Goal: Task Accomplishment & Management: Manage account settings

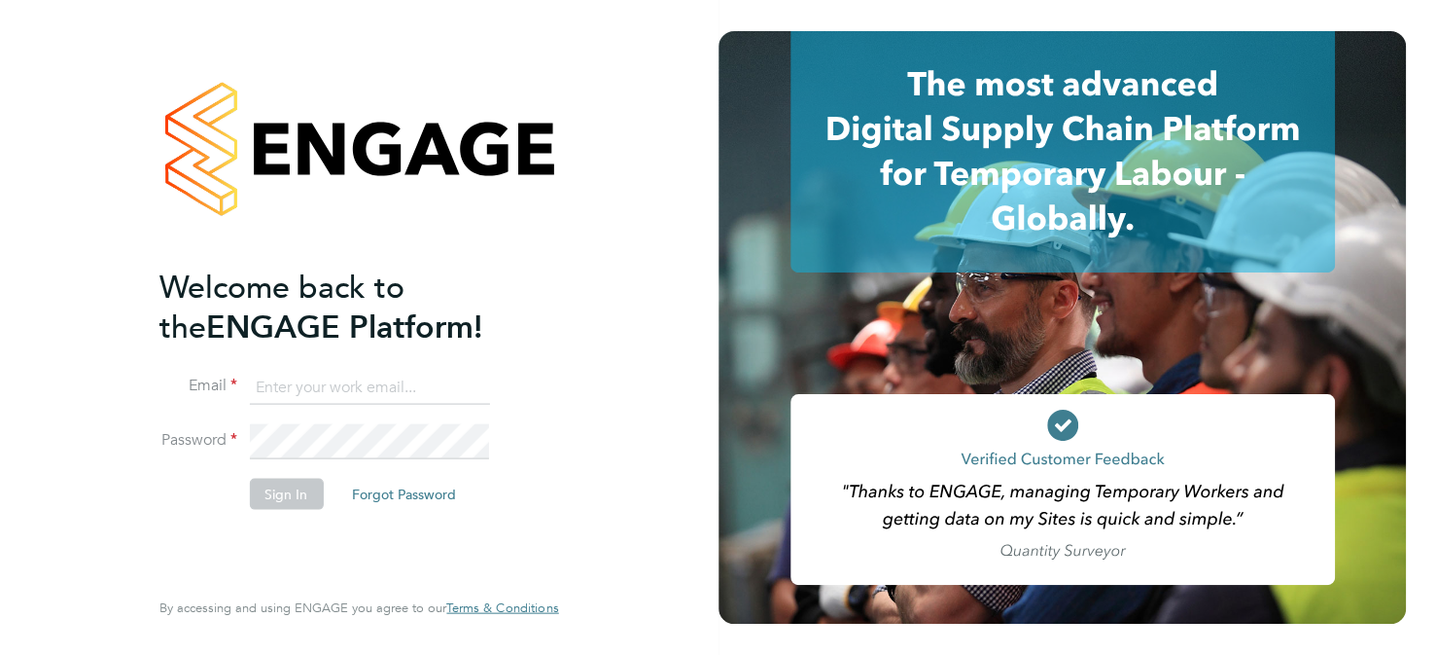
type input "paul.beasant@uk.g4s.com"
click at [293, 494] on button "Sign In" at bounding box center [286, 493] width 74 height 31
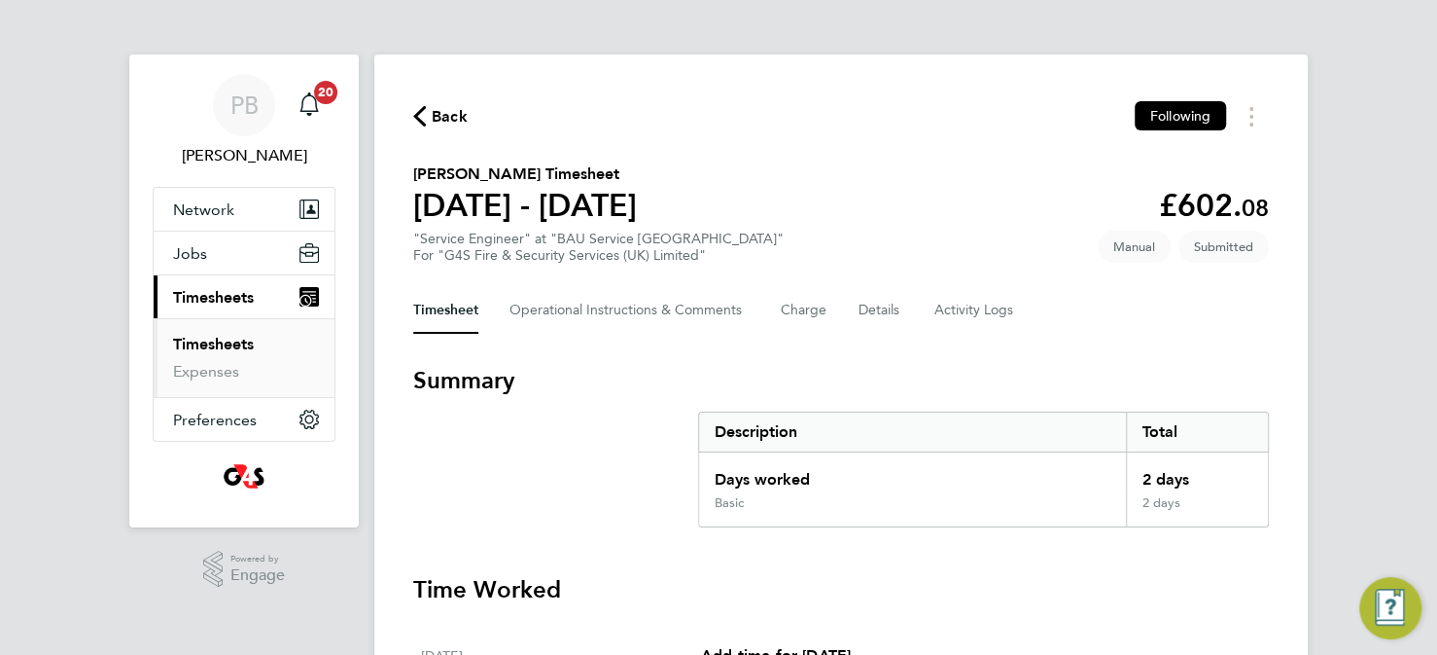
click at [418, 121] on icon "button" at bounding box center [419, 116] width 13 height 20
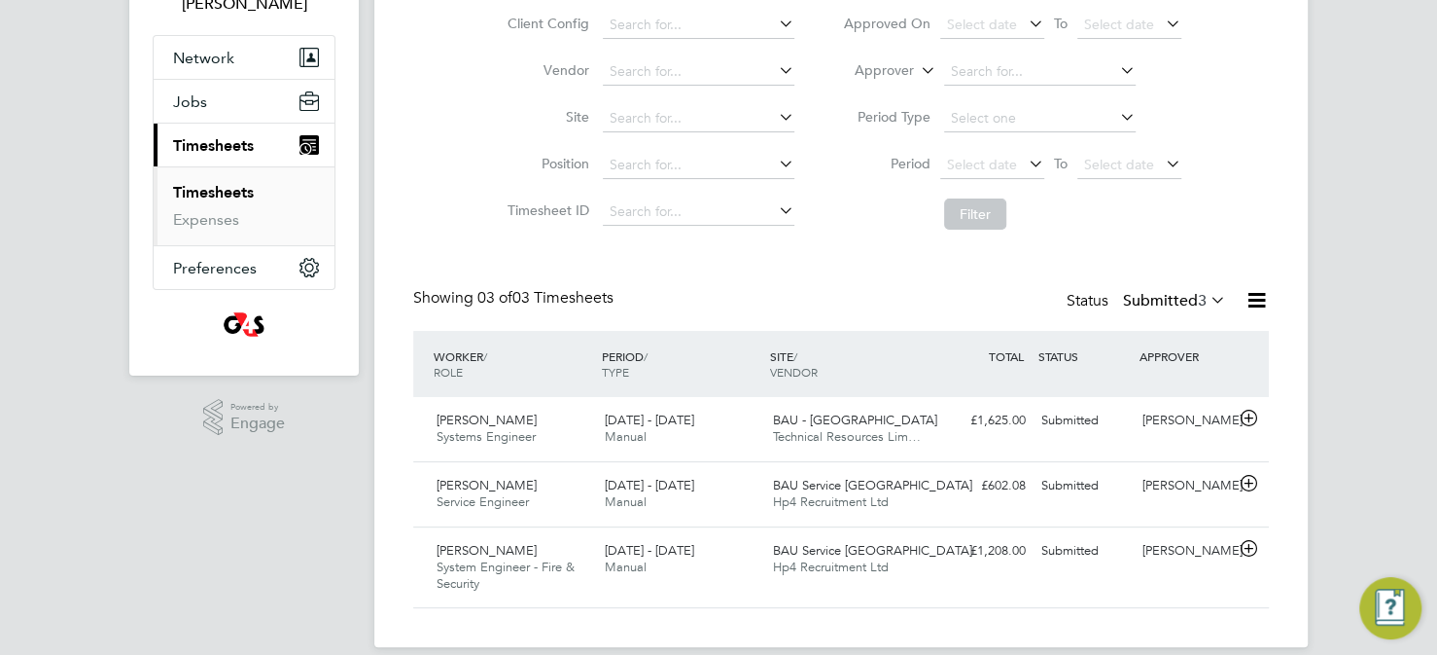
scroll to position [174, 0]
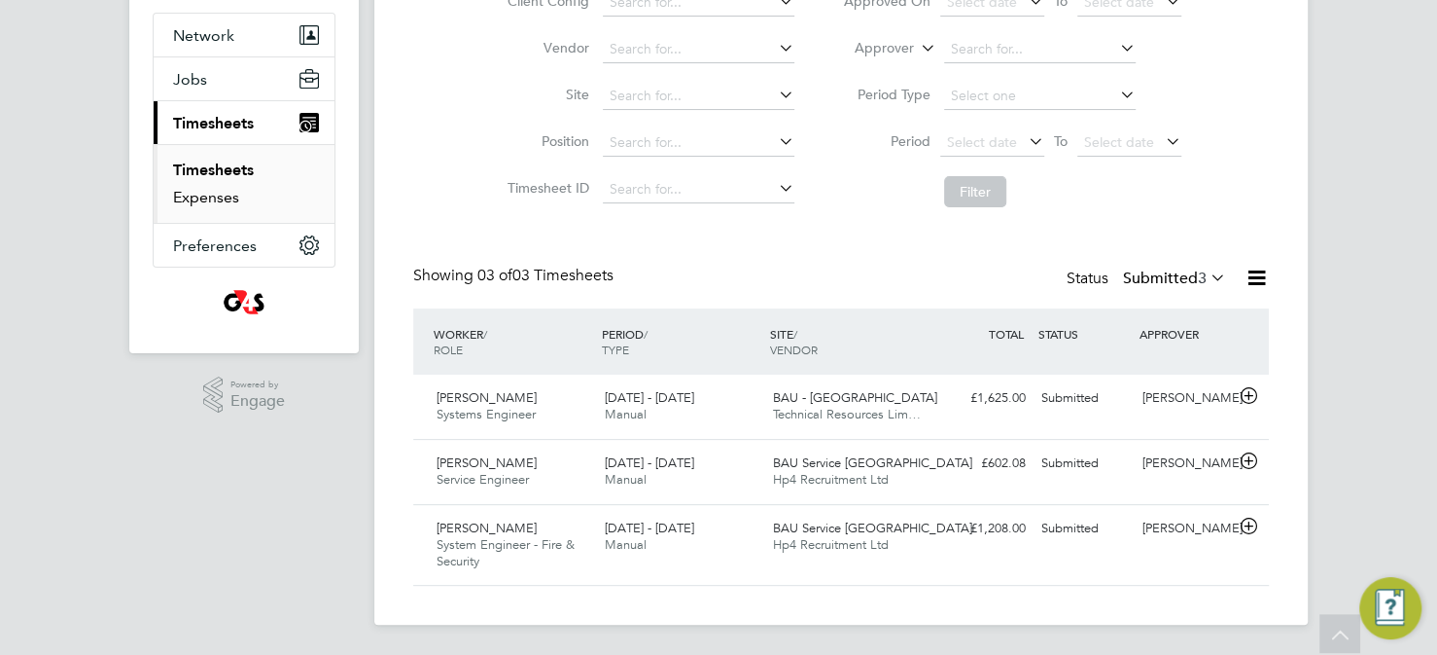
click at [229, 190] on link "Expenses" at bounding box center [206, 197] width 66 height 18
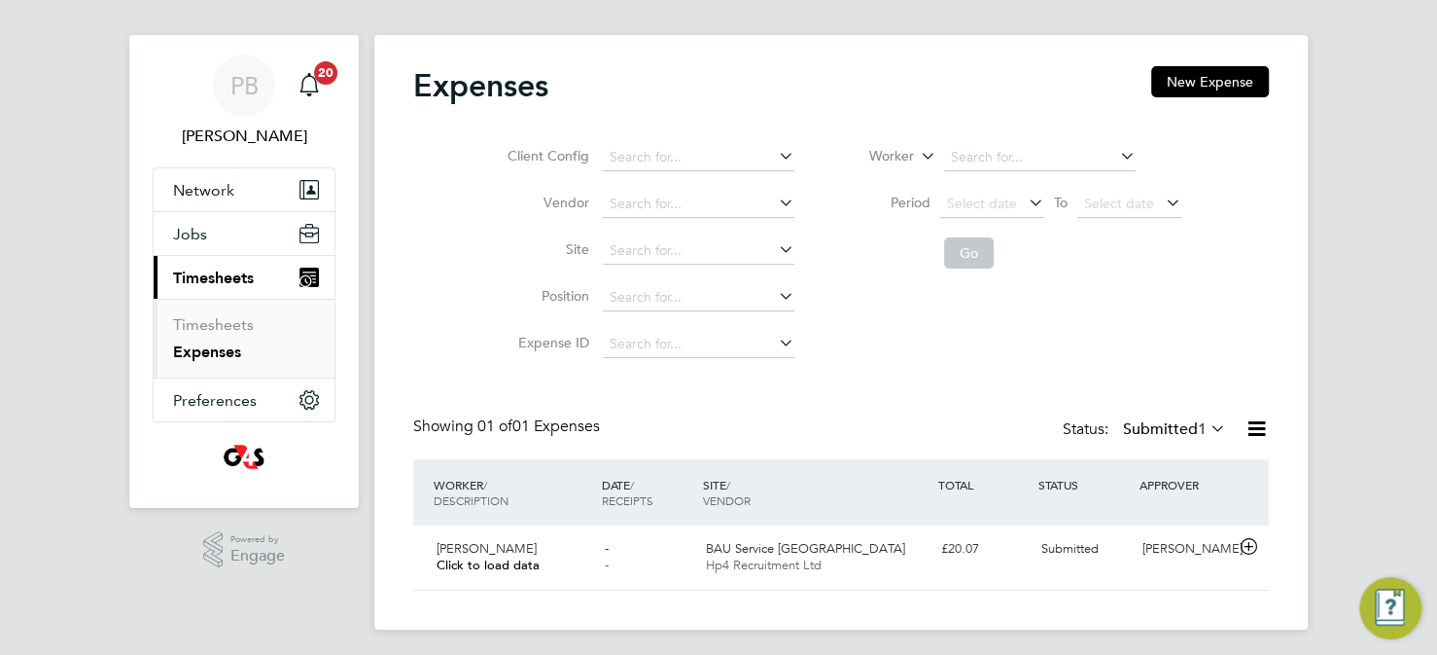
scroll to position [24, 0]
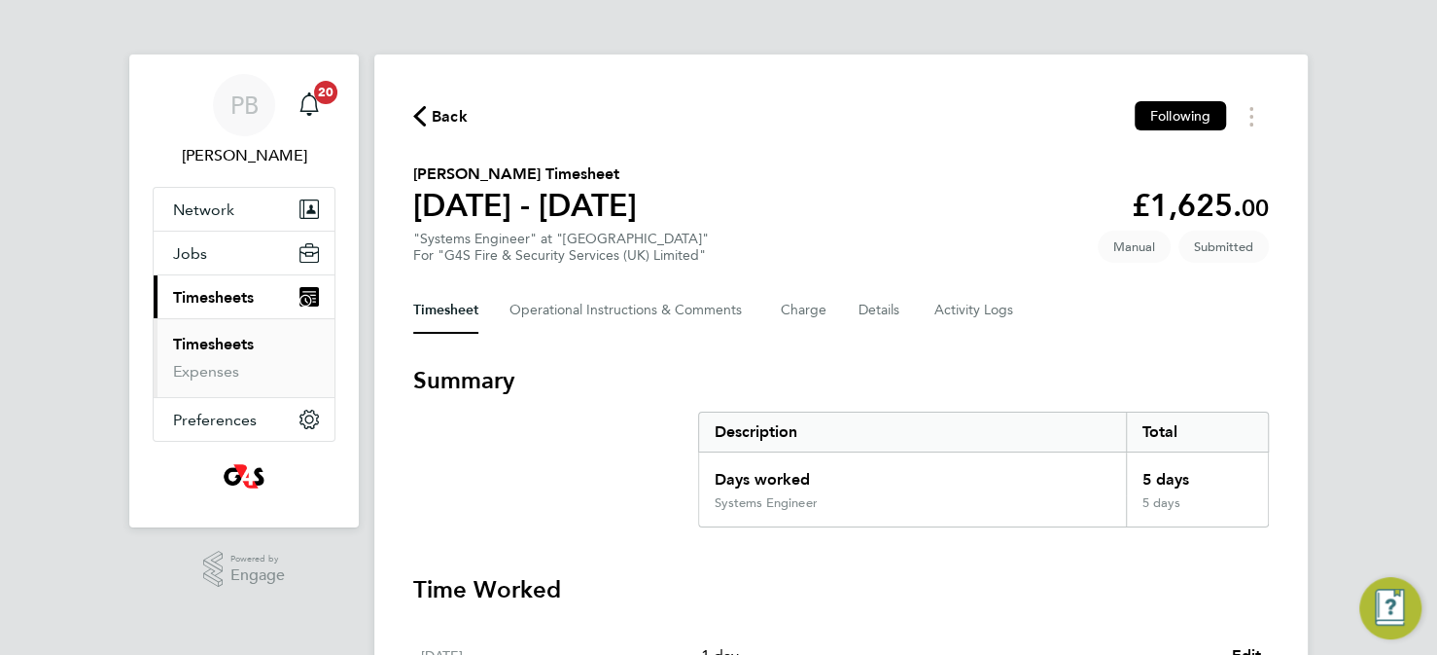
click at [227, 342] on link "Timesheets" at bounding box center [213, 344] width 81 height 18
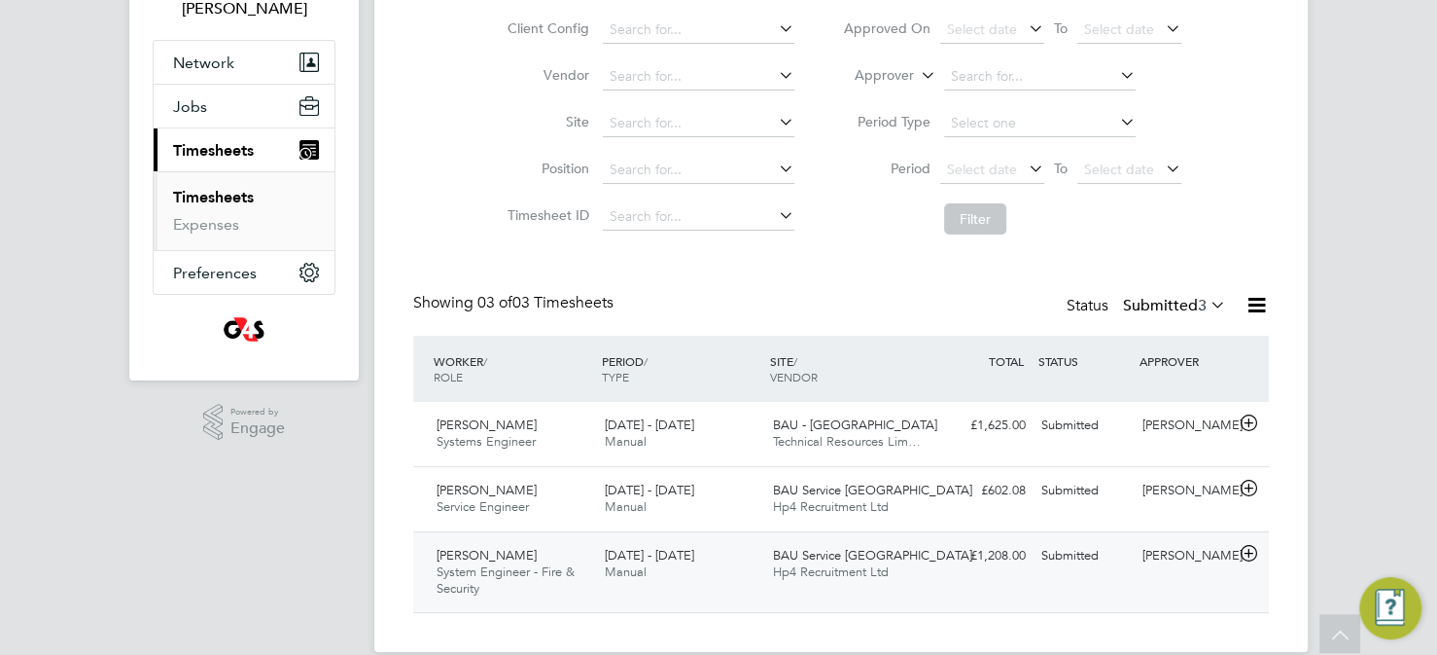
scroll to position [174, 0]
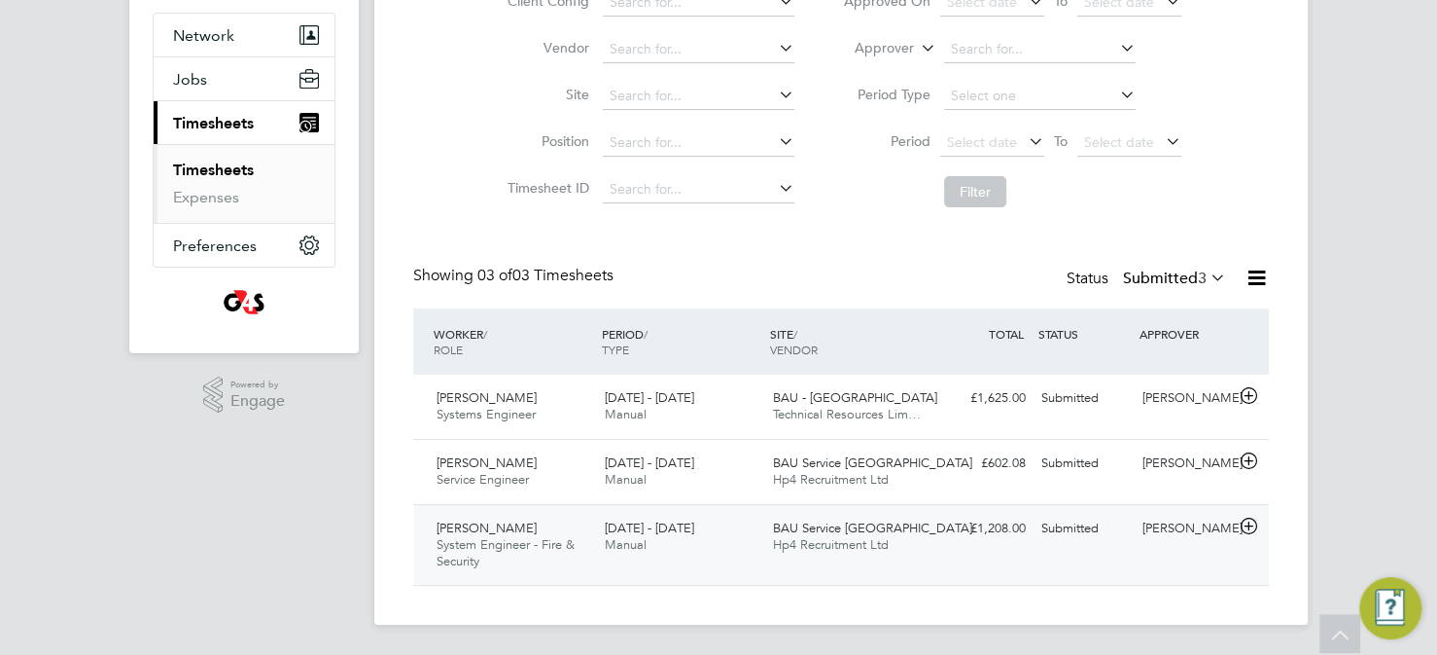
click at [803, 531] on span "BAU Service [GEOGRAPHIC_DATA]" at bounding box center [872, 527] width 199 height 17
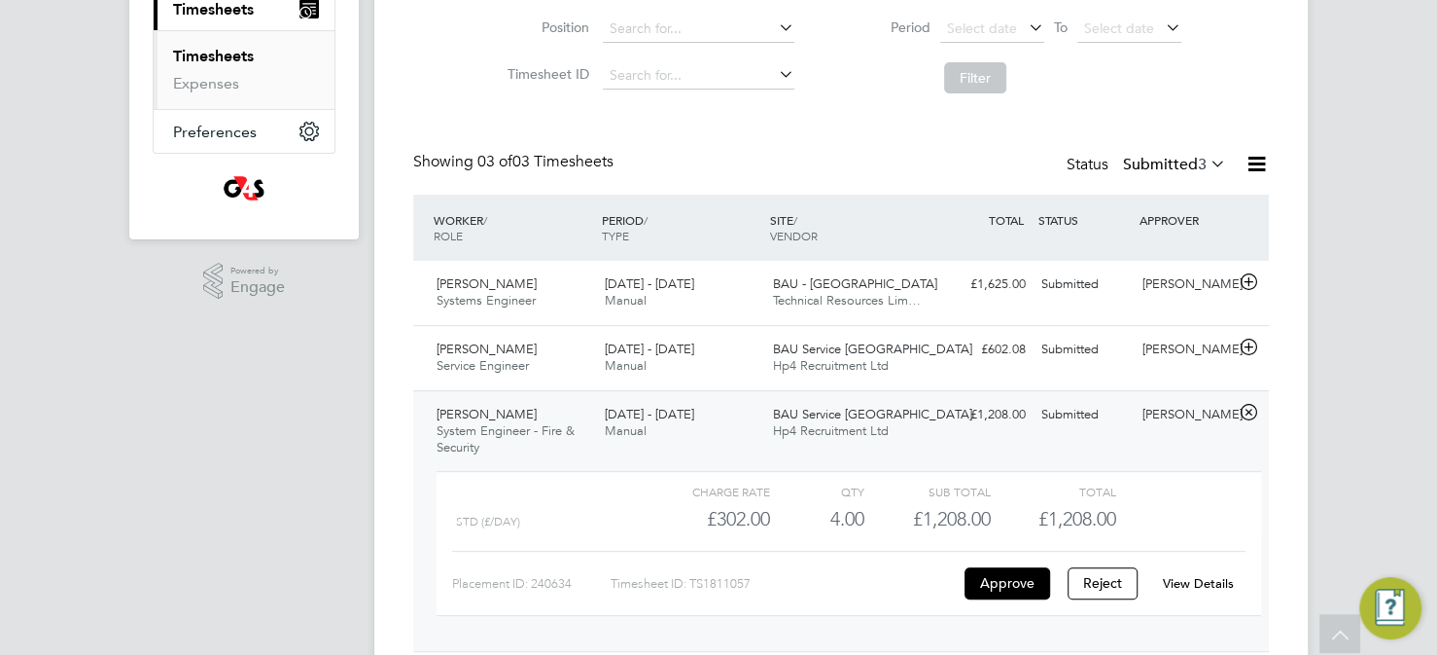
scroll to position [255, 0]
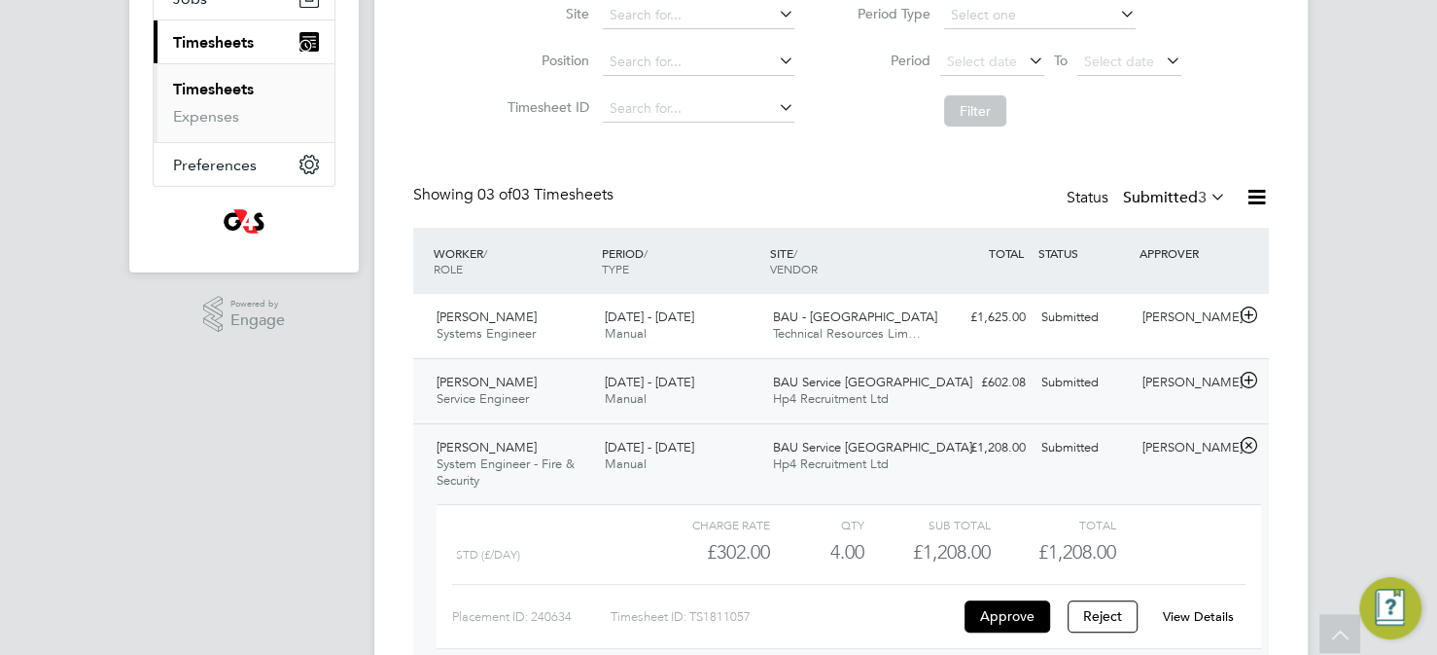
click at [878, 401] on span "Hp4 Recruitment Ltd" at bounding box center [831, 398] width 116 height 17
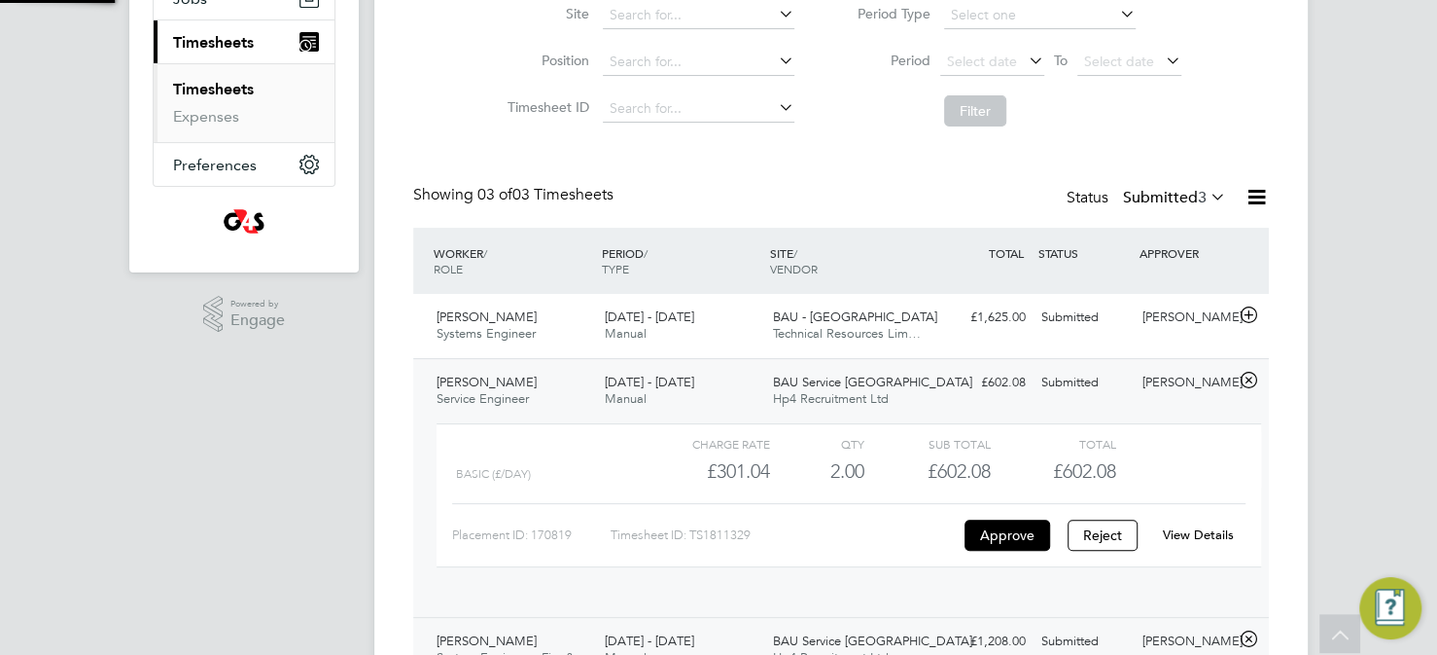
scroll to position [32, 190]
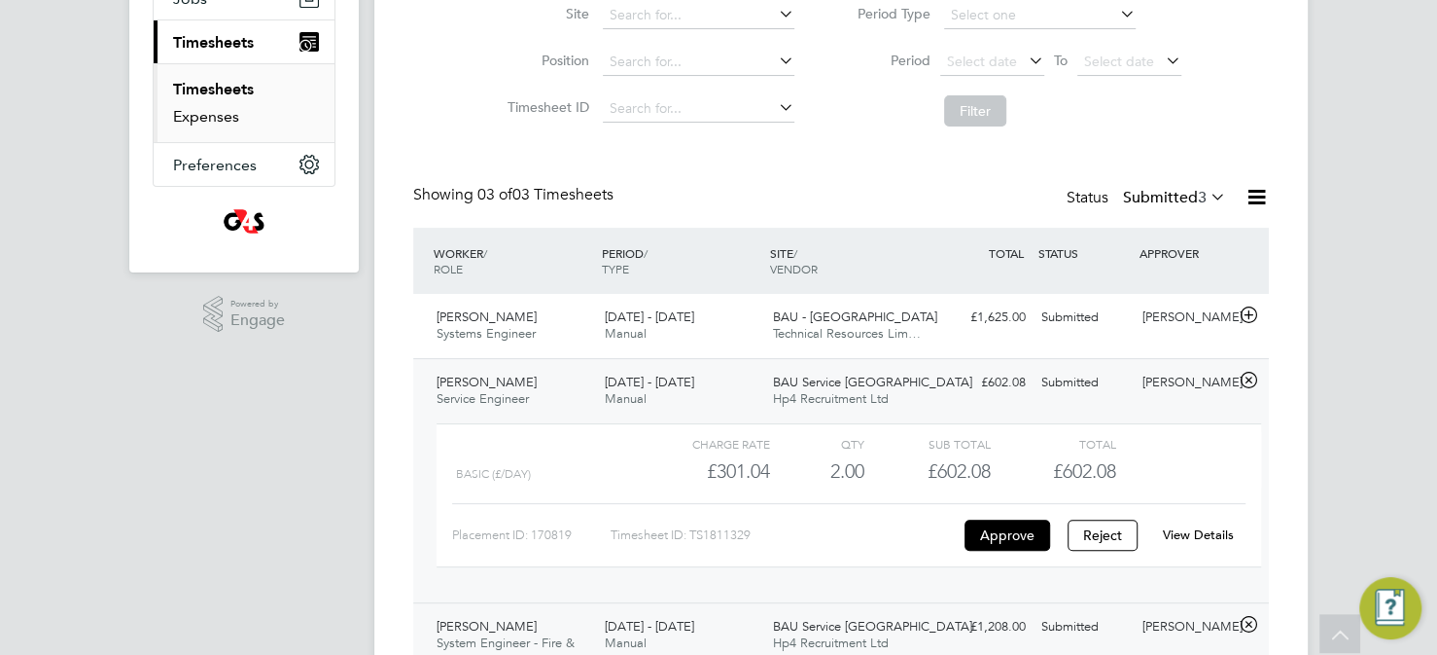
click at [207, 116] on link "Expenses" at bounding box center [206, 116] width 66 height 18
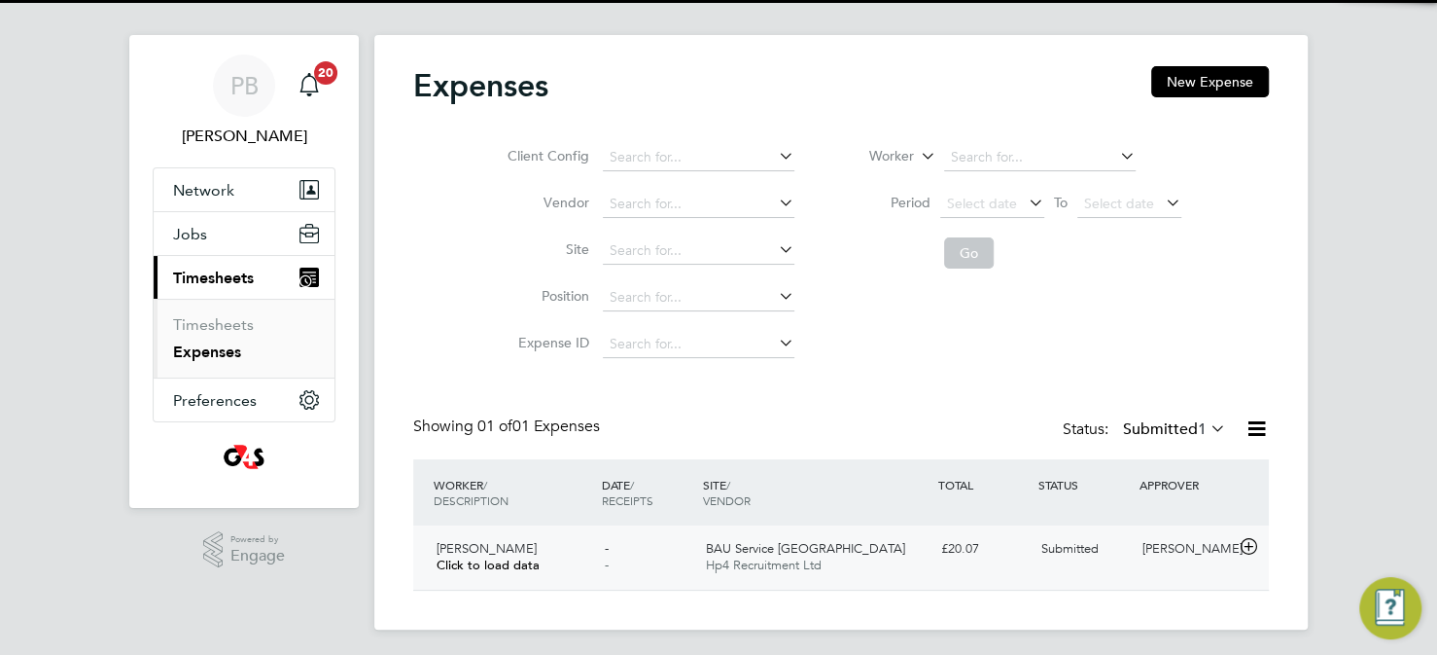
scroll to position [24, 0]
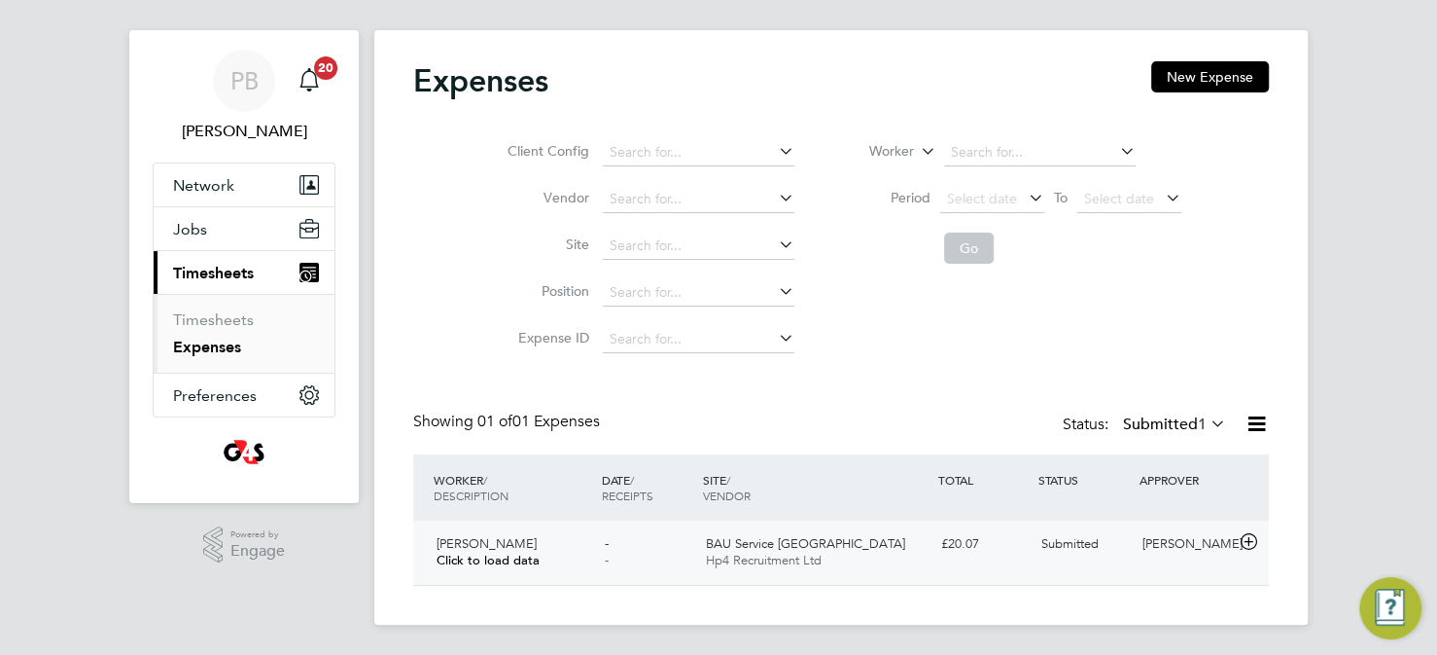
click at [791, 545] on span "BAU Service [GEOGRAPHIC_DATA]" at bounding box center [804, 543] width 199 height 17
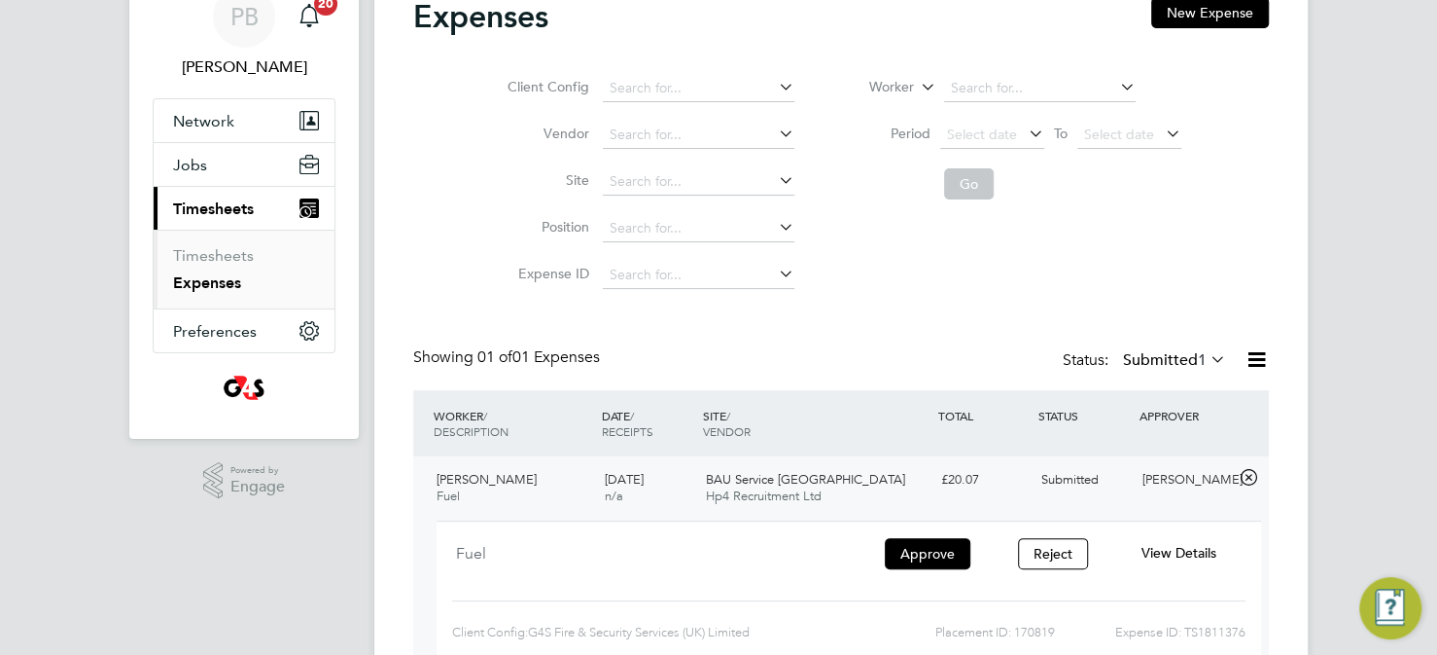
scroll to position [122, 0]
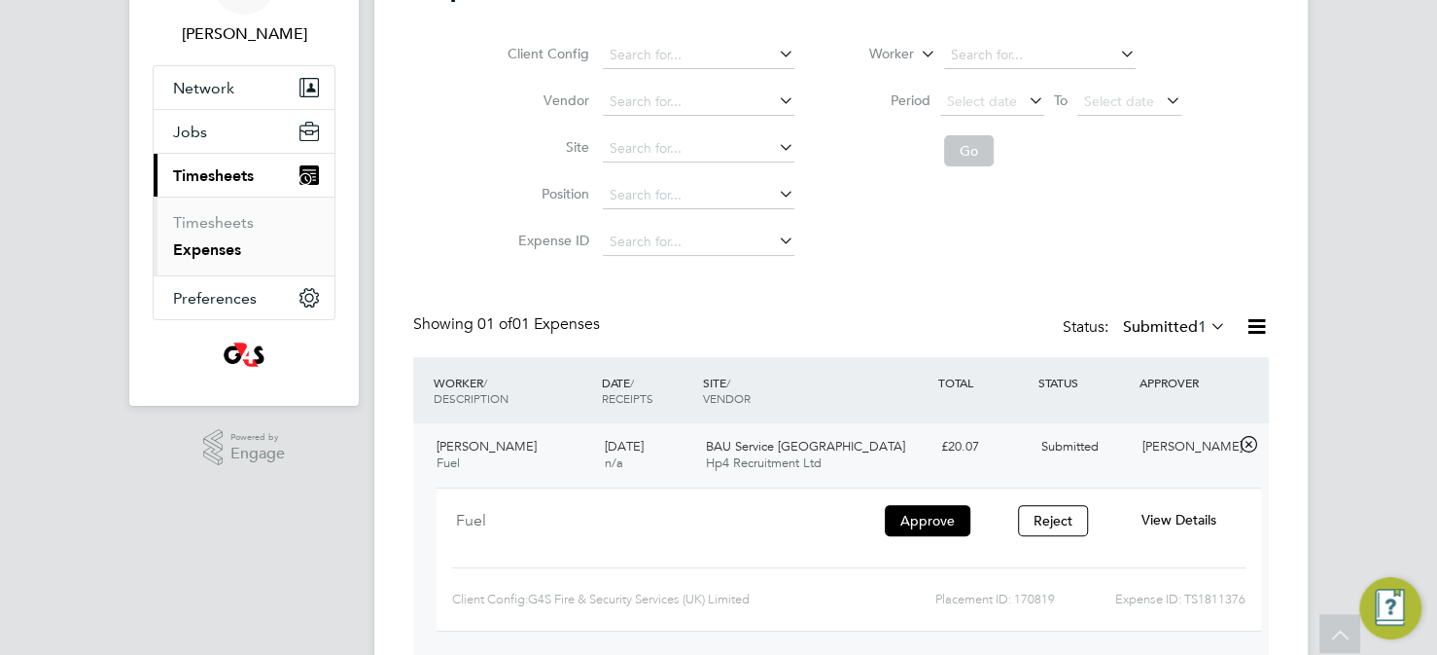
click at [757, 453] on span "BAU Service Midlands" at bounding box center [804, 446] width 199 height 17
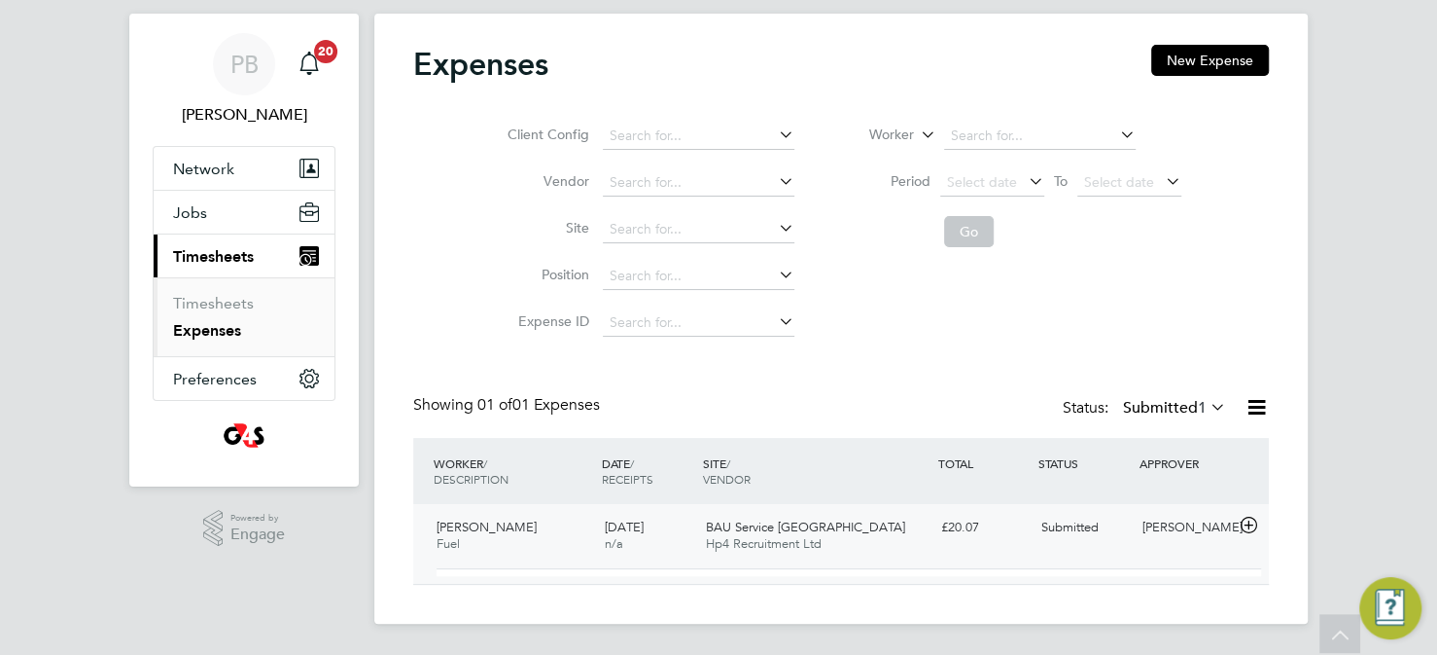
scroll to position [24, 0]
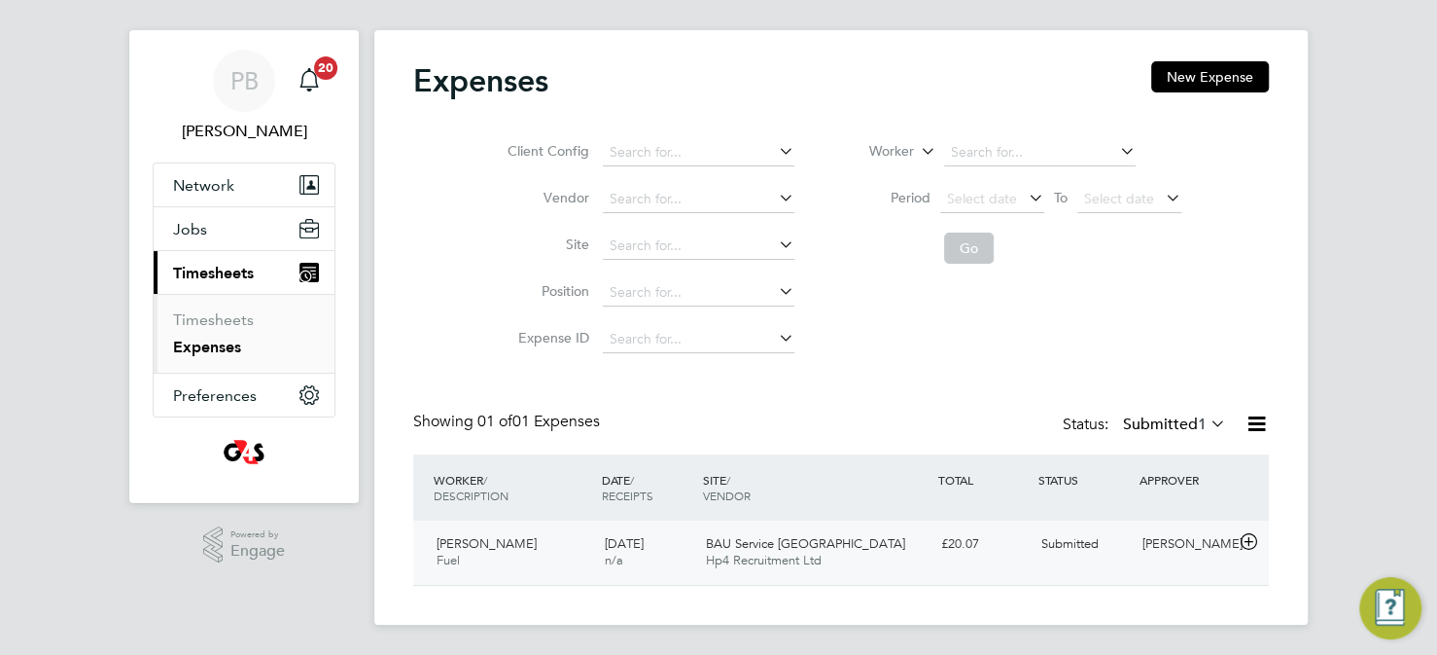
click at [758, 540] on span "BAU Service Midlands" at bounding box center [804, 543] width 199 height 17
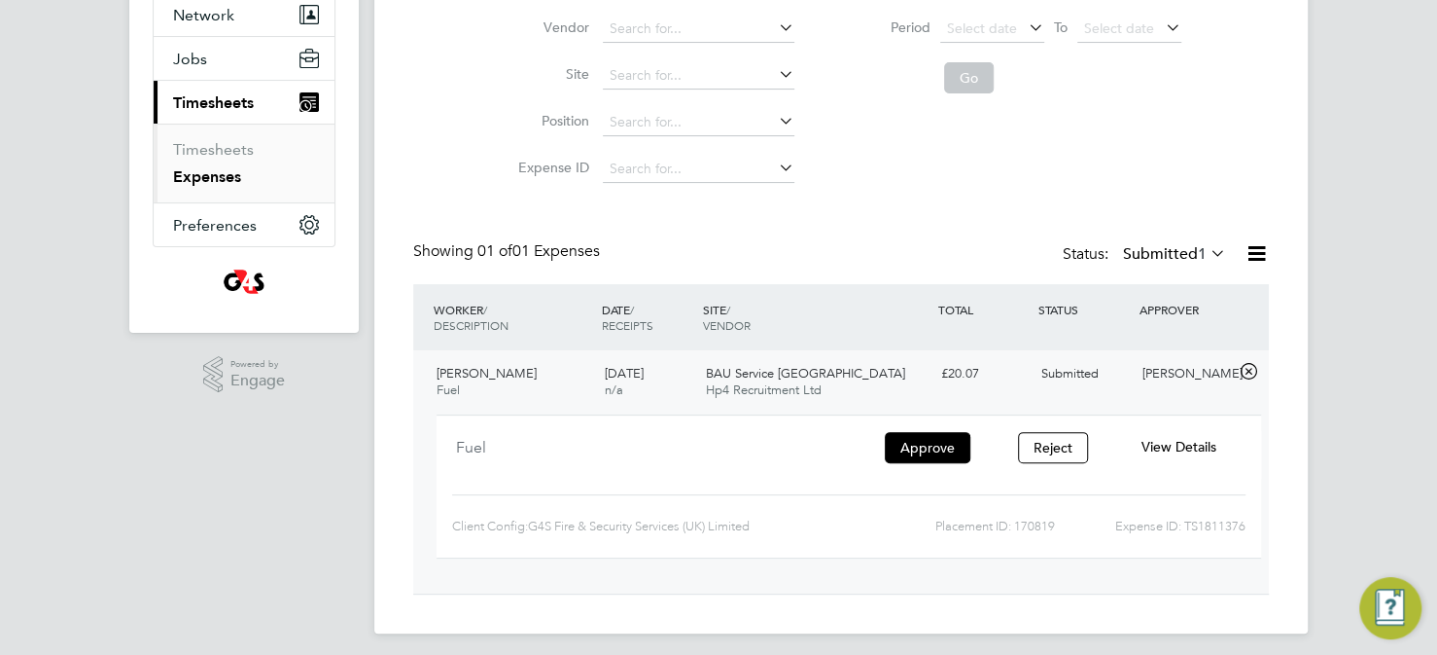
scroll to position [202, 0]
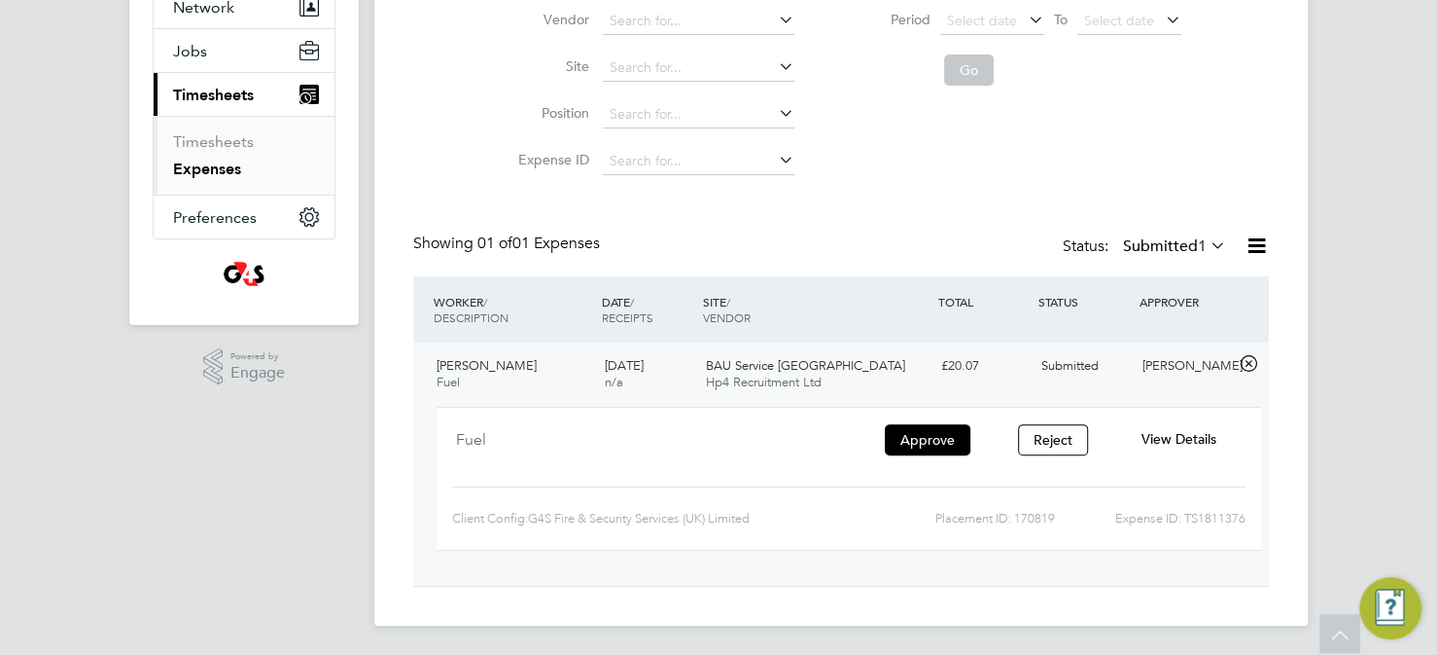
click at [1188, 434] on span "View Details" at bounding box center [1179, 439] width 75 height 18
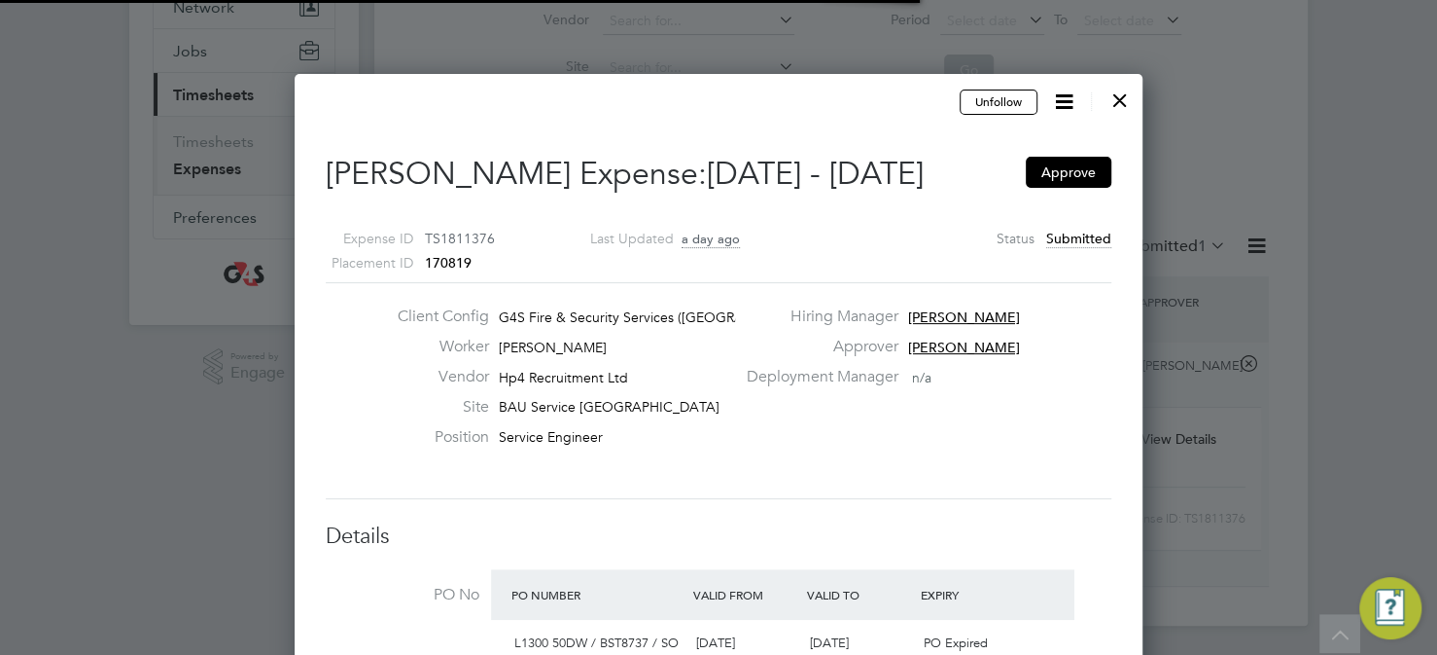
scroll to position [31, 353]
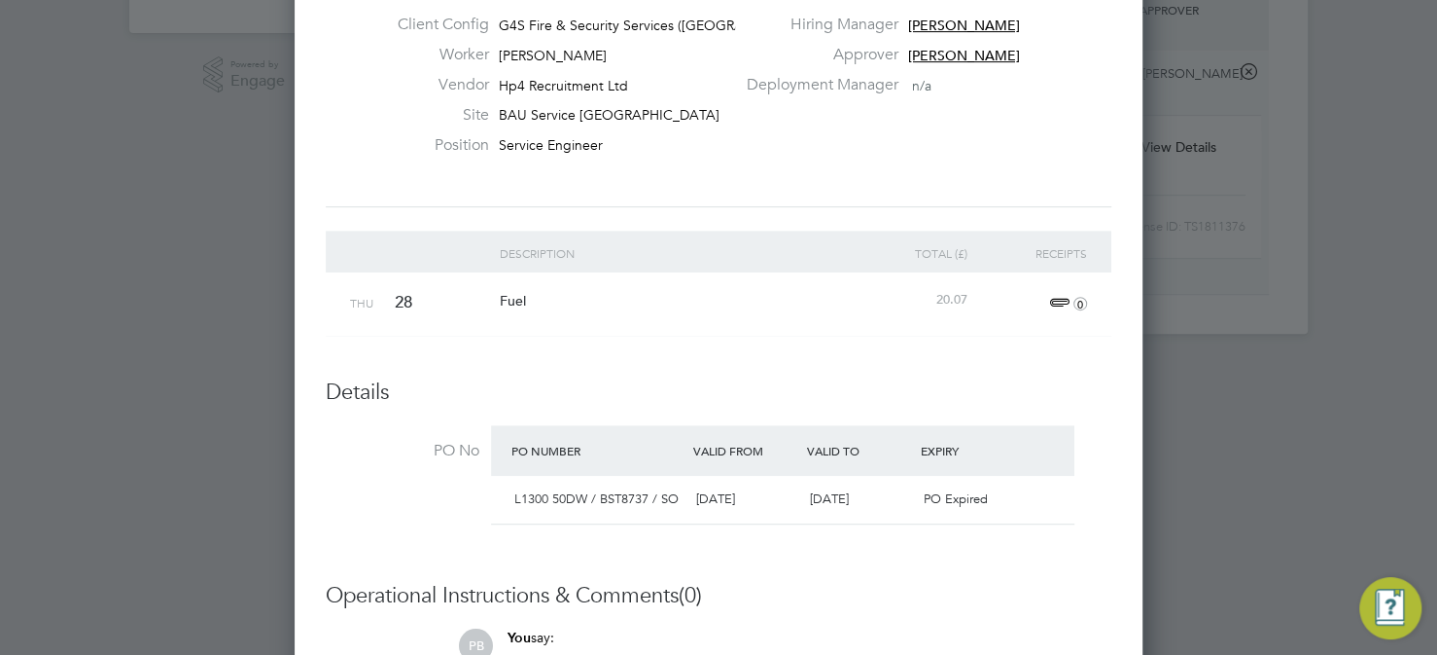
click at [1060, 298] on span "0" at bounding box center [1066, 303] width 43 height 23
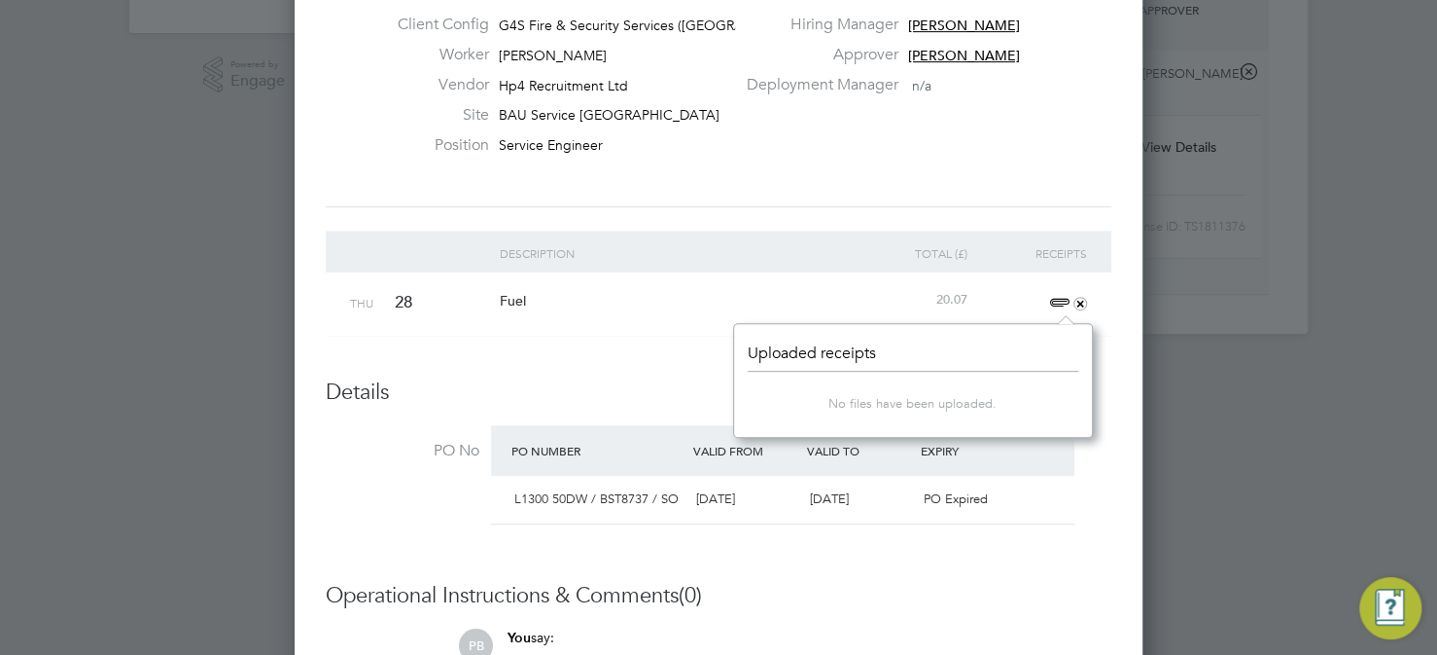
click at [852, 355] on header "Uploaded receipts" at bounding box center [913, 357] width 331 height 29
click at [771, 355] on header "Uploaded receipts" at bounding box center [913, 357] width 331 height 29
click at [1060, 297] on span "+" at bounding box center [1066, 303] width 43 height 23
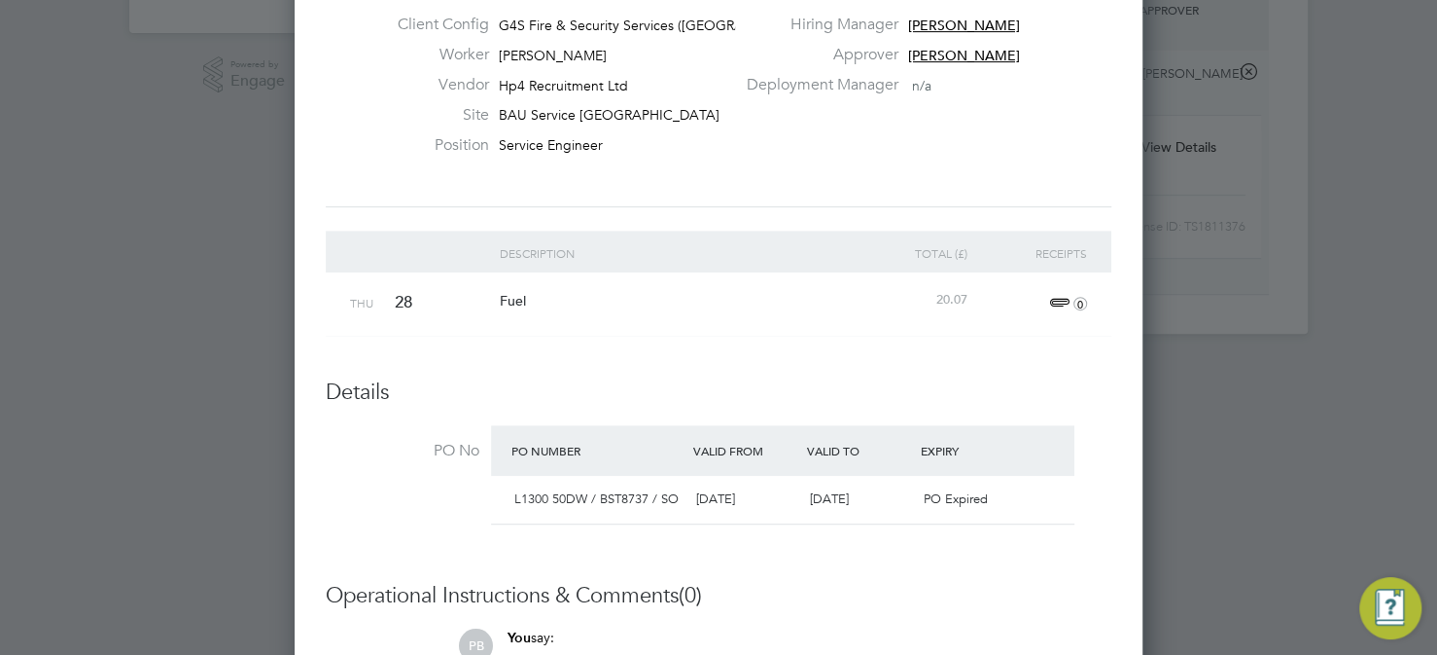
click at [1060, 297] on span "0" at bounding box center [1066, 303] width 43 height 23
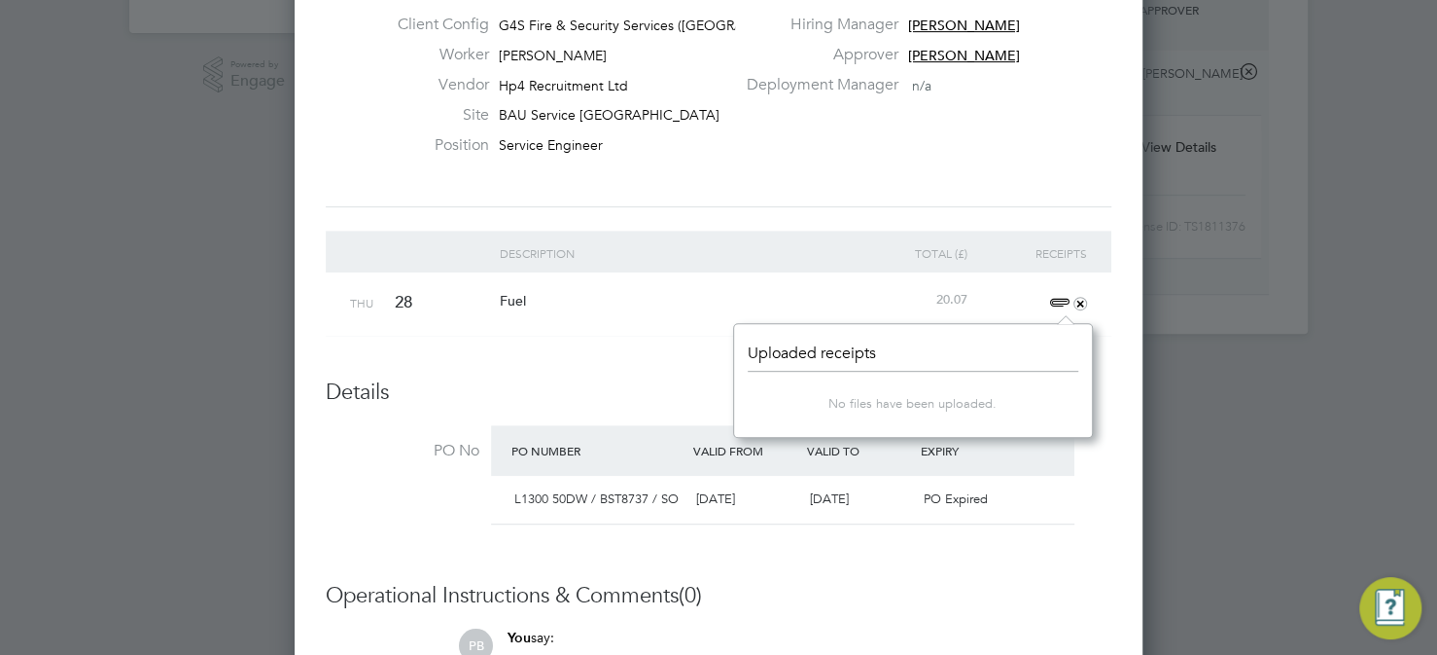
click at [1060, 297] on span "+" at bounding box center [1066, 303] width 43 height 23
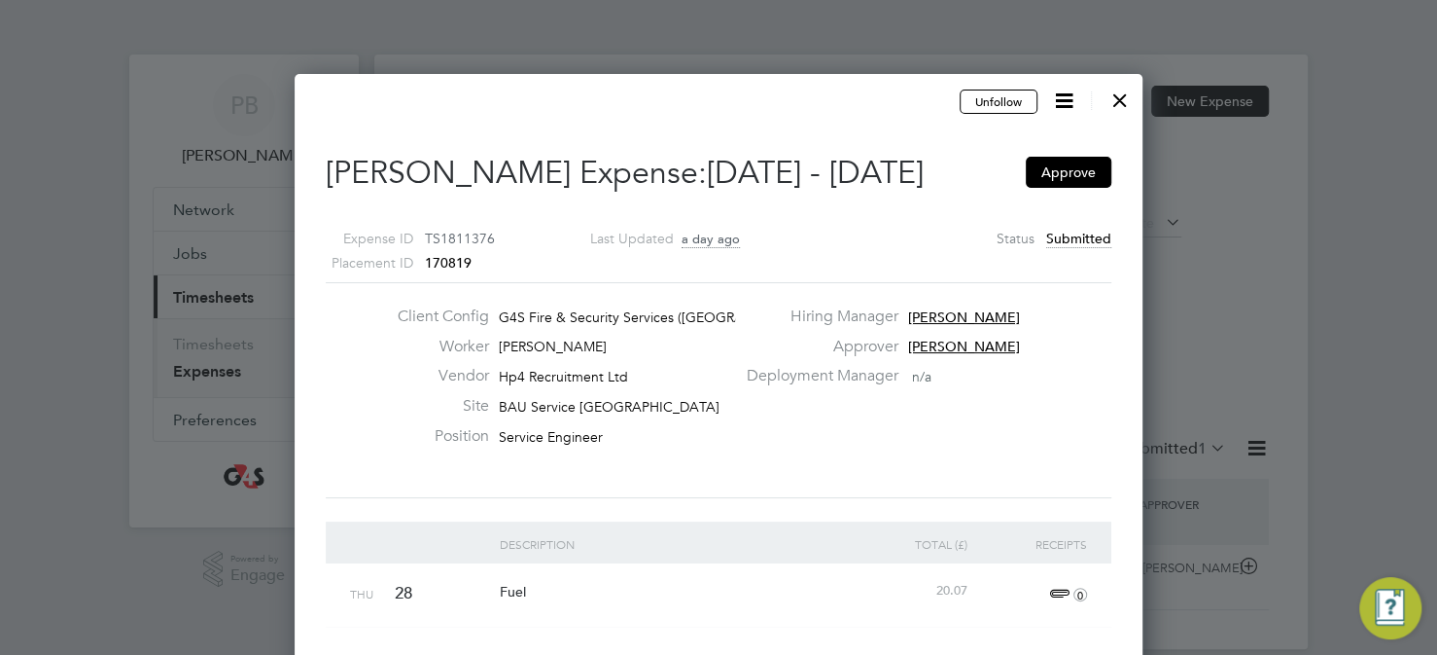
click at [1119, 99] on div at bounding box center [1120, 95] width 35 height 35
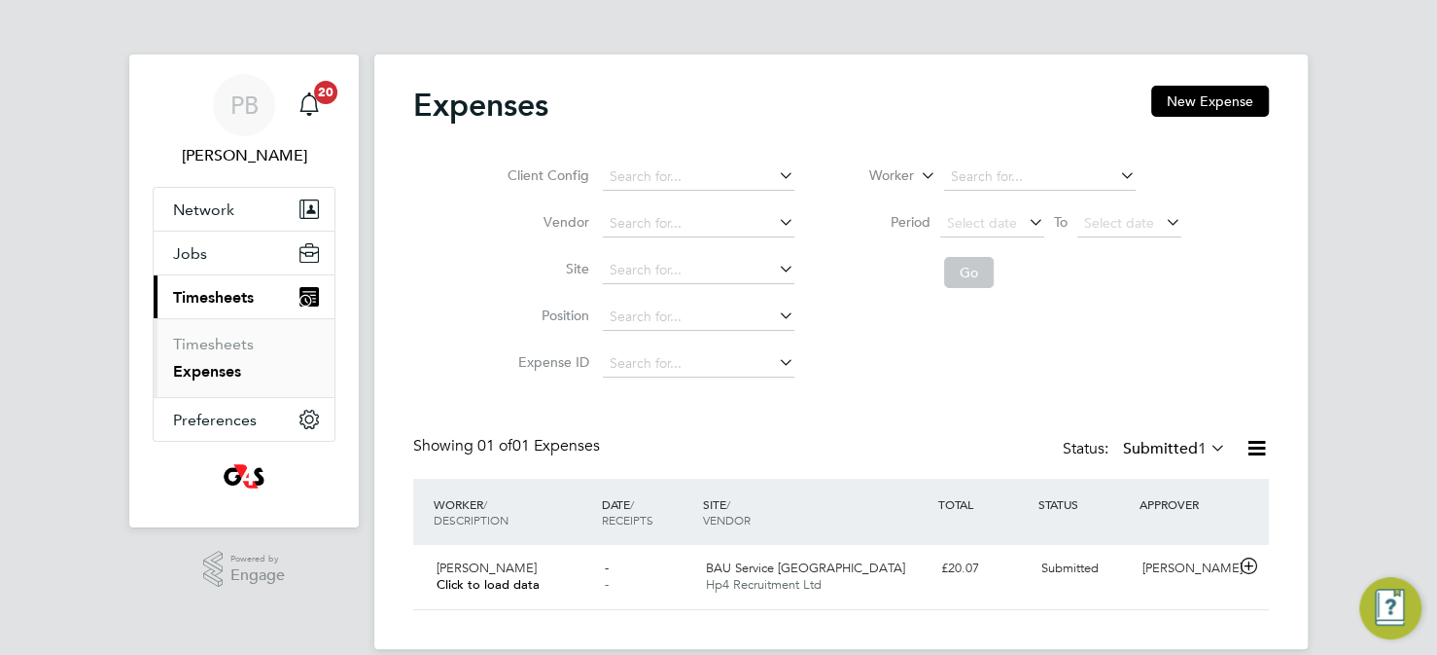
scroll to position [49, 236]
click at [217, 372] on link "Expenses" at bounding box center [207, 371] width 68 height 18
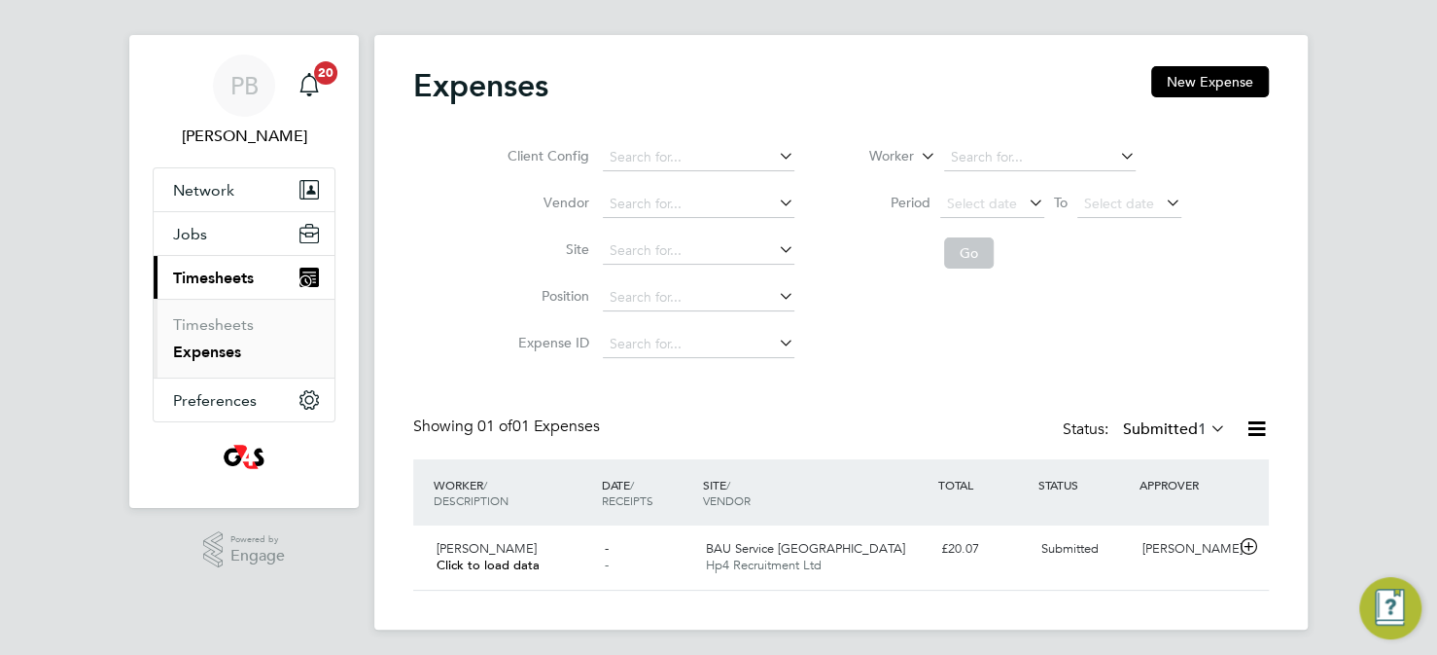
scroll to position [24, 0]
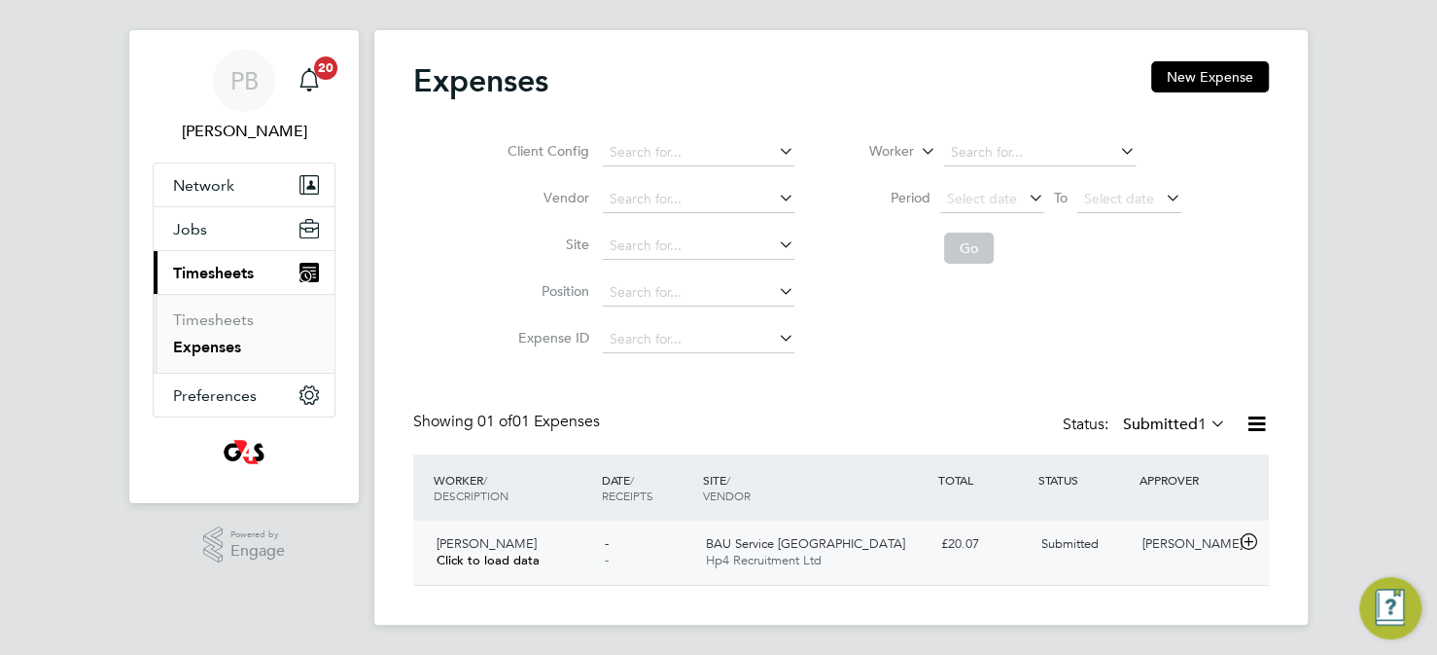
click at [778, 556] on span "Hp4 Recruitment Ltd" at bounding box center [763, 559] width 116 height 17
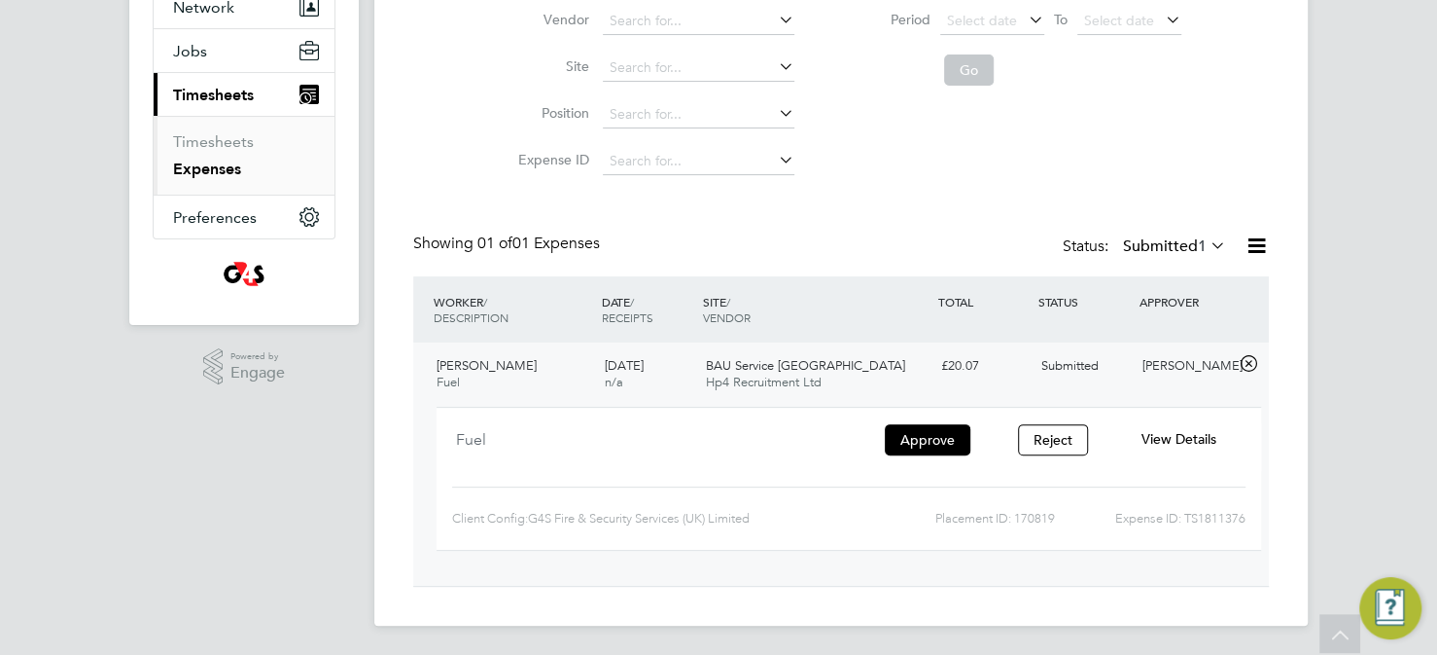
click at [1175, 436] on span "View Details" at bounding box center [1179, 439] width 75 height 18
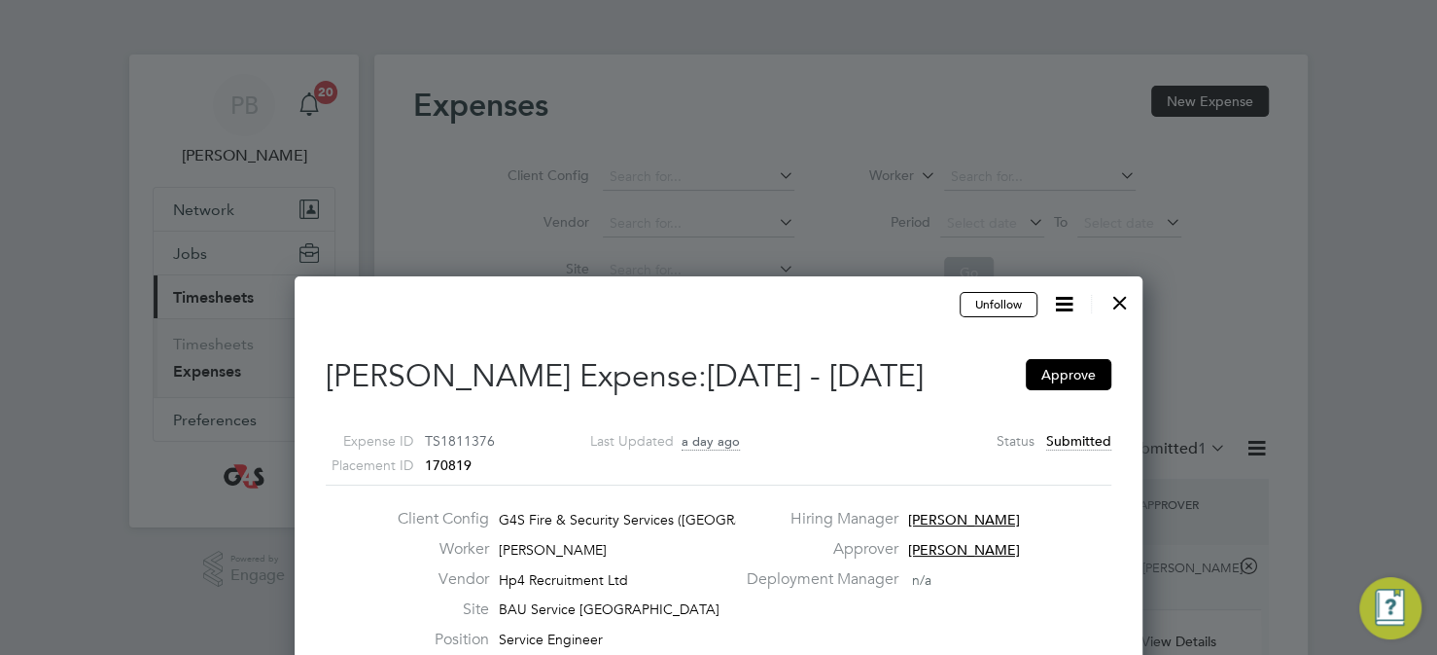
click at [1107, 309] on div at bounding box center [1120, 297] width 35 height 35
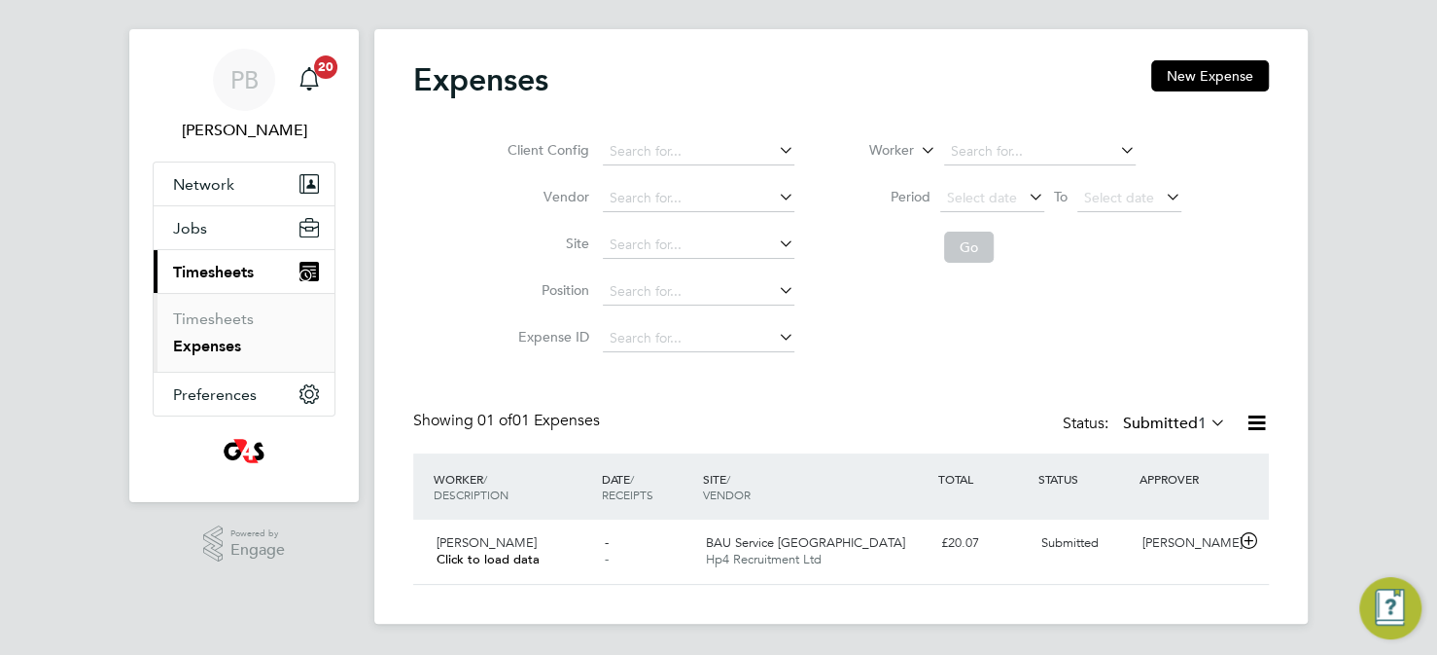
scroll to position [24, 0]
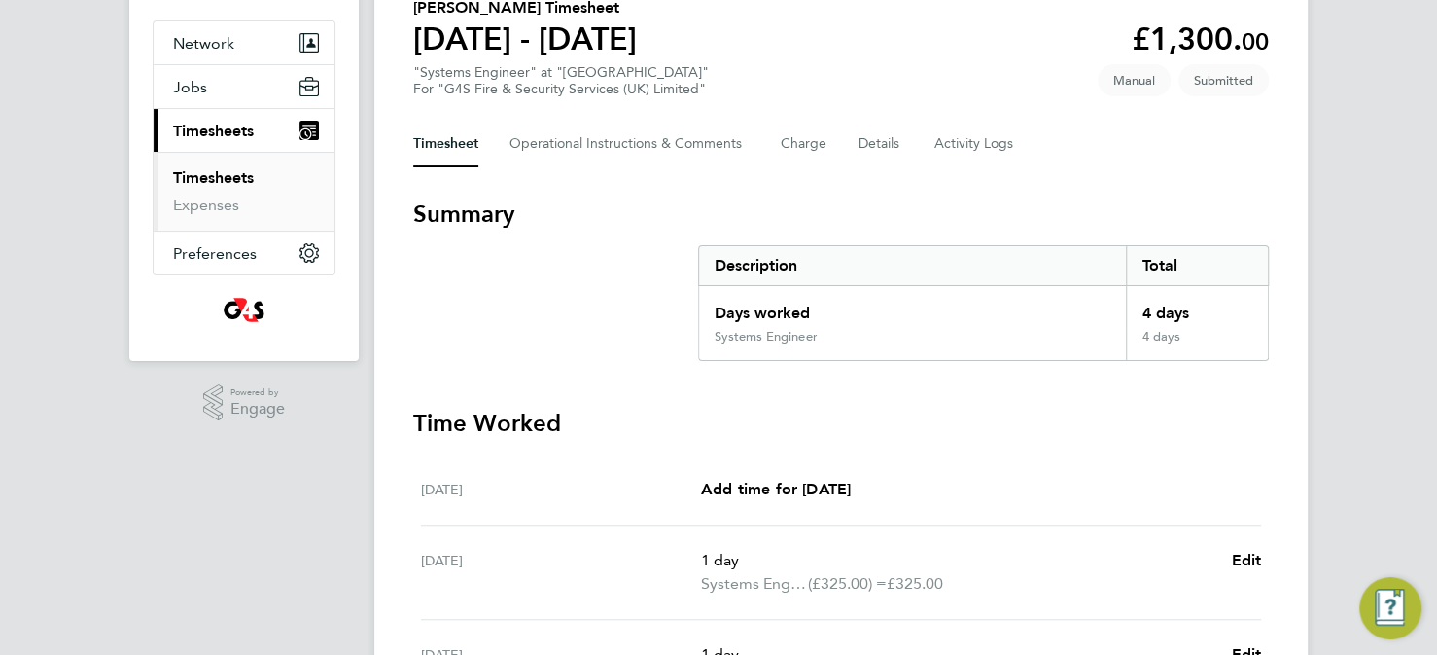
scroll to position [140, 0]
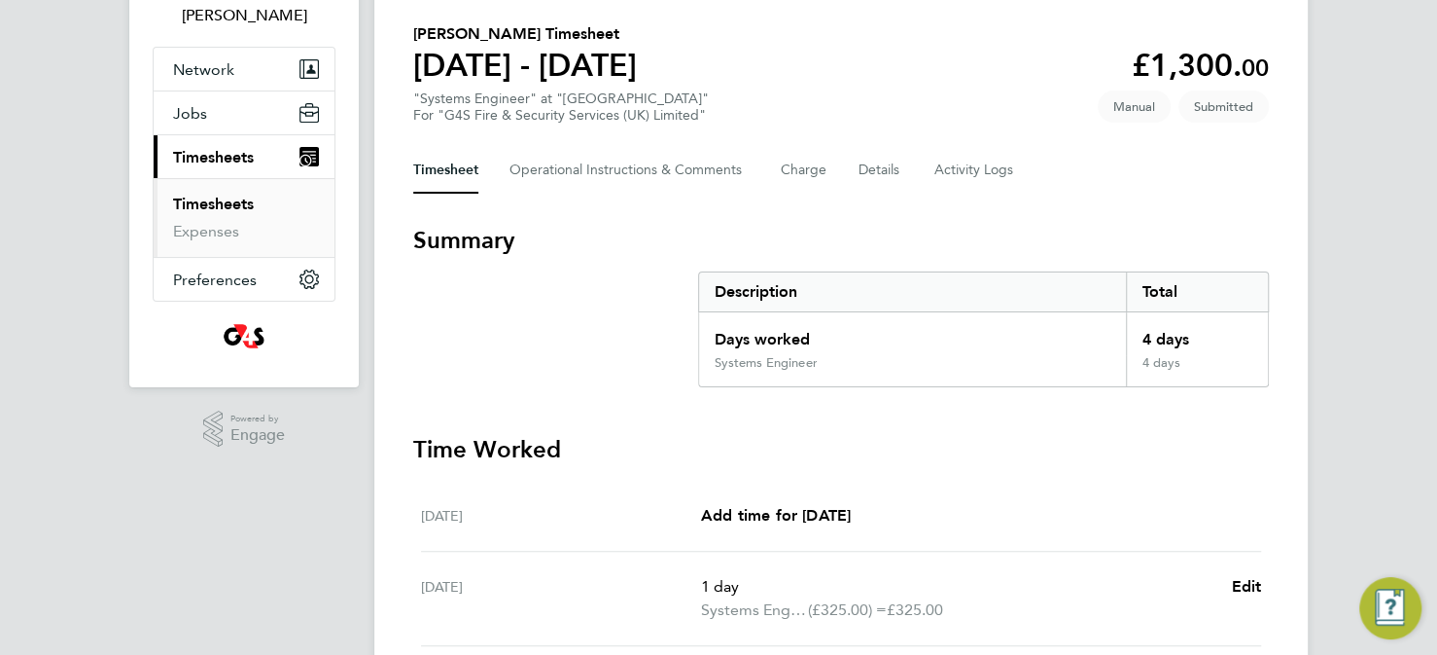
click at [229, 200] on link "Timesheets" at bounding box center [213, 204] width 81 height 18
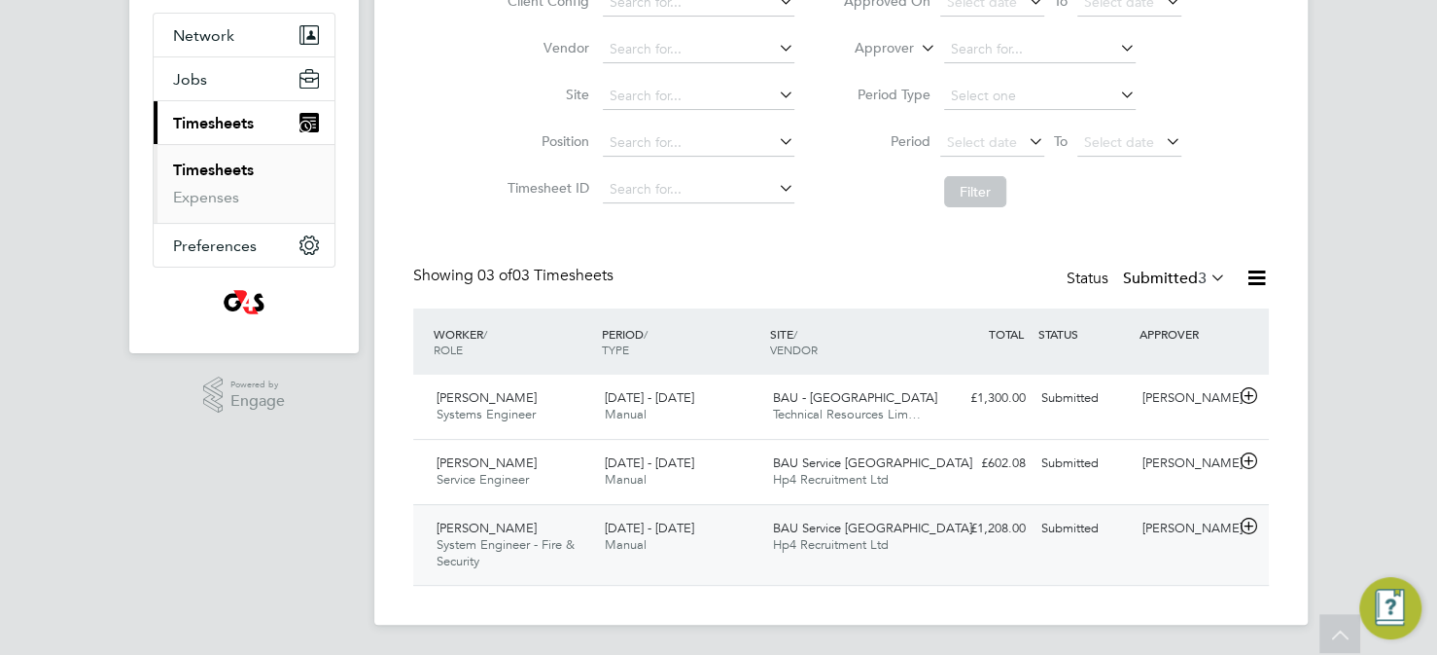
click at [836, 533] on span "BAU Service [GEOGRAPHIC_DATA]" at bounding box center [872, 527] width 199 height 17
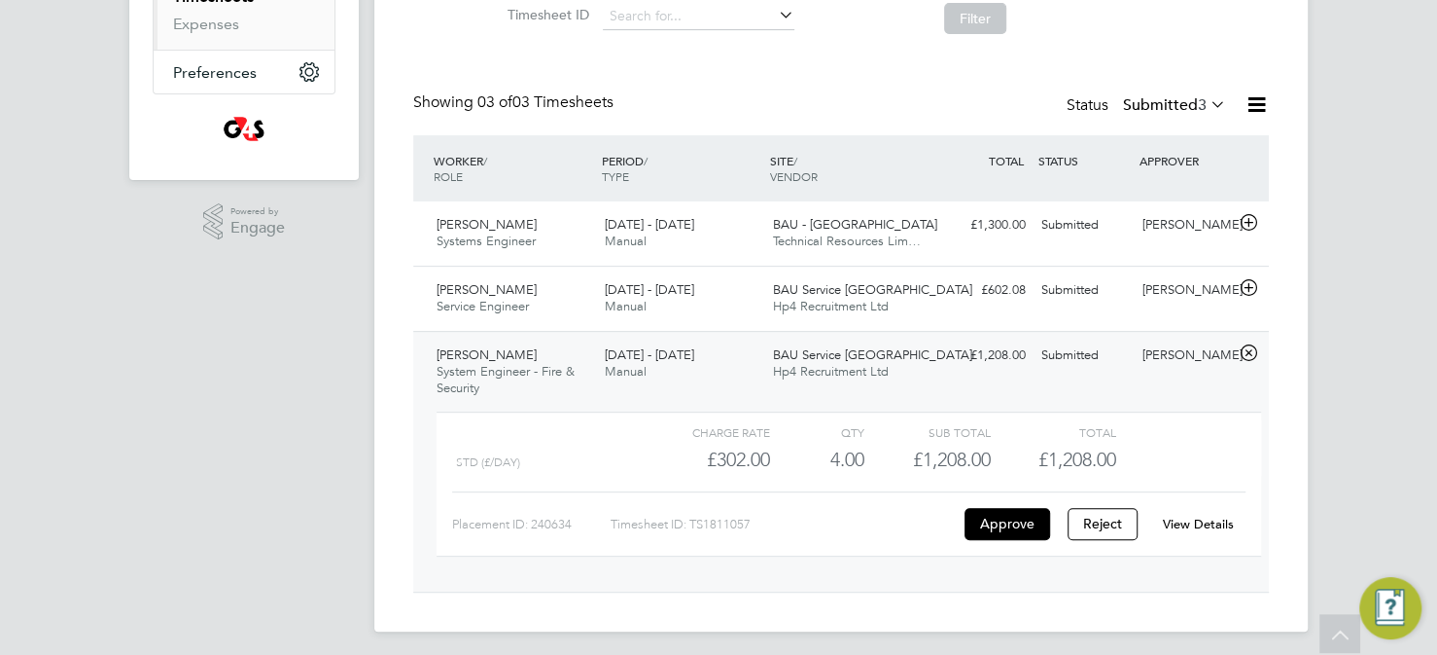
scroll to position [352, 0]
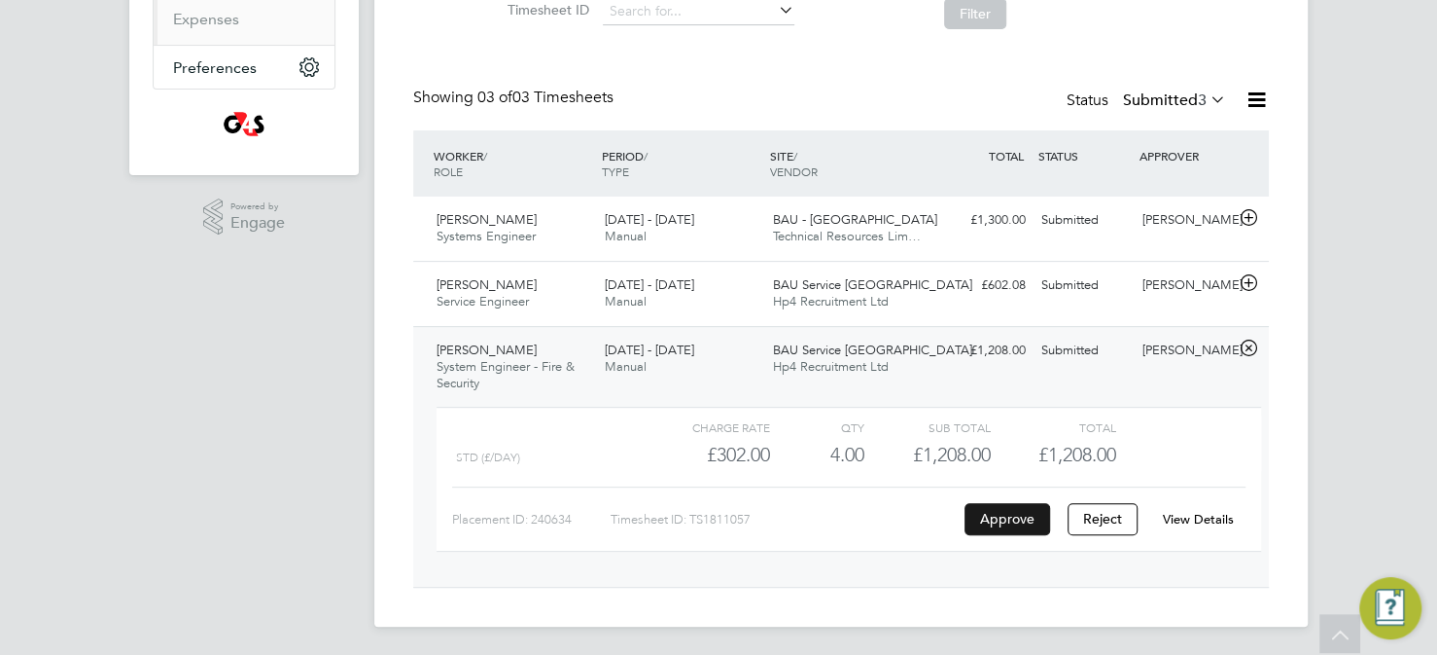
click at [1017, 519] on button "Approve" at bounding box center [1008, 518] width 86 height 31
click at [838, 226] on span "BAU - [GEOGRAPHIC_DATA]" at bounding box center [855, 219] width 164 height 17
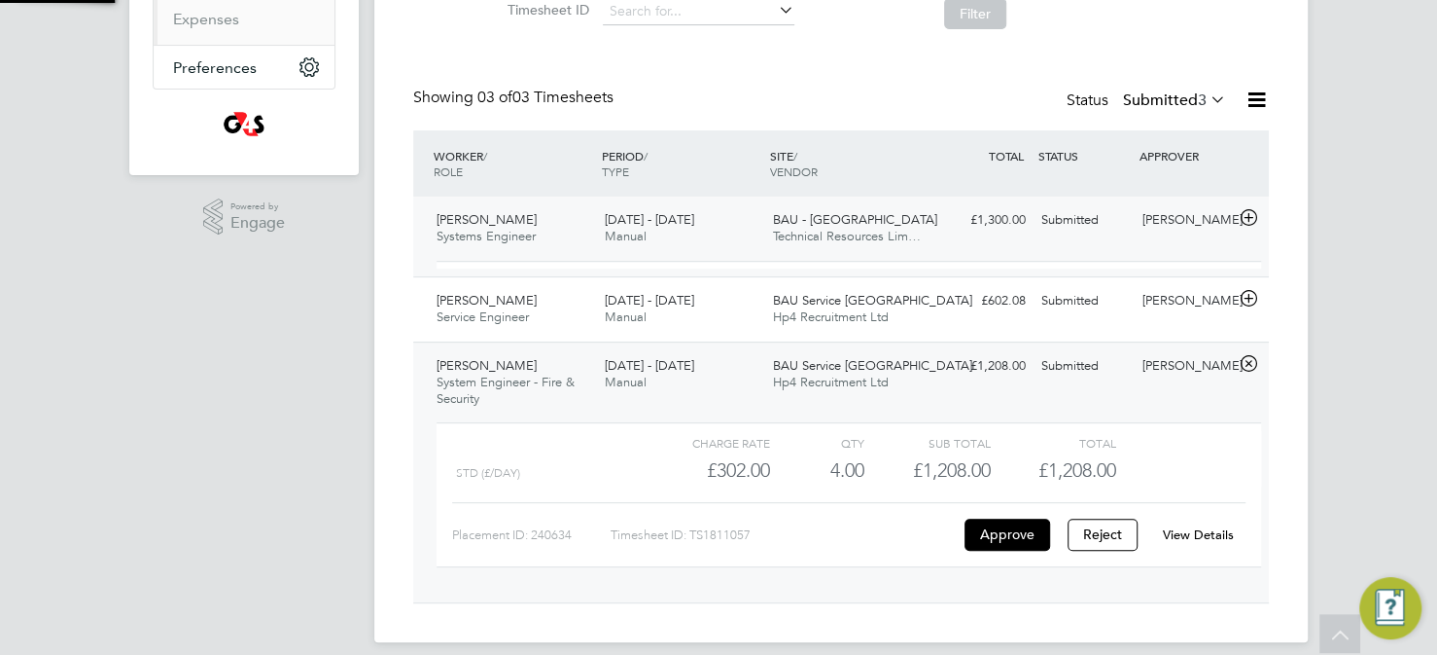
scroll to position [32, 190]
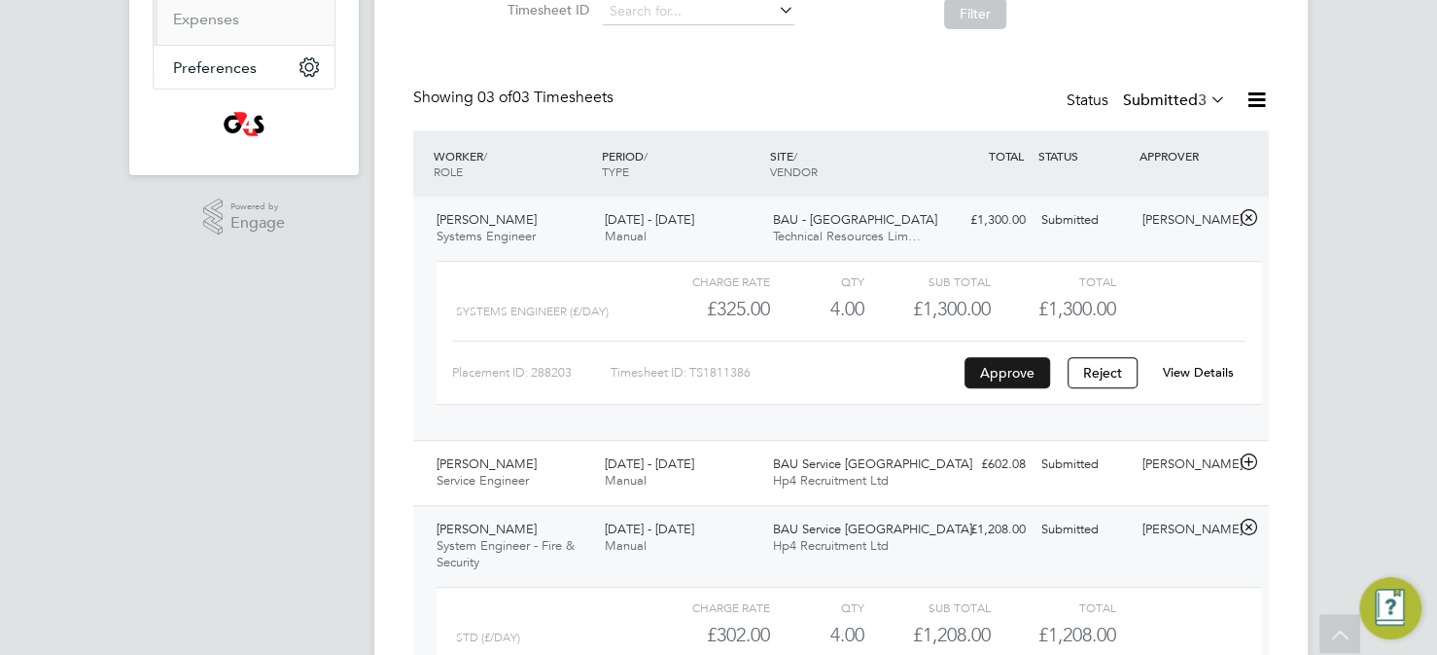
click at [1006, 374] on button "Approve" at bounding box center [1008, 372] width 86 height 31
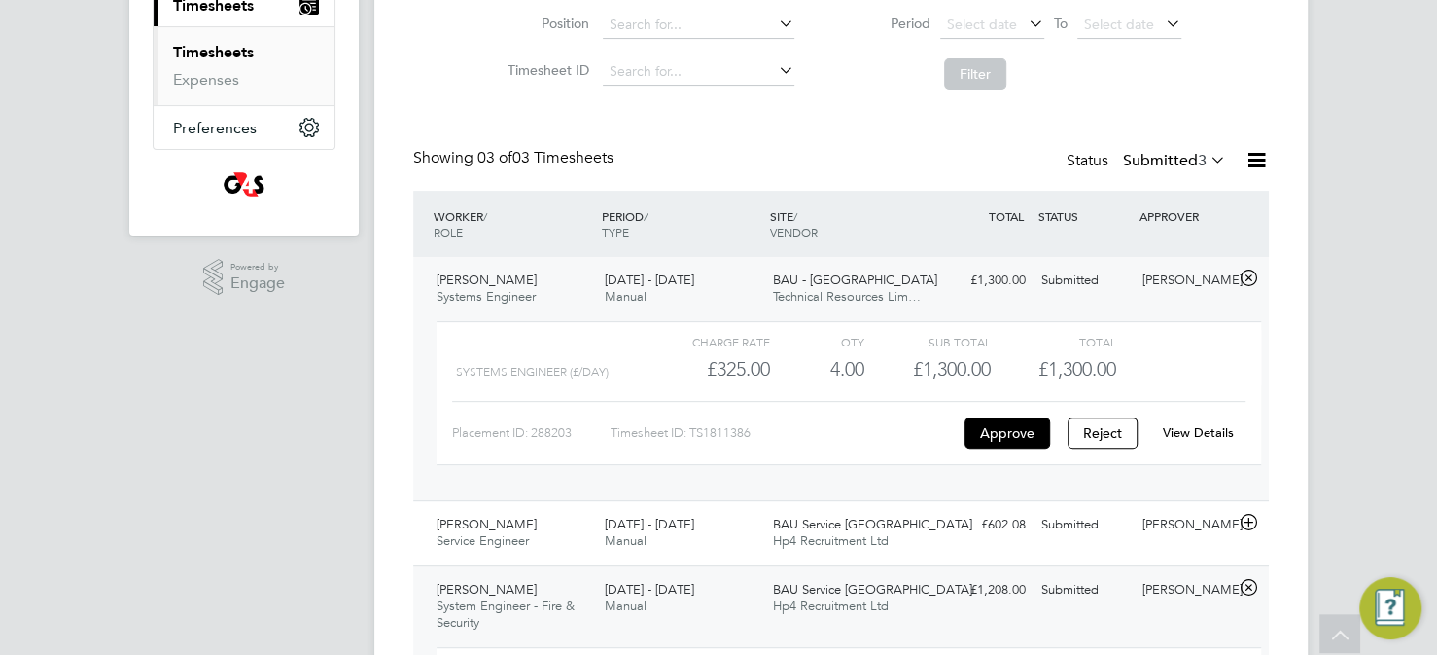
scroll to position [486, 0]
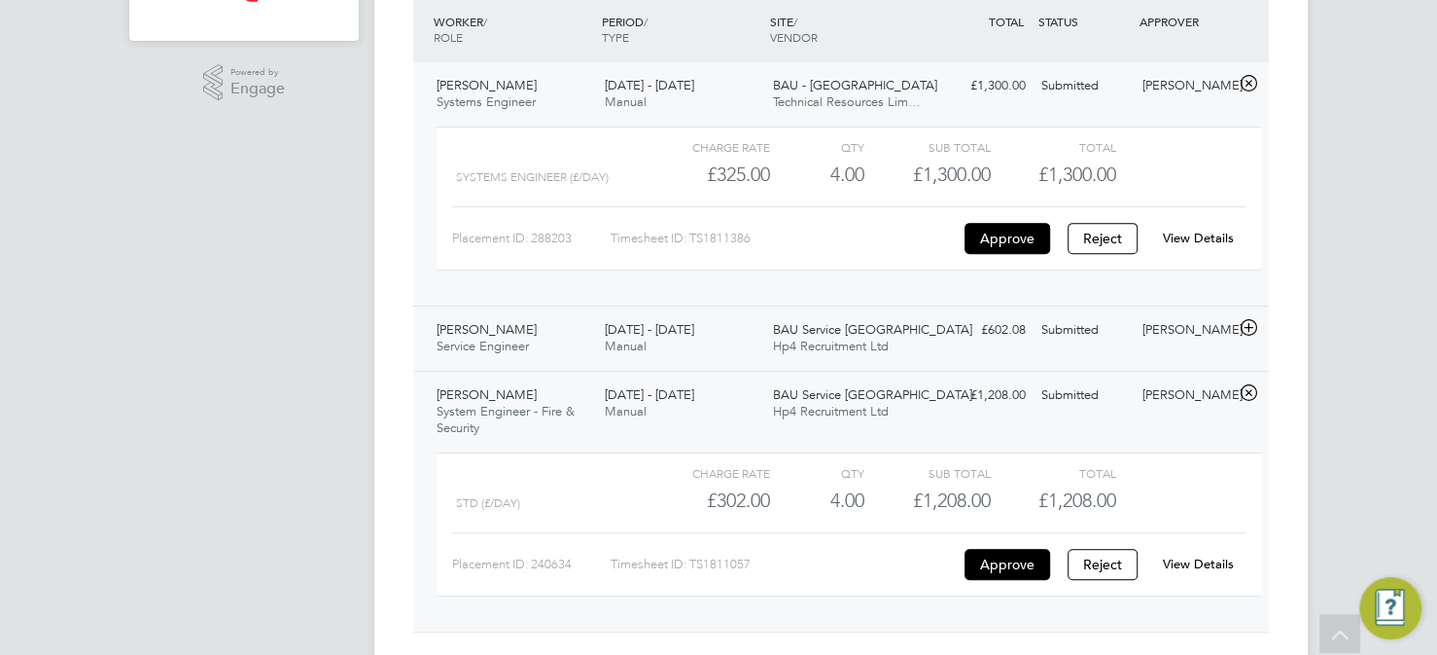
click at [1057, 331] on div "Submitted" at bounding box center [1084, 330] width 101 height 32
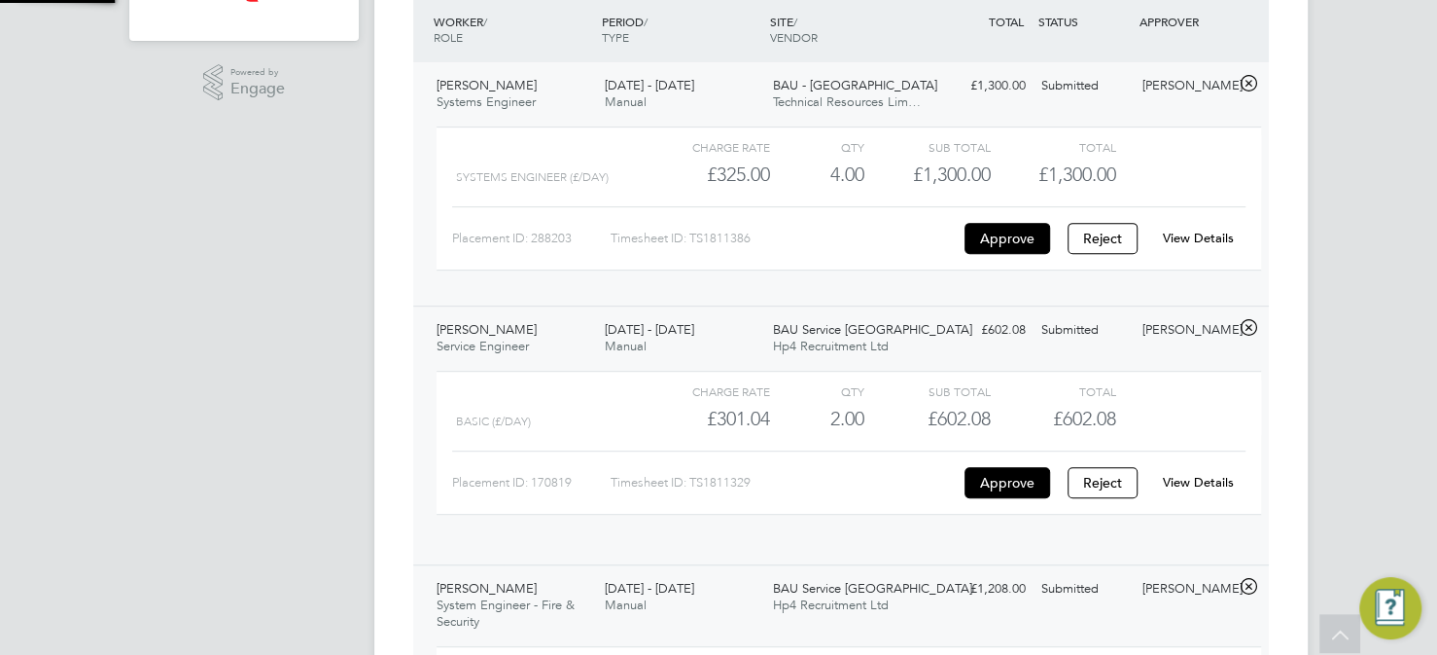
scroll to position [32, 190]
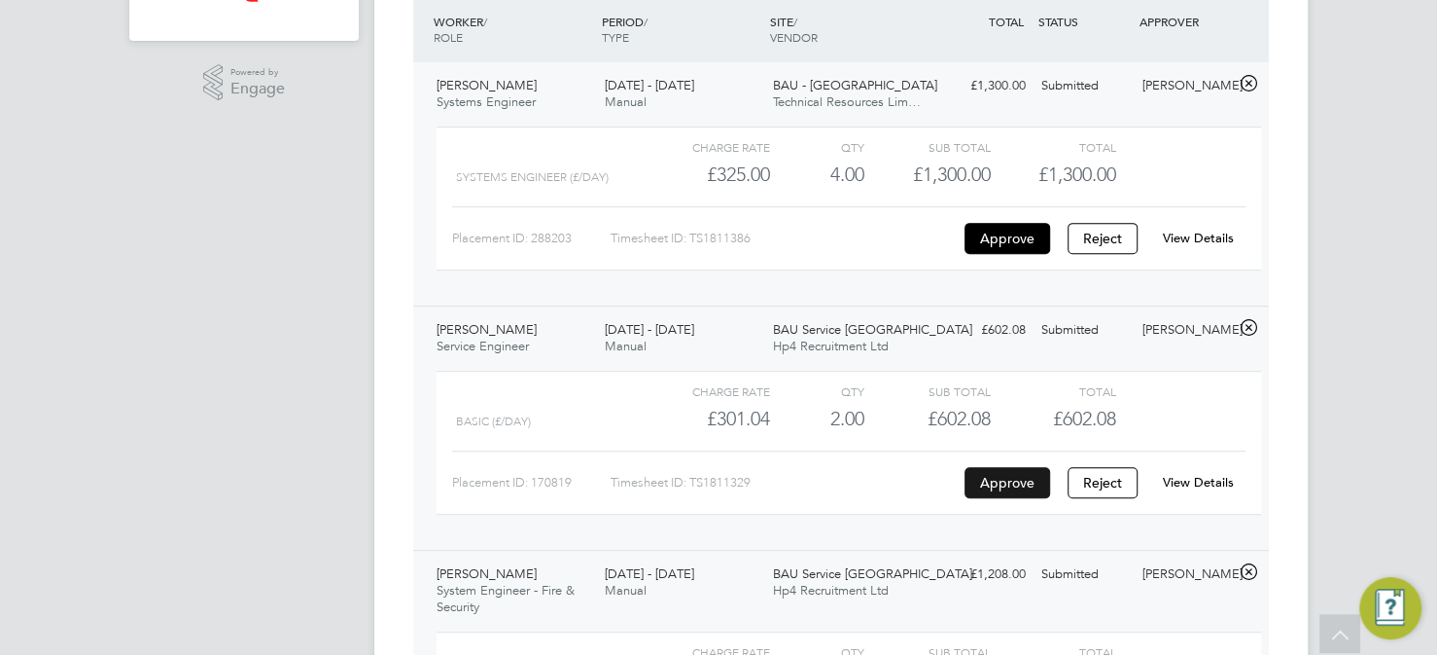
click at [1015, 484] on button "Approve" at bounding box center [1008, 482] width 86 height 31
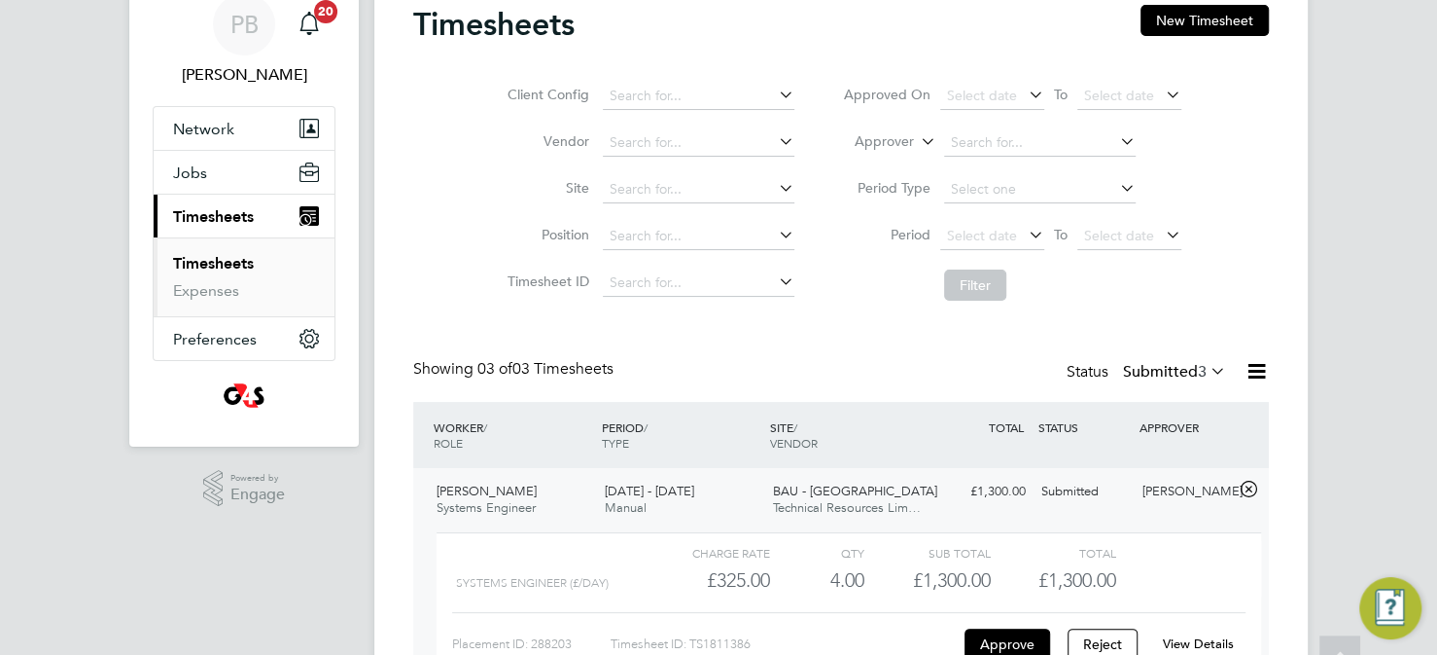
scroll to position [0, 0]
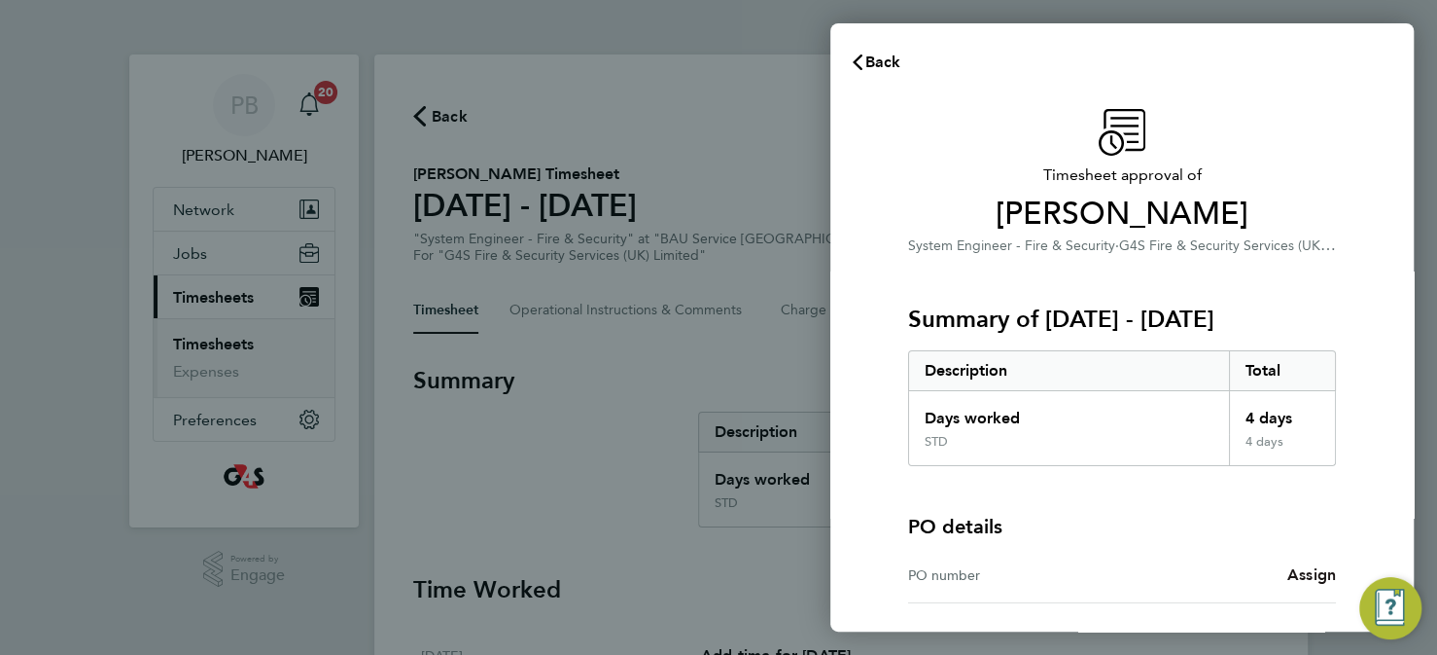
click at [1307, 576] on span "Assign" at bounding box center [1312, 574] width 49 height 18
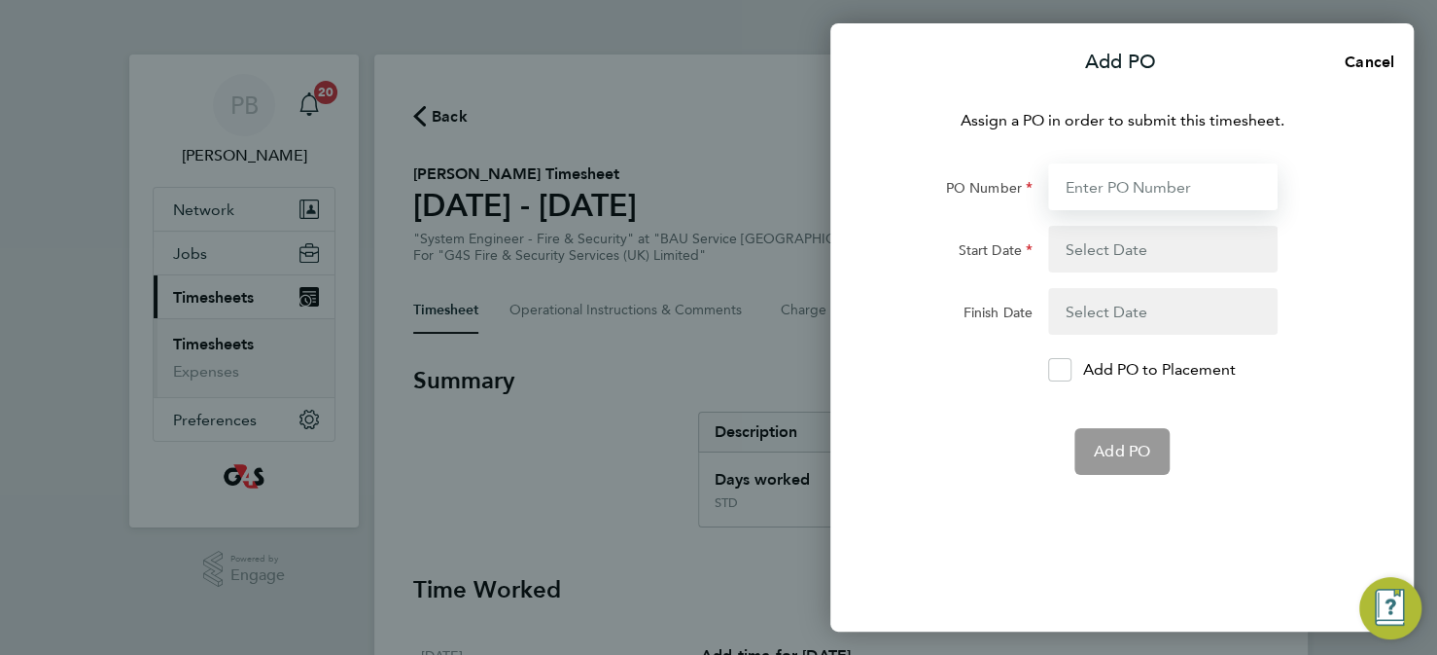
click at [1113, 185] on input "PO Number" at bounding box center [1163, 186] width 230 height 47
paste input "L1300 50DW / BST8803 / SO"
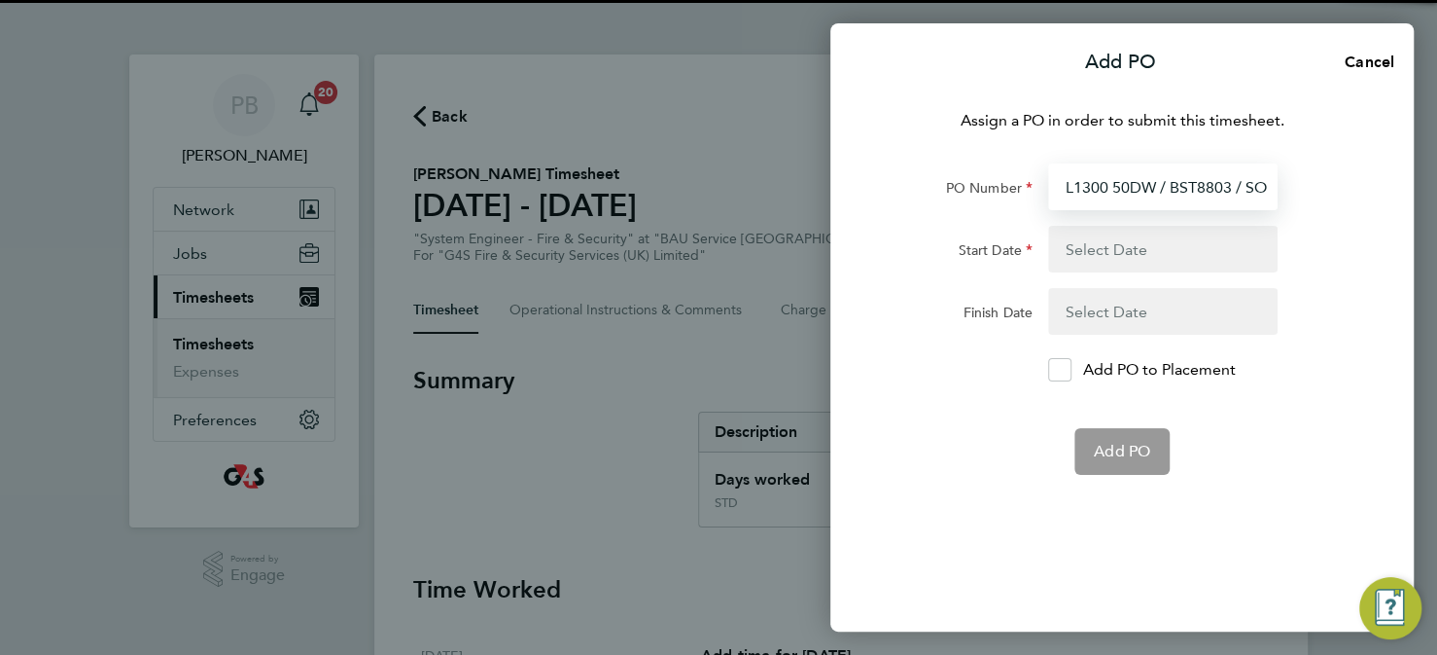
type input "L1300 50DW / BST8803 / SO"
click at [1084, 250] on button "button" at bounding box center [1163, 249] width 230 height 47
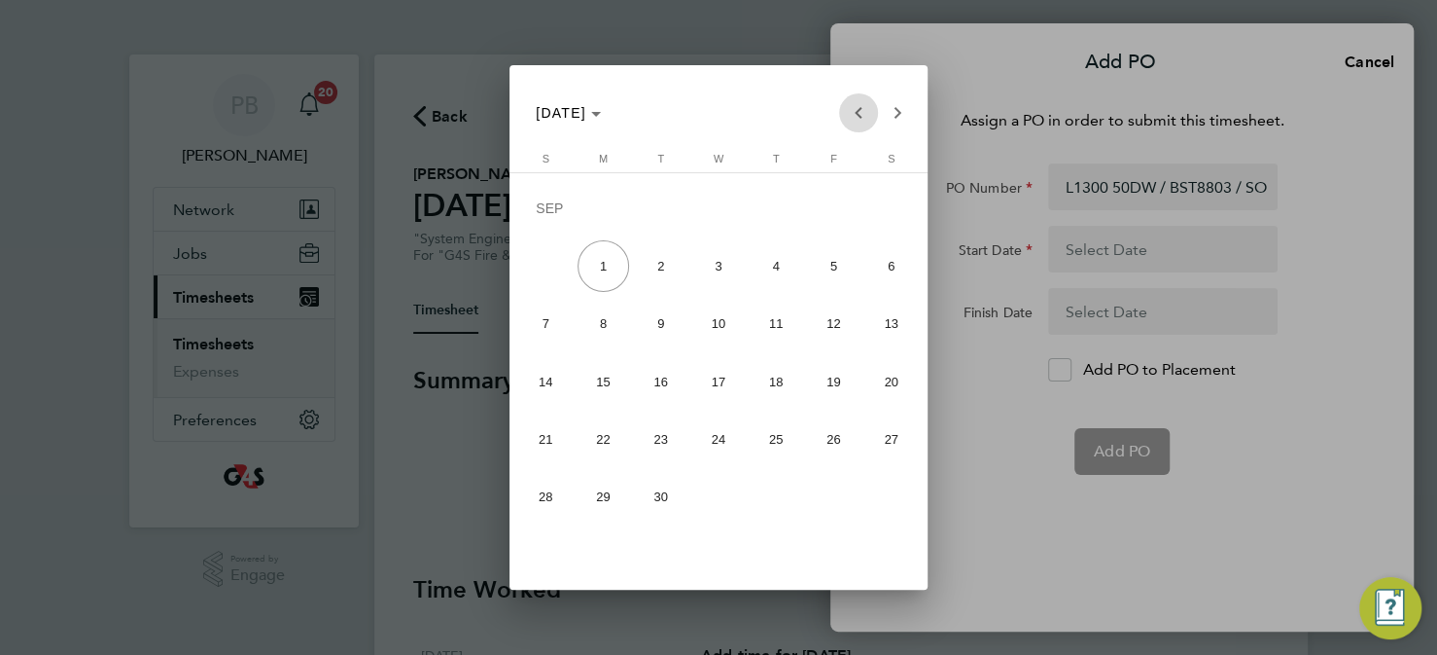
click at [850, 112] on span "Previous month" at bounding box center [858, 112] width 39 height 39
click at [600, 453] on span "25" at bounding box center [604, 444] width 52 height 52
type input "[DATE]"
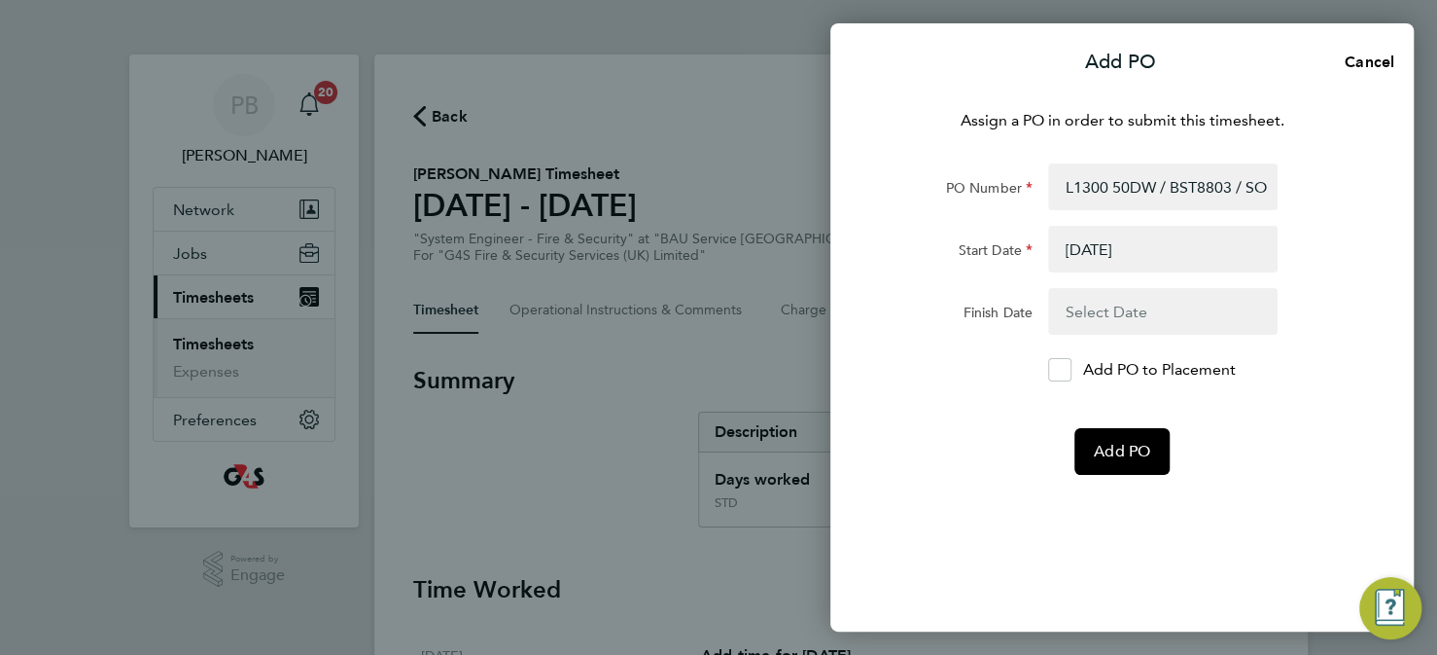
click at [1104, 311] on button "button" at bounding box center [1163, 311] width 230 height 47
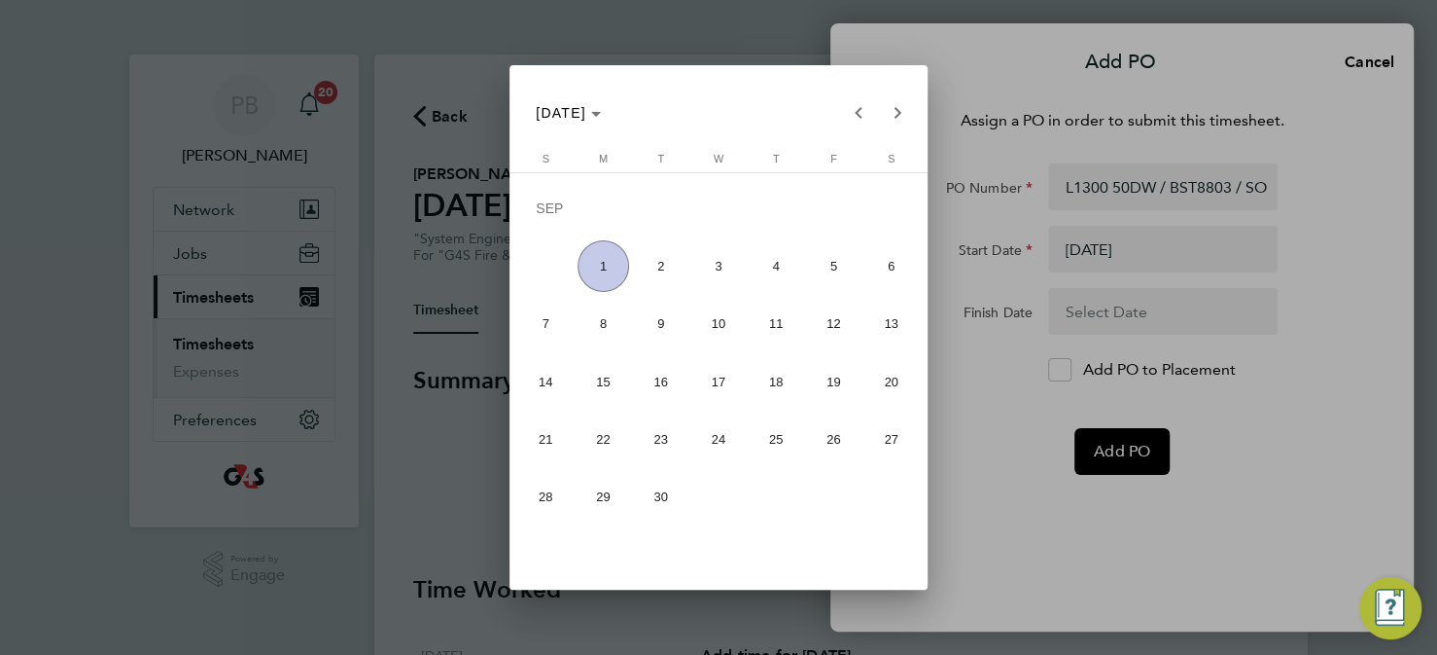
click at [603, 266] on span "1" at bounding box center [604, 266] width 52 height 52
type input "[DATE]"
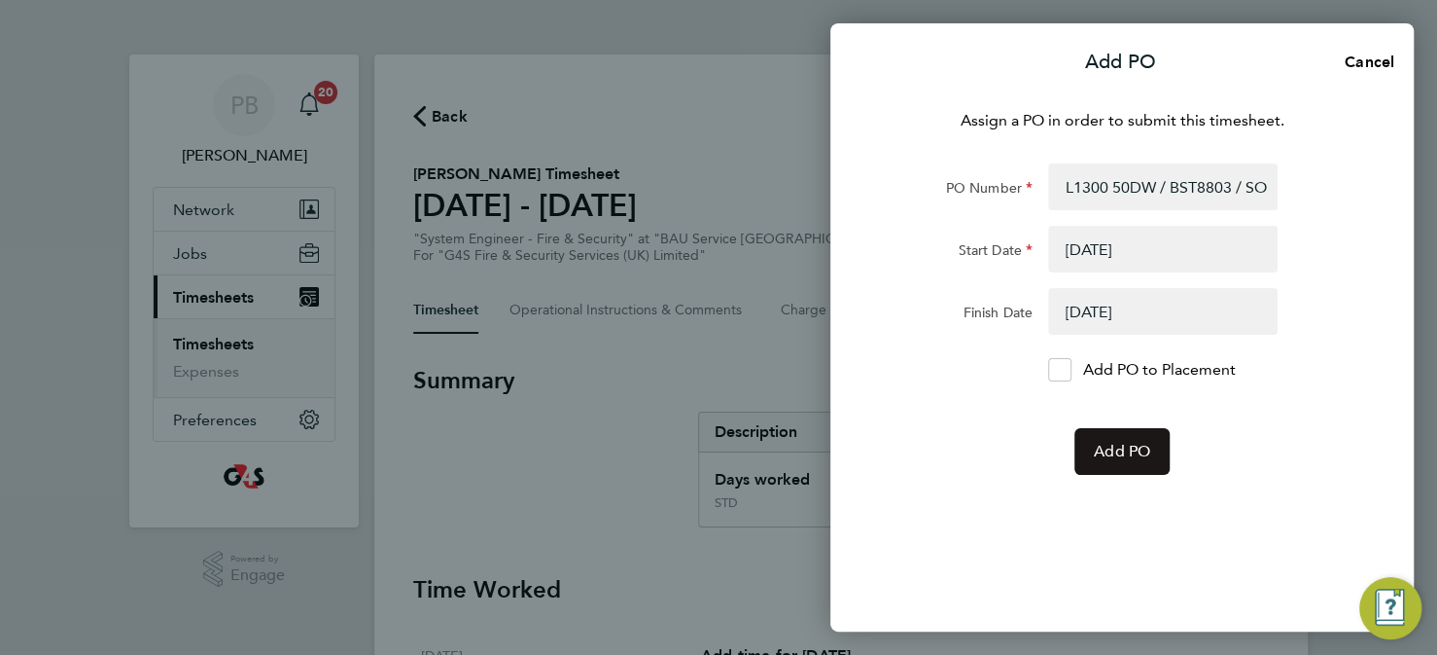
click at [1109, 448] on span "Add PO" at bounding box center [1122, 451] width 56 height 19
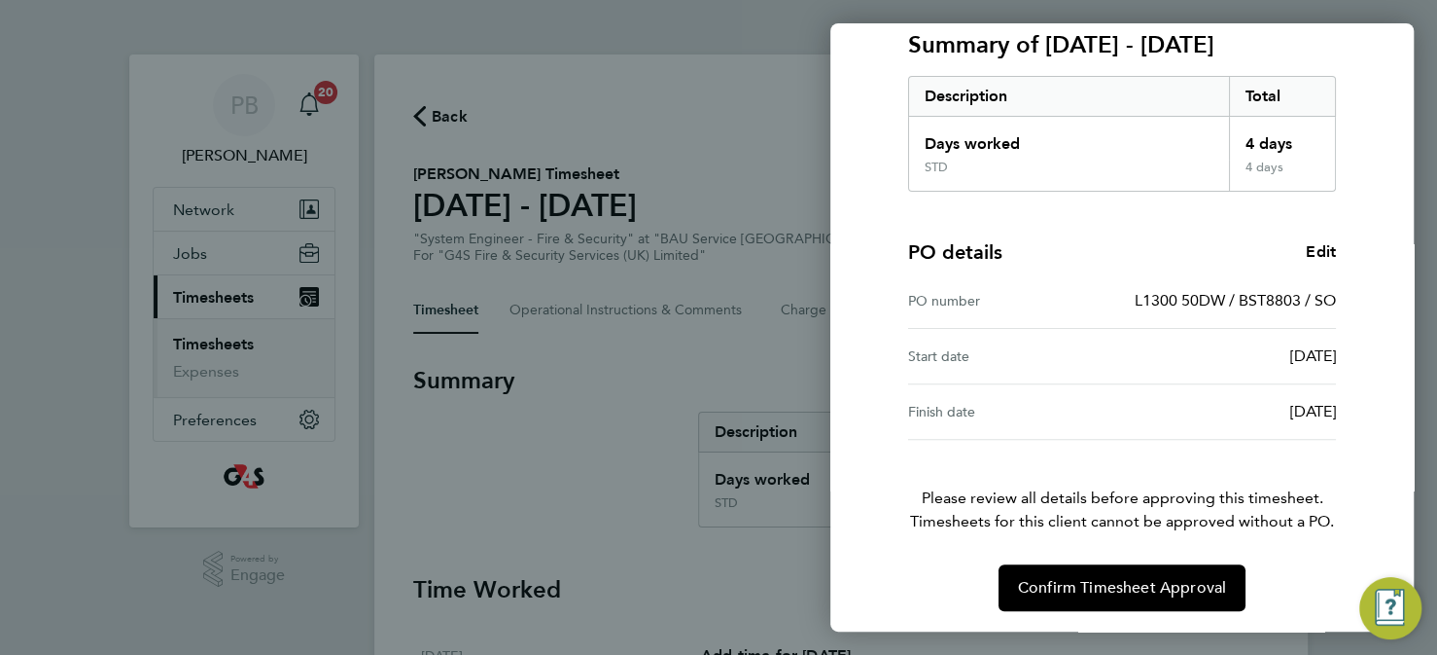
scroll to position [275, 0]
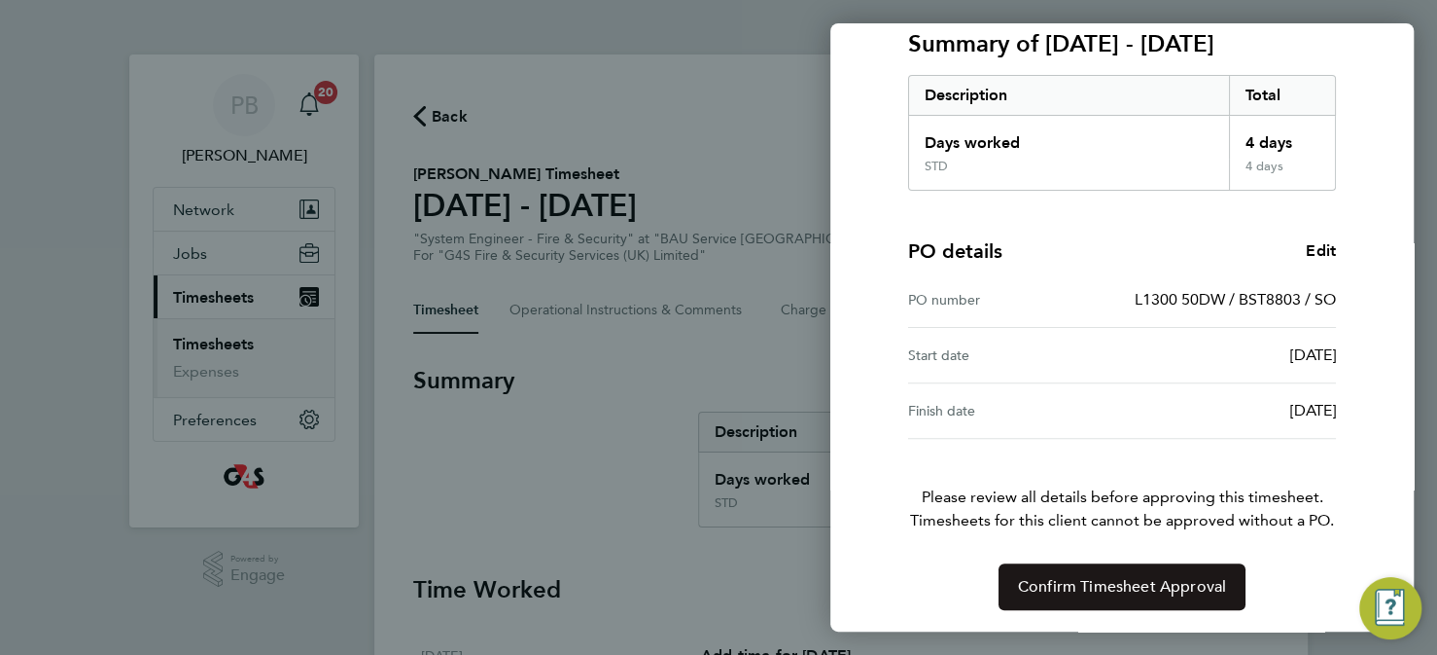
click at [1103, 589] on span "Confirm Timesheet Approval" at bounding box center [1122, 586] width 208 height 19
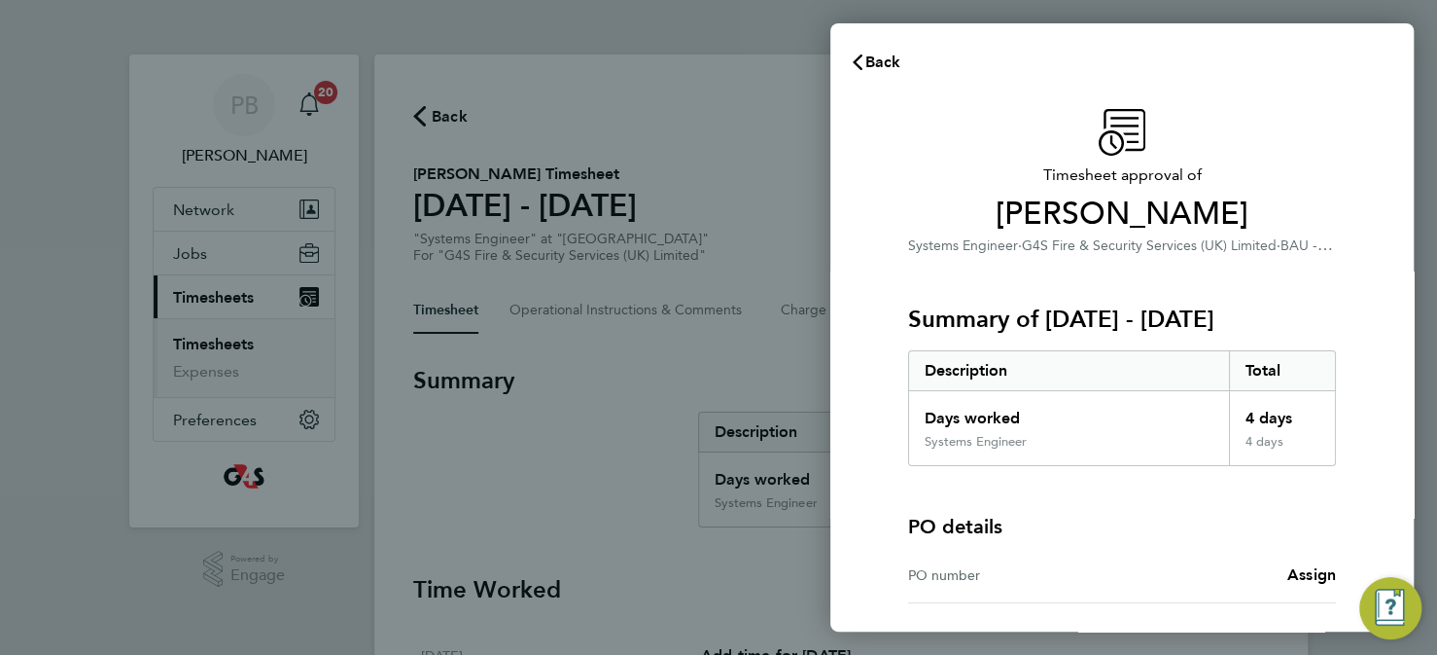
scroll to position [164, 0]
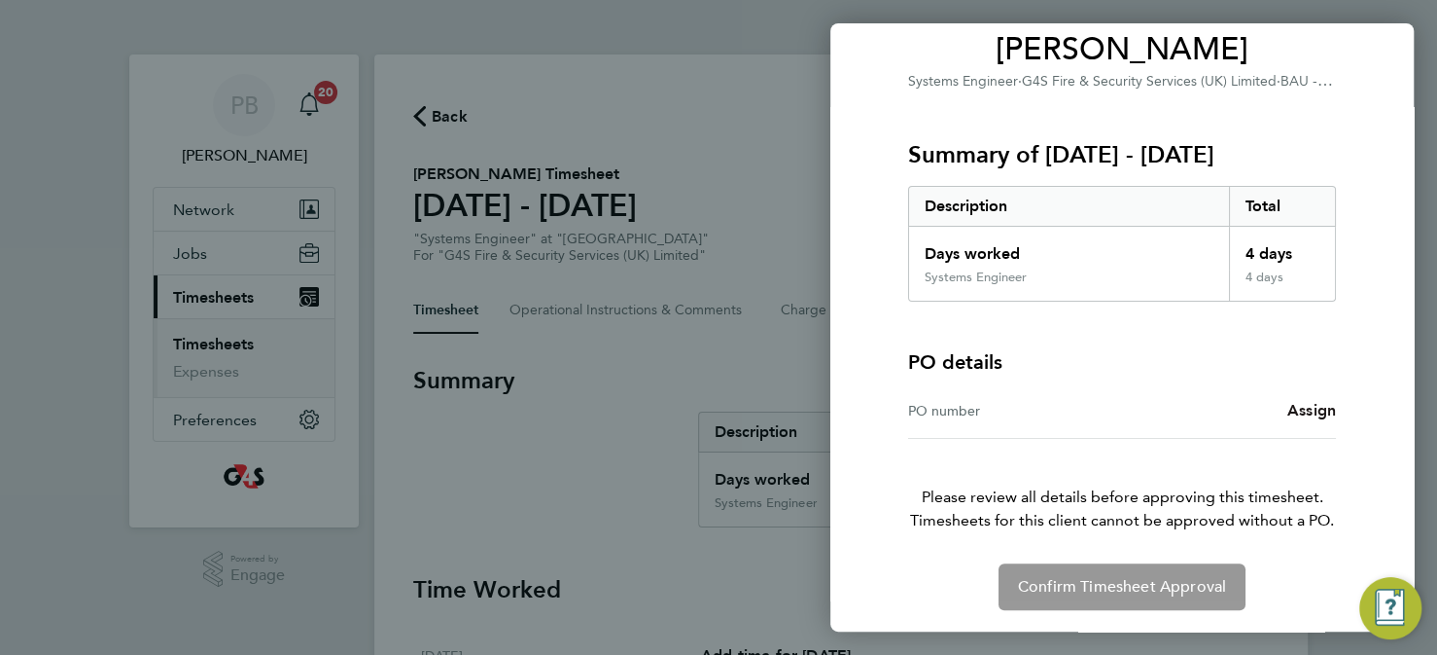
click at [1308, 414] on span "Assign" at bounding box center [1312, 410] width 49 height 18
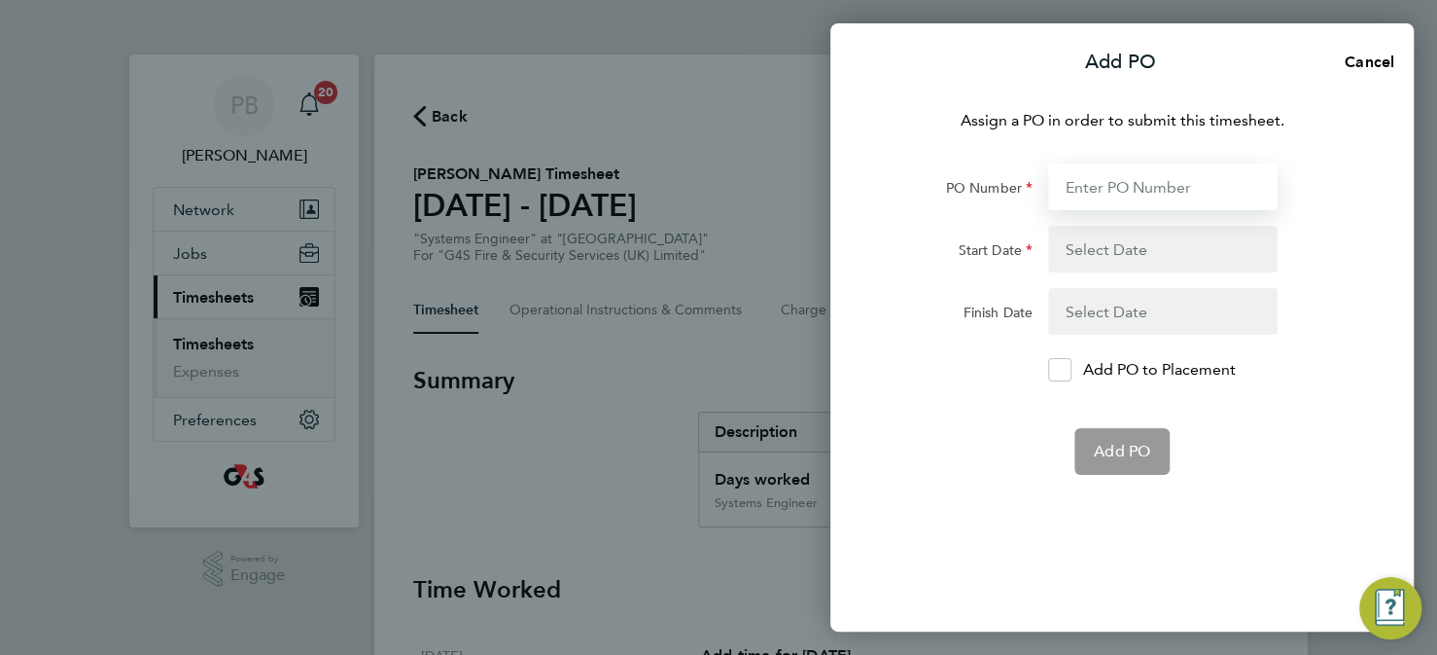
click at [1107, 185] on input "PO Number" at bounding box center [1163, 186] width 230 height 47
paste input "L1300 50DW / BST8805 / SO"
type input "L1300 50DW / BST8805 / SO"
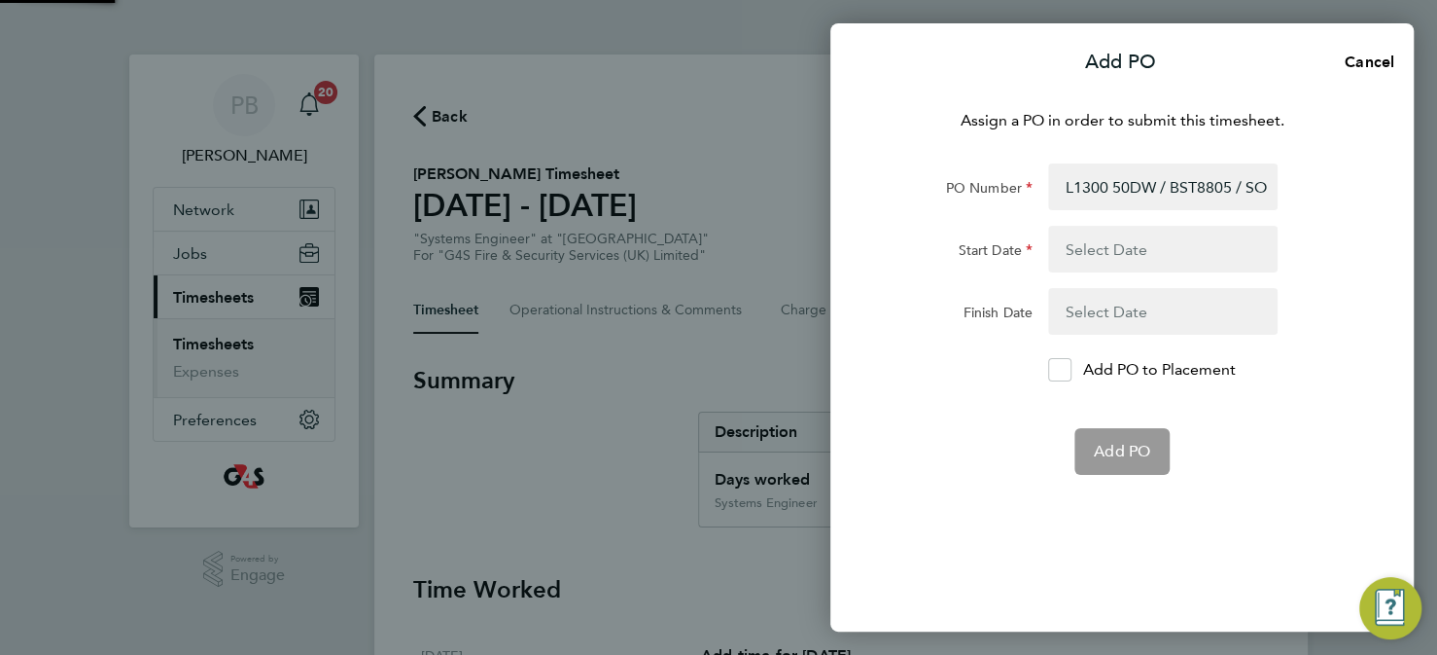
click at [1080, 245] on button "button" at bounding box center [1163, 249] width 230 height 47
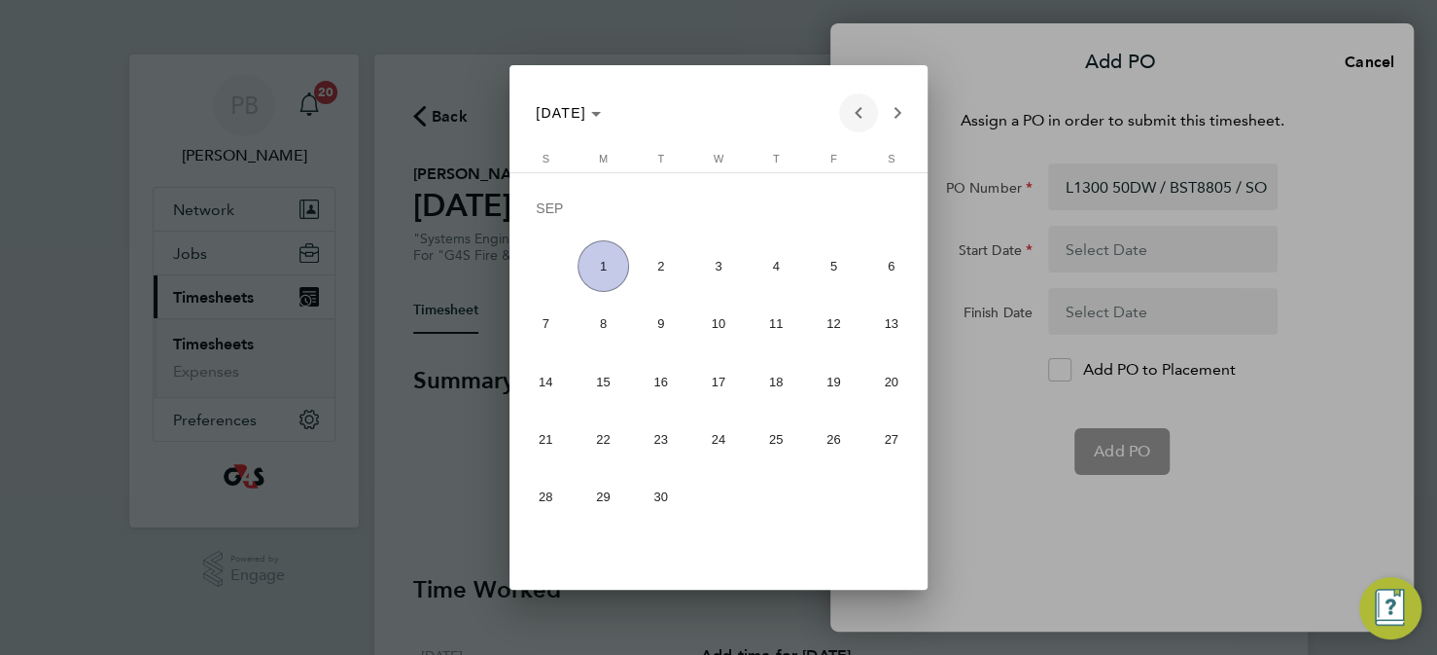
click at [857, 119] on span "Previous month" at bounding box center [858, 112] width 39 height 39
click at [596, 443] on span "25" at bounding box center [604, 444] width 52 height 52
type input "[DATE]"
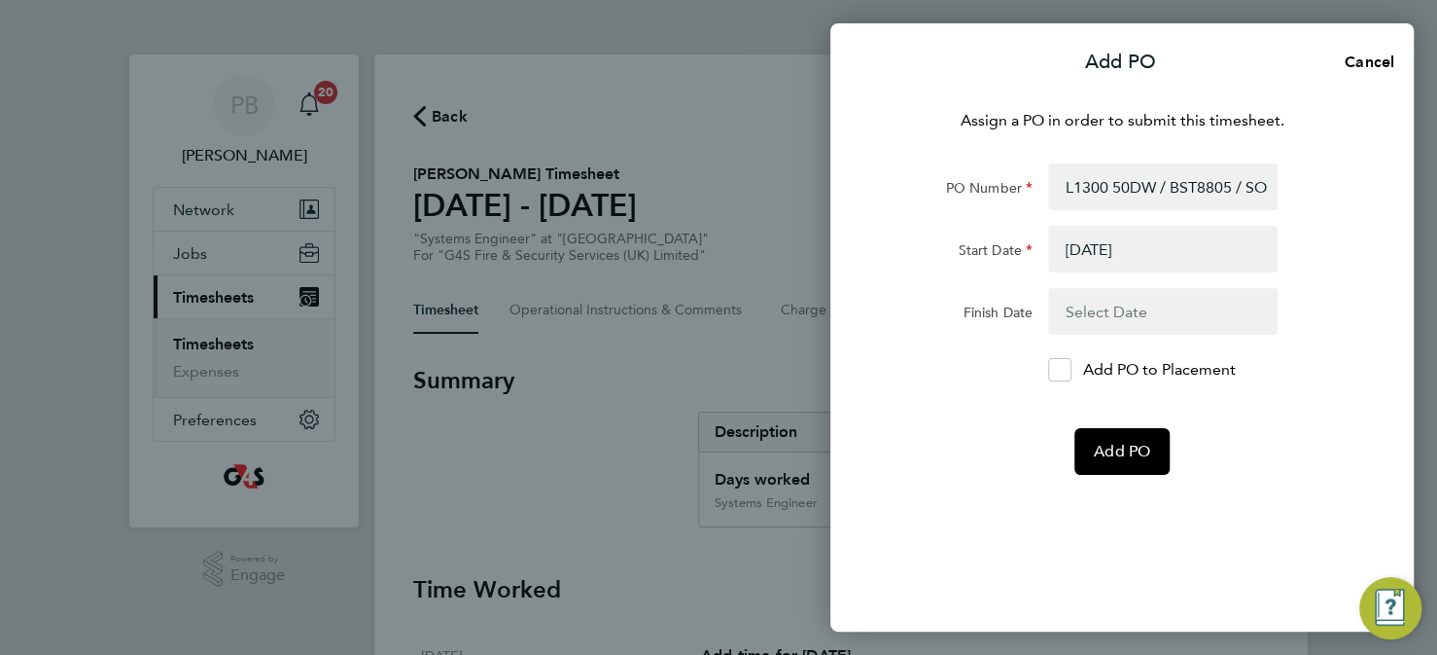
click at [1080, 310] on button "button" at bounding box center [1163, 311] width 230 height 47
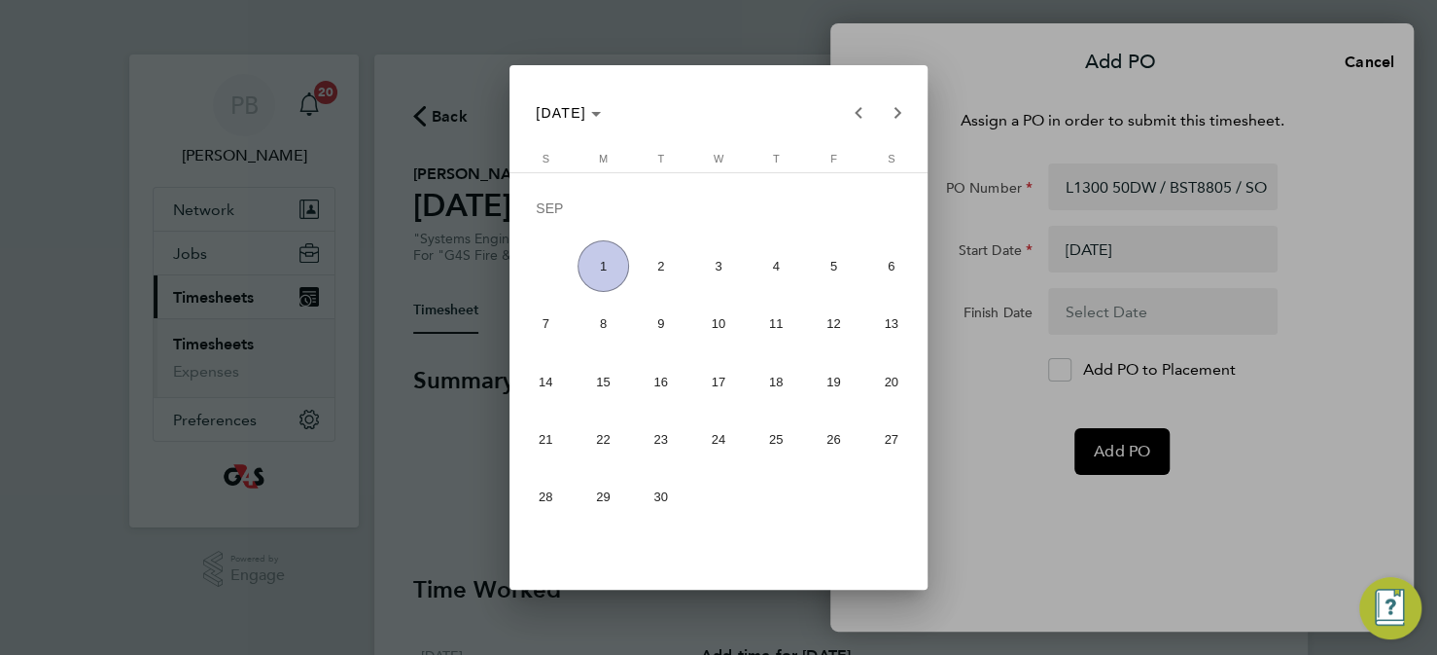
click at [613, 274] on span "1" at bounding box center [604, 266] width 52 height 52
type input "01 Sep 25"
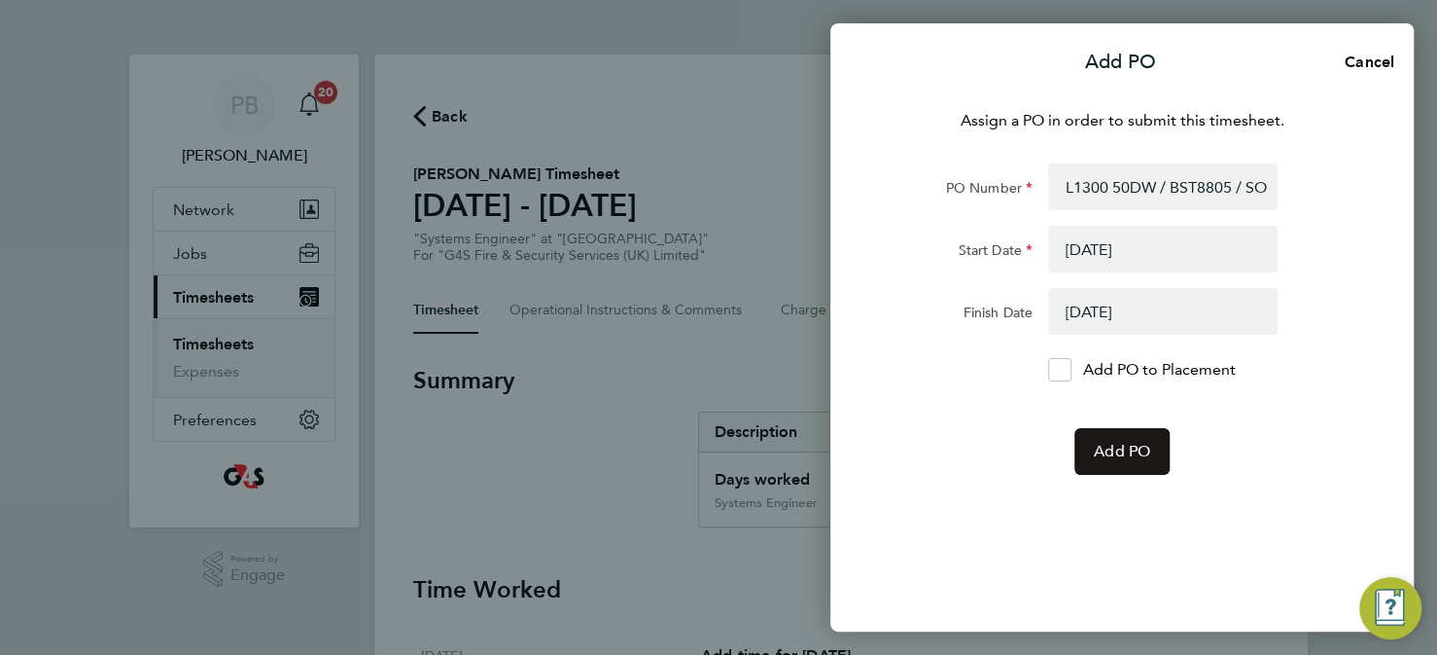
click at [1118, 452] on span "Add PO" at bounding box center [1122, 451] width 56 height 19
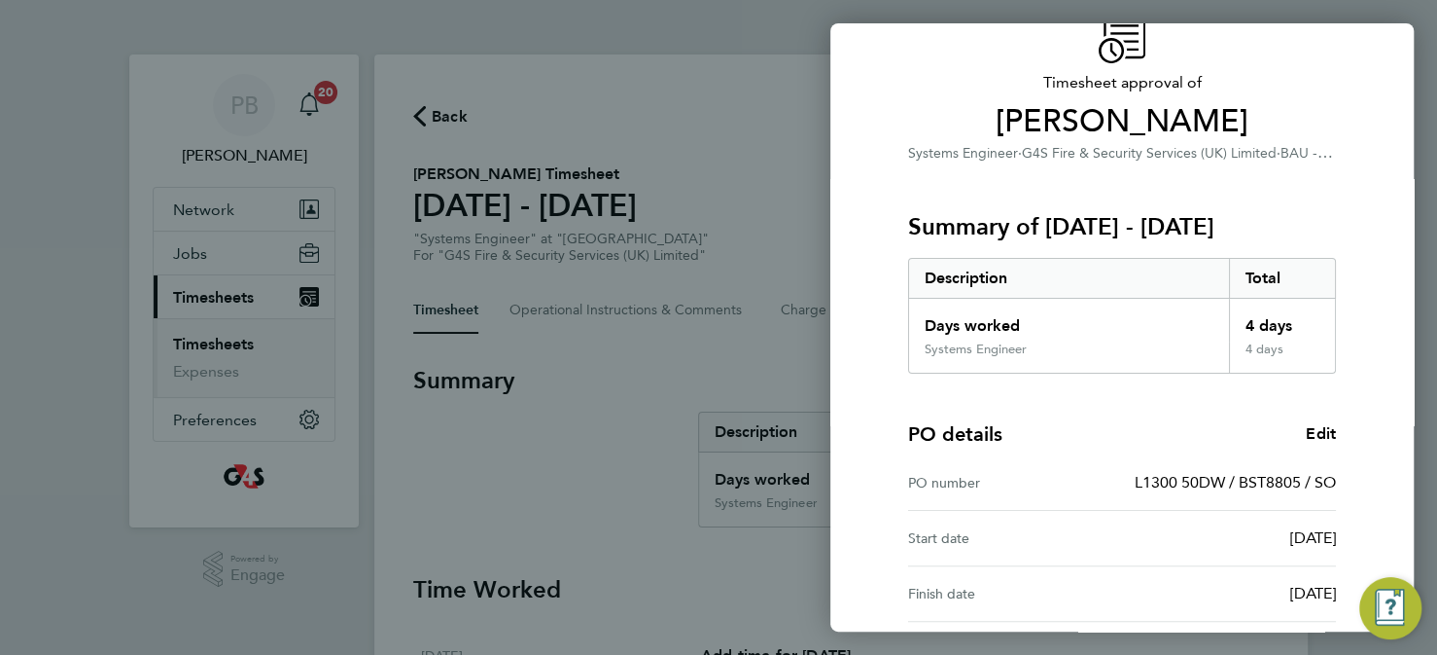
scroll to position [275, 0]
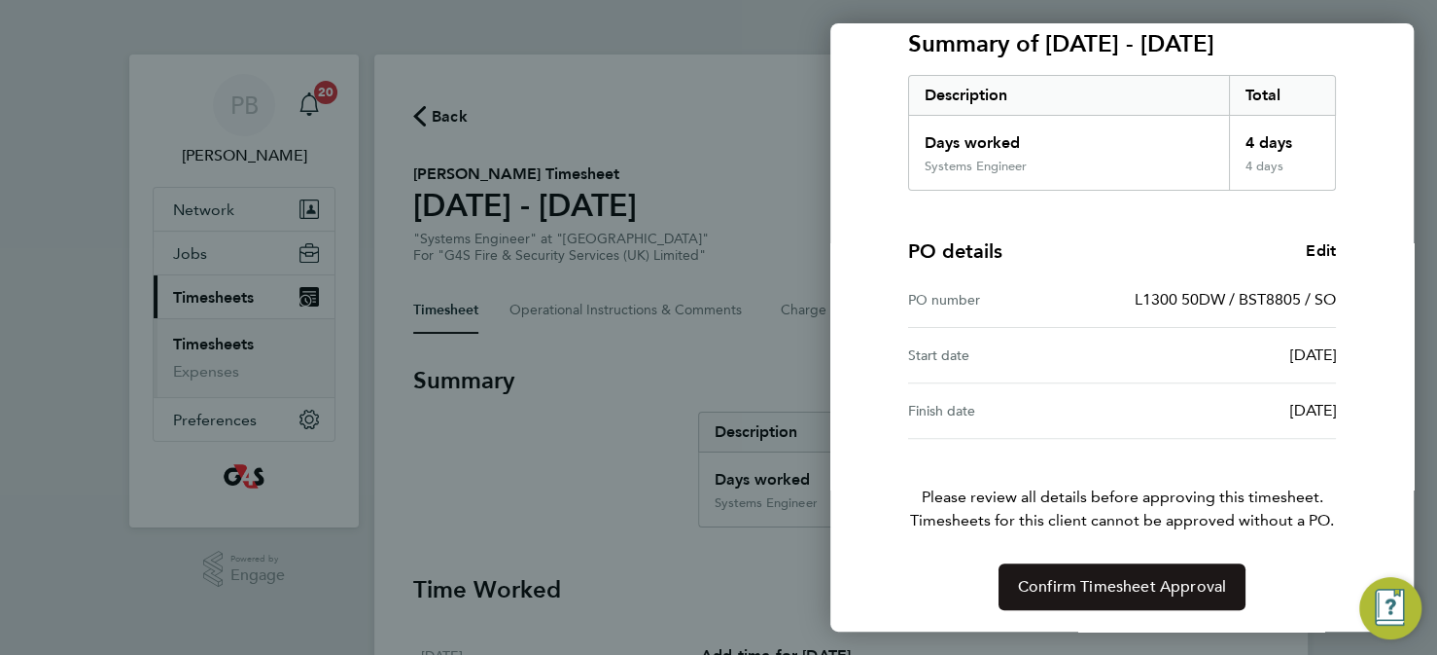
click at [1134, 589] on span "Confirm Timesheet Approval" at bounding box center [1122, 586] width 208 height 19
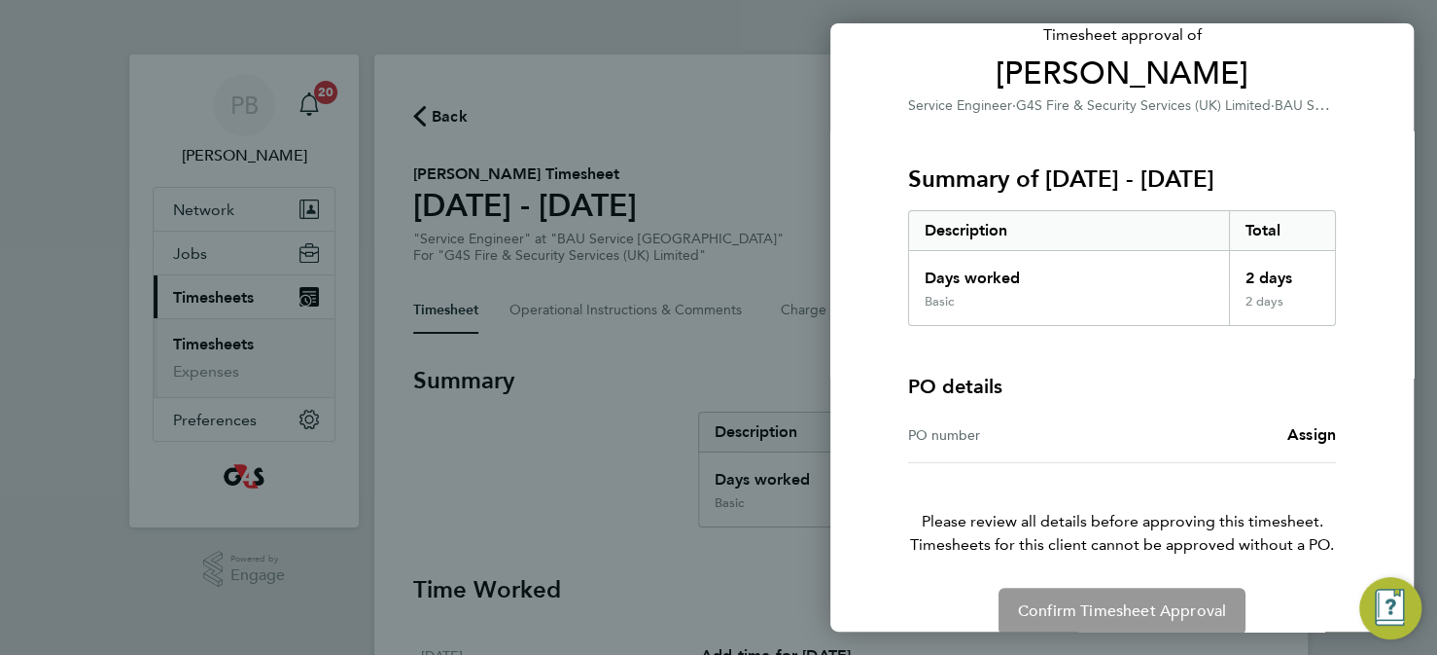
scroll to position [164, 0]
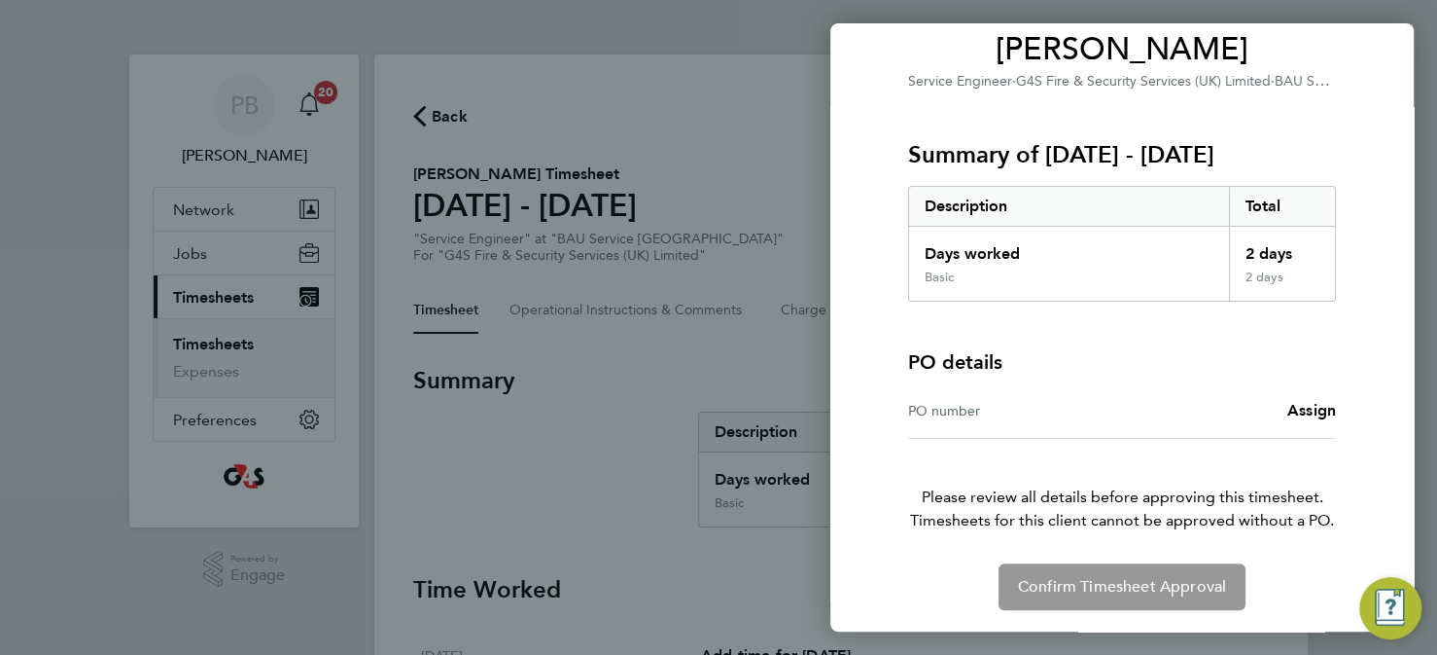
click at [1014, 408] on div "PO number" at bounding box center [1015, 410] width 214 height 23
click at [1328, 410] on span "Assign" at bounding box center [1312, 410] width 49 height 18
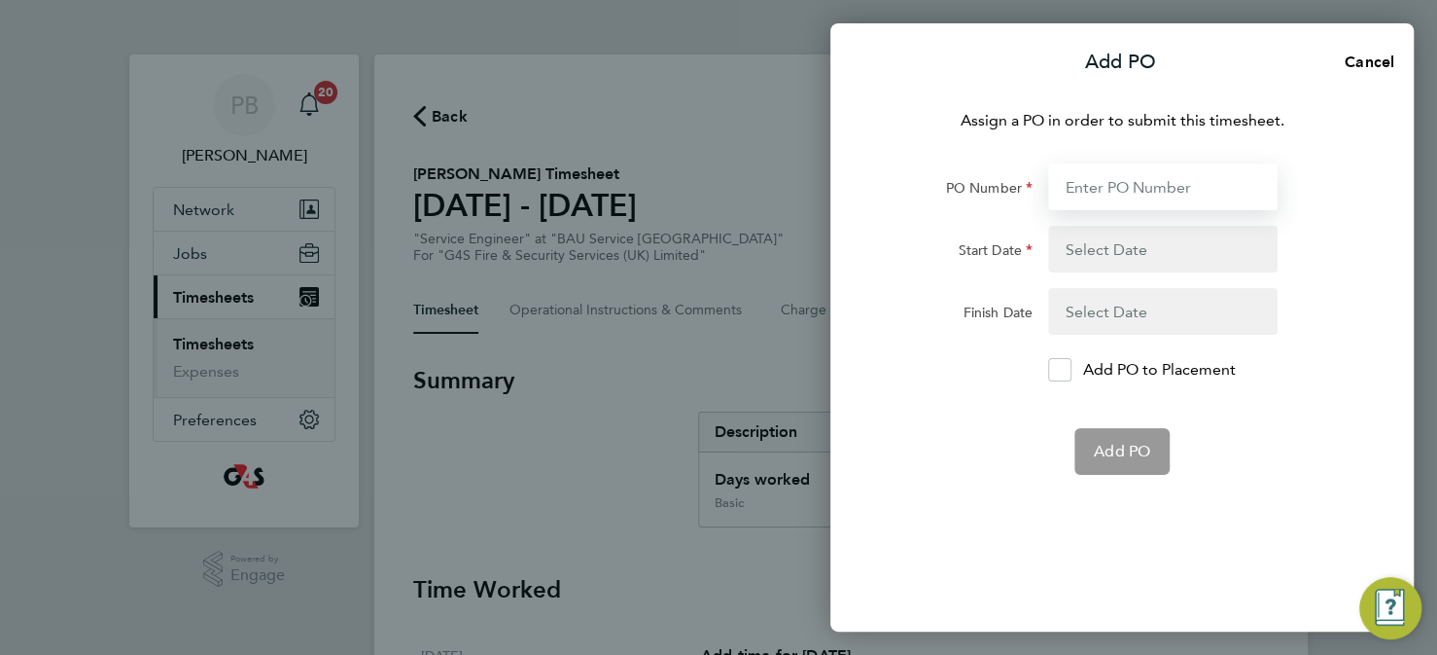
click at [1099, 191] on input "PO Number" at bounding box center [1163, 186] width 230 height 47
paste input "L1300 50DW / BST8804 / SO"
type input "L1300 50DW / BST8804 / SO"
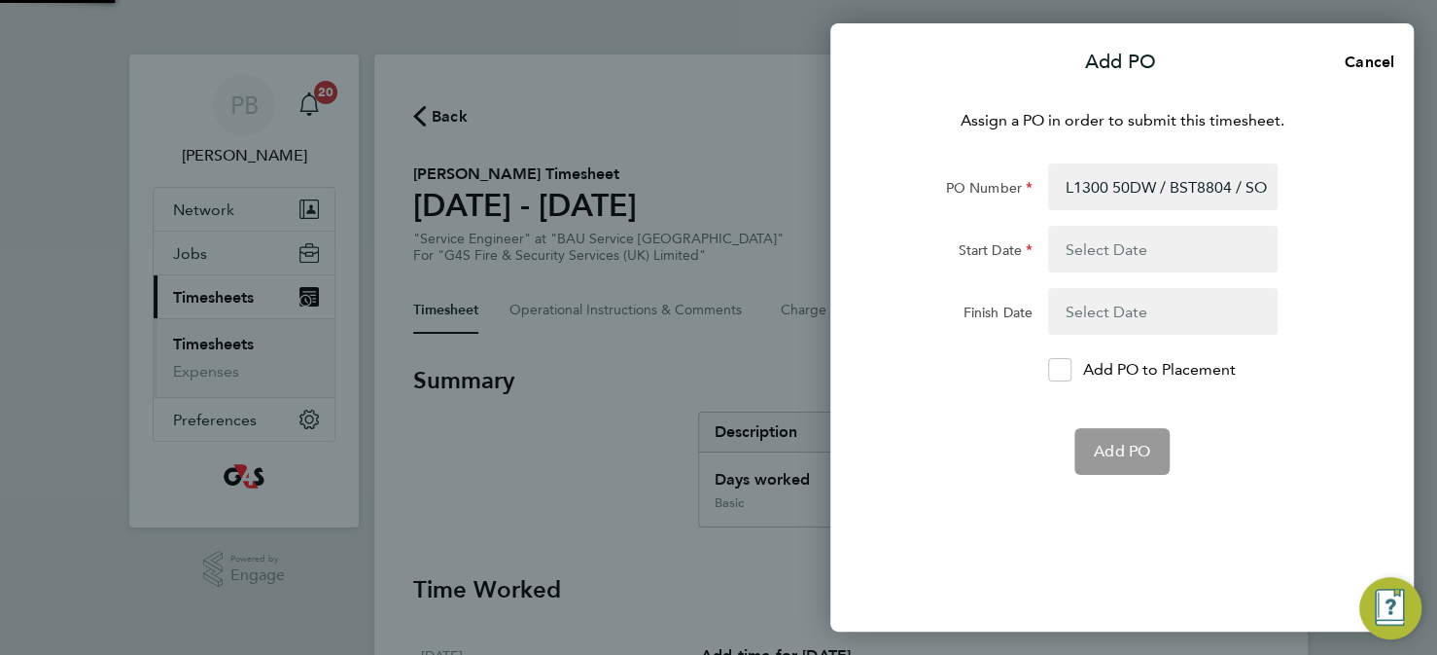
click at [1086, 248] on button "button" at bounding box center [1163, 249] width 230 height 47
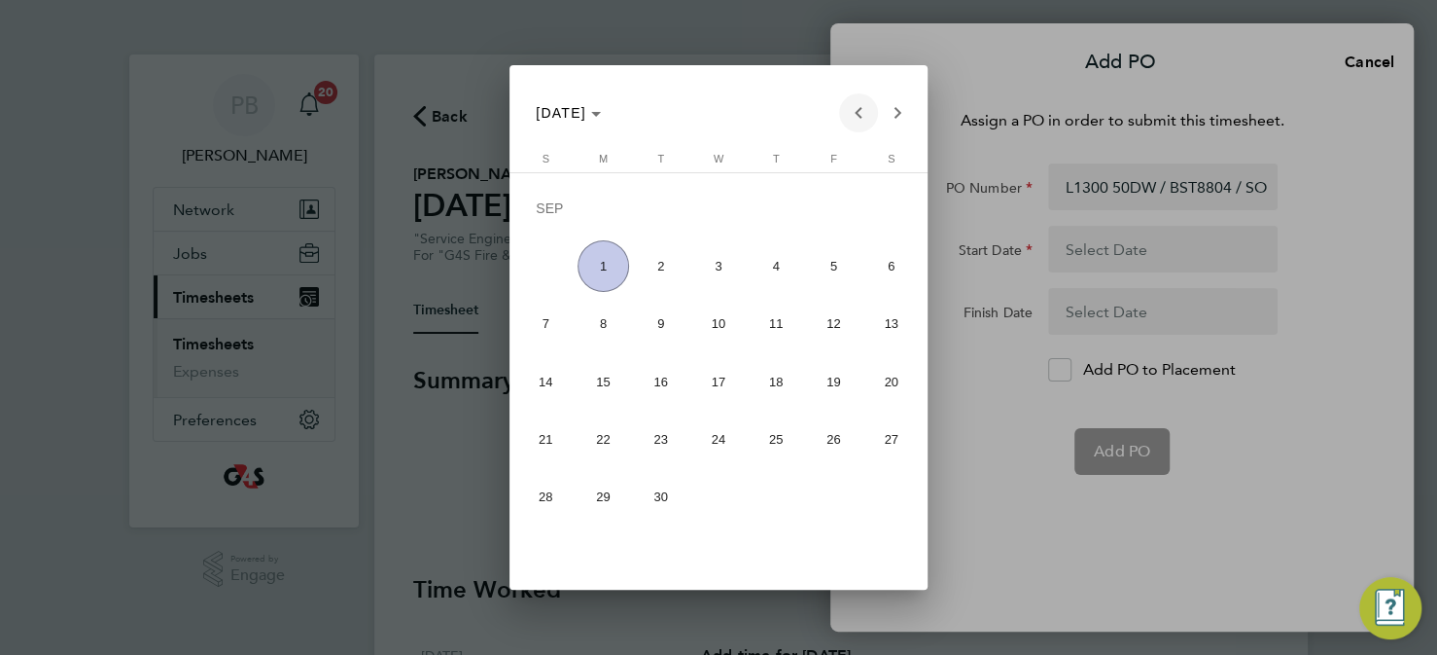
click at [856, 112] on span "Previous month" at bounding box center [858, 112] width 39 height 39
click at [610, 443] on span "25" at bounding box center [604, 444] width 52 height 52
type input "25 Aug 25"
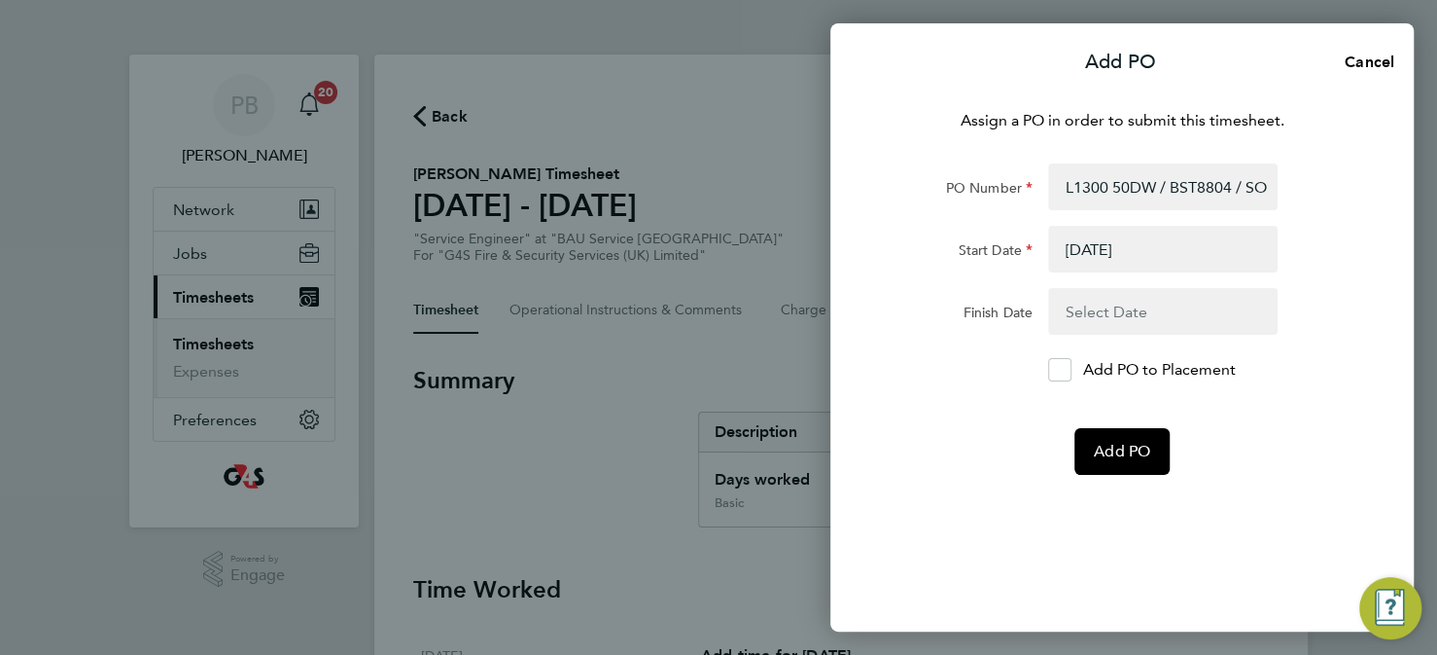
click at [1091, 310] on button "button" at bounding box center [1163, 311] width 230 height 47
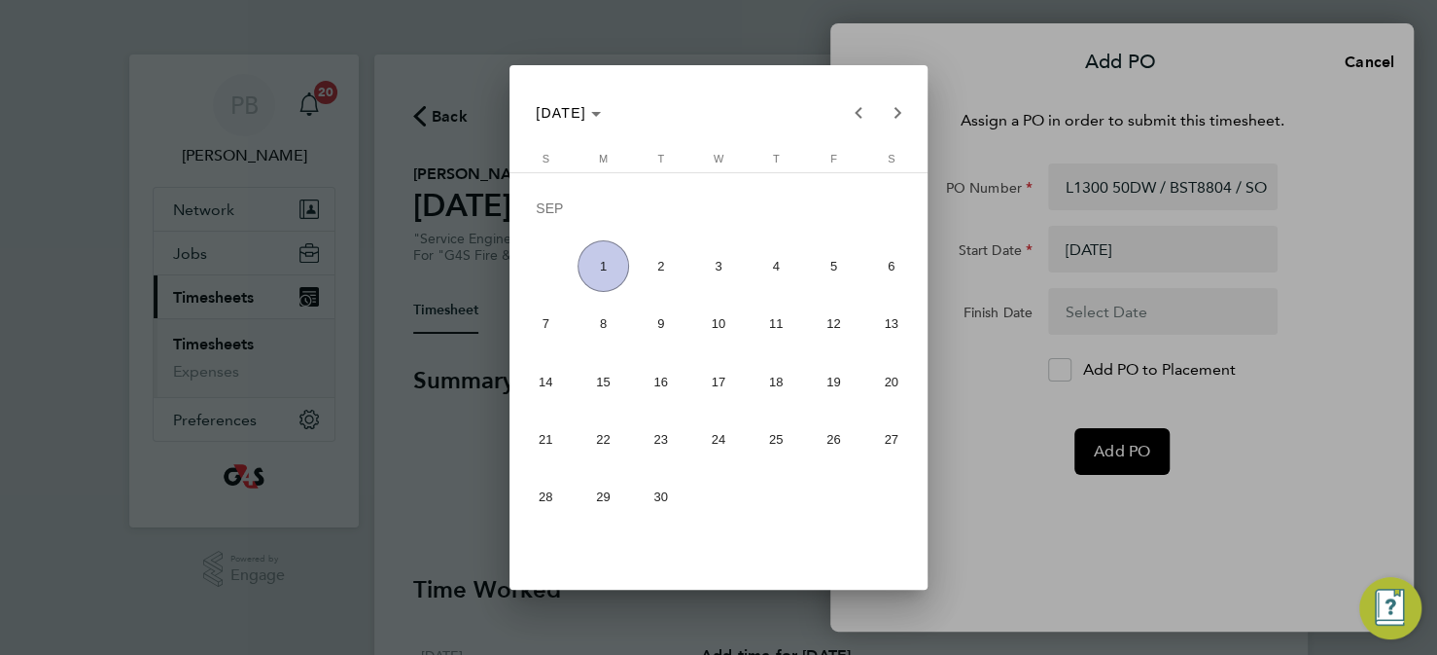
click at [599, 277] on span "1" at bounding box center [604, 266] width 52 height 52
type input "01 Sep 25"
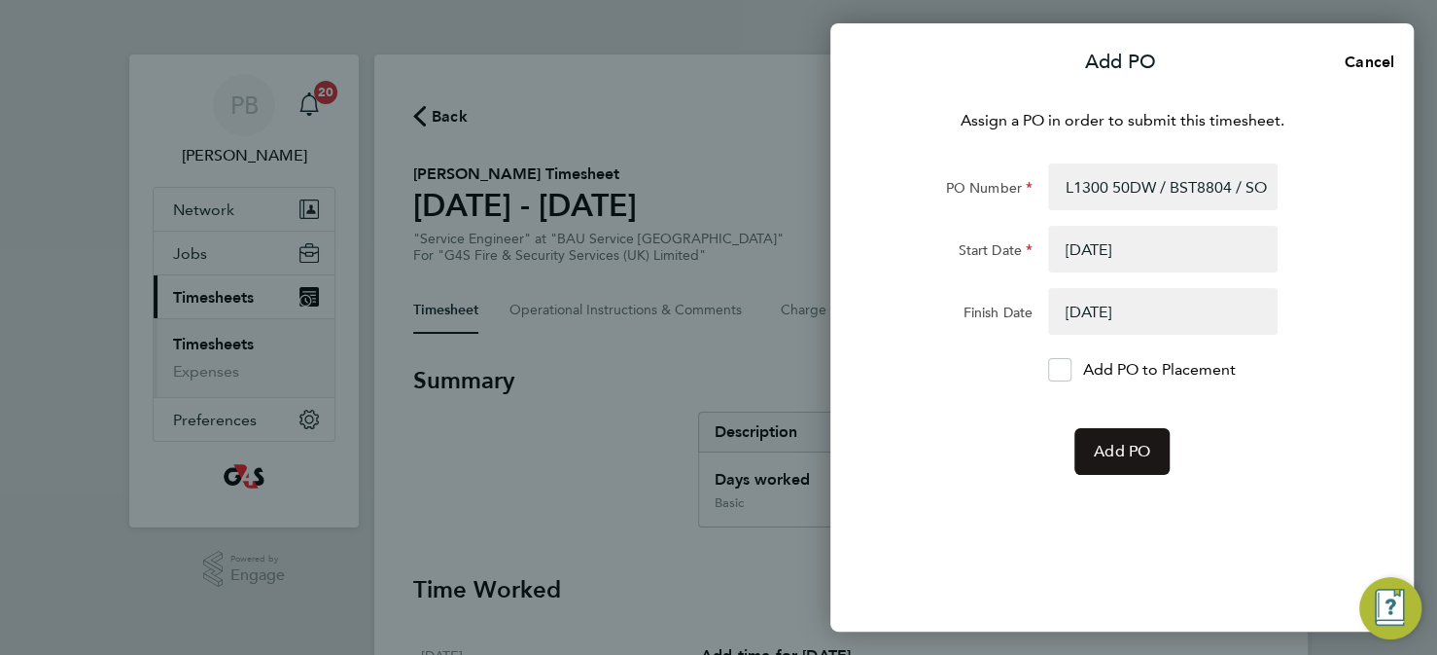
click at [1119, 454] on span "Add PO" at bounding box center [1122, 451] width 56 height 19
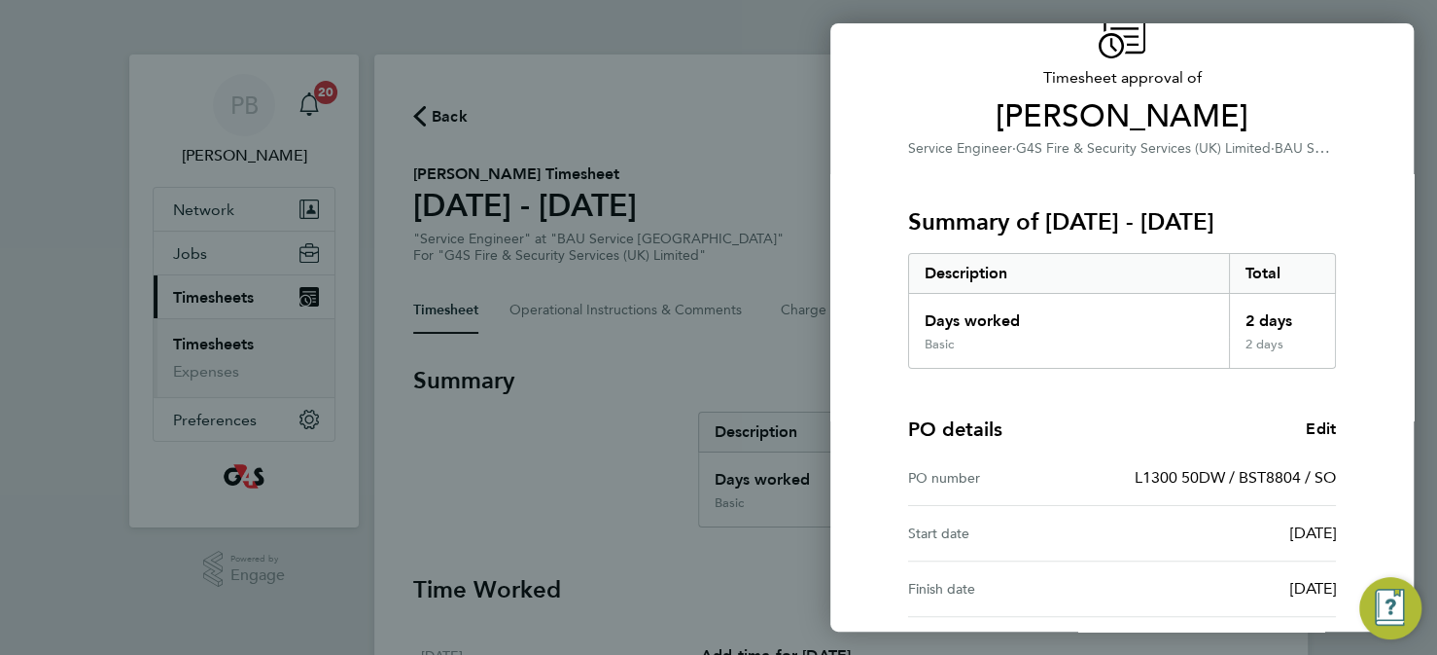
scroll to position [275, 0]
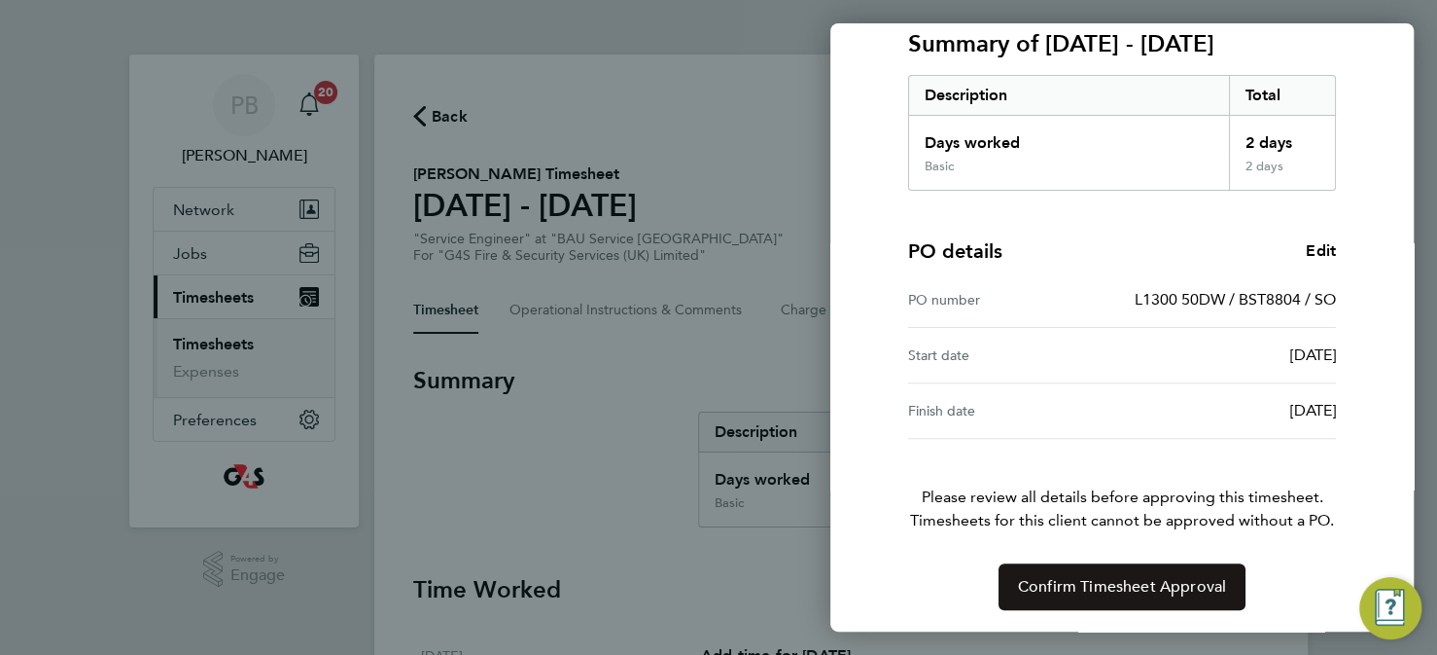
click at [1126, 583] on span "Confirm Timesheet Approval" at bounding box center [1122, 586] width 208 height 19
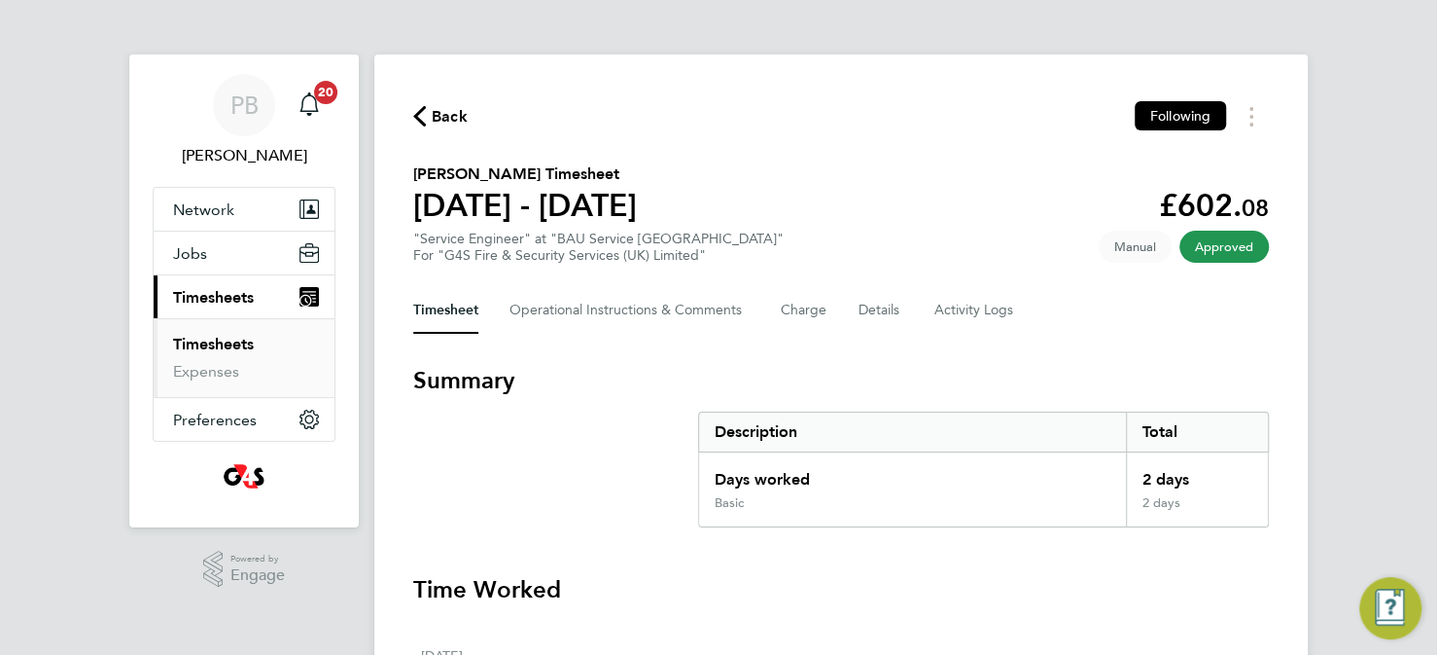
click at [242, 372] on li "Expenses" at bounding box center [246, 371] width 146 height 19
click at [223, 373] on link "Expenses" at bounding box center [206, 371] width 66 height 18
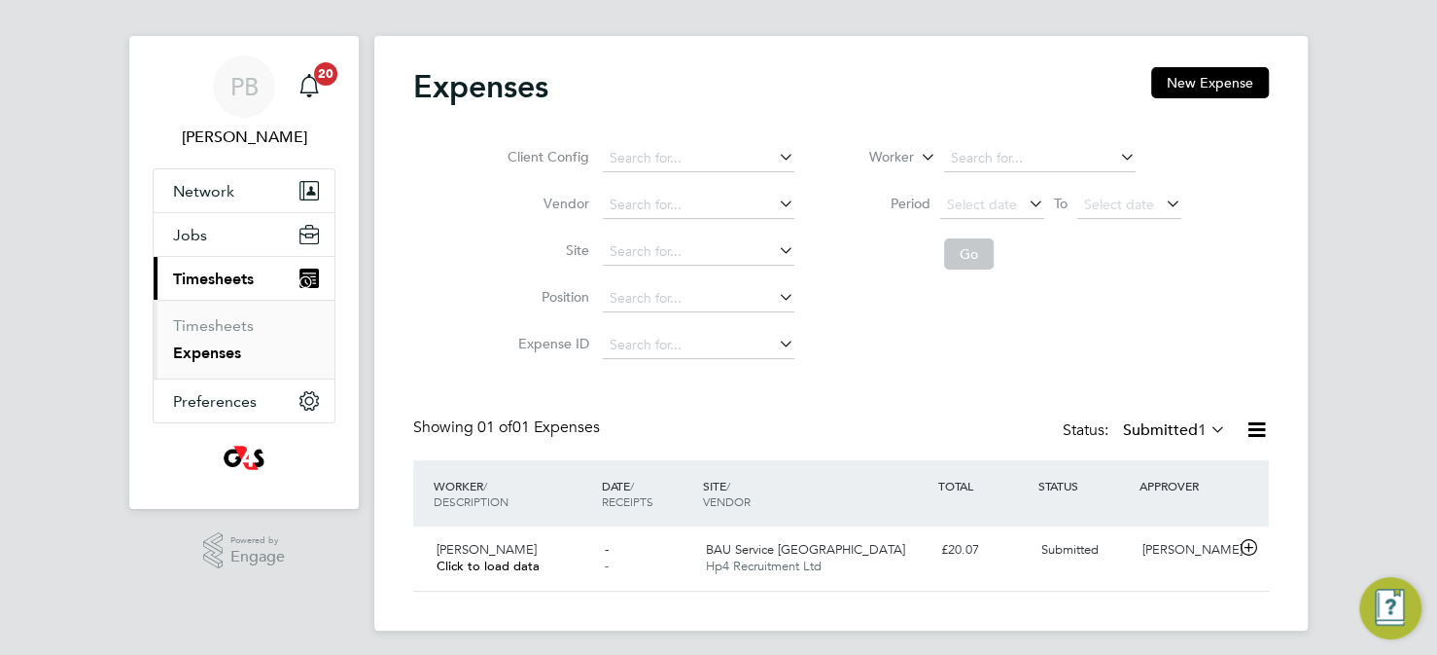
scroll to position [24, 0]
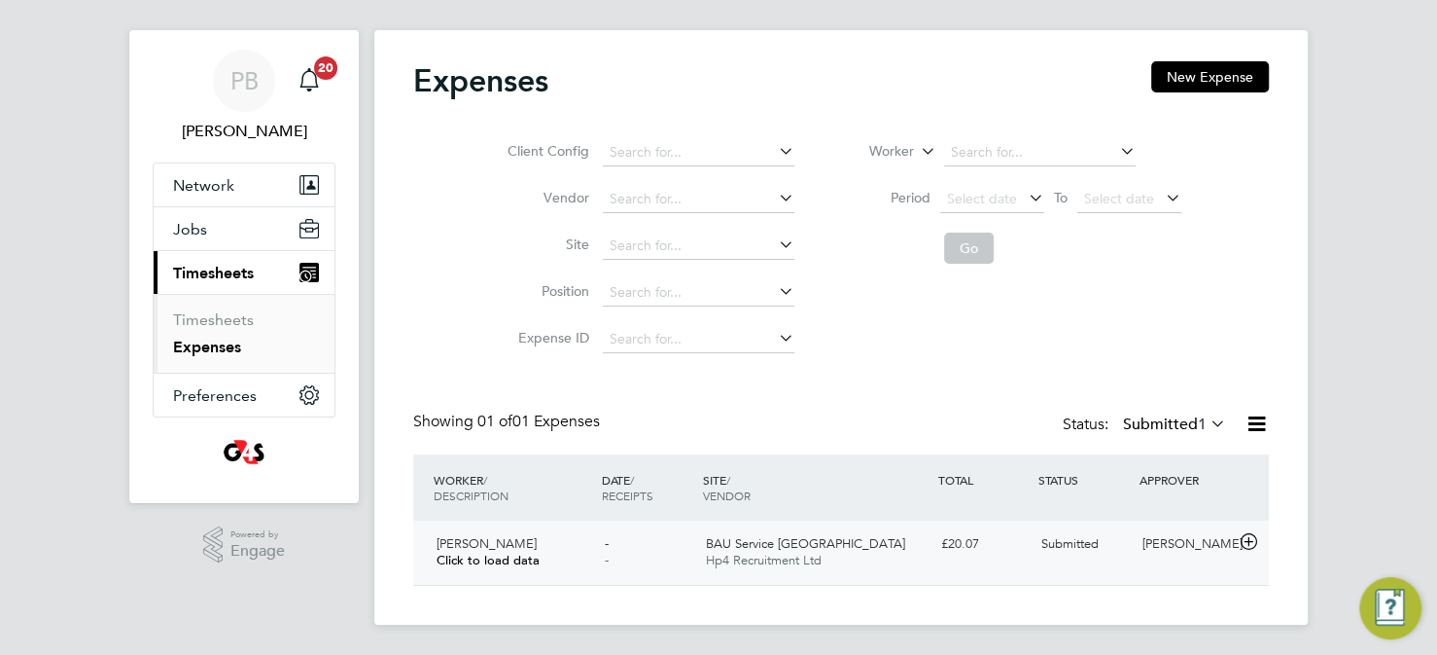
click at [835, 541] on div "BAU Service Midlands Hp4 Recruitment Ltd" at bounding box center [814, 552] width 235 height 49
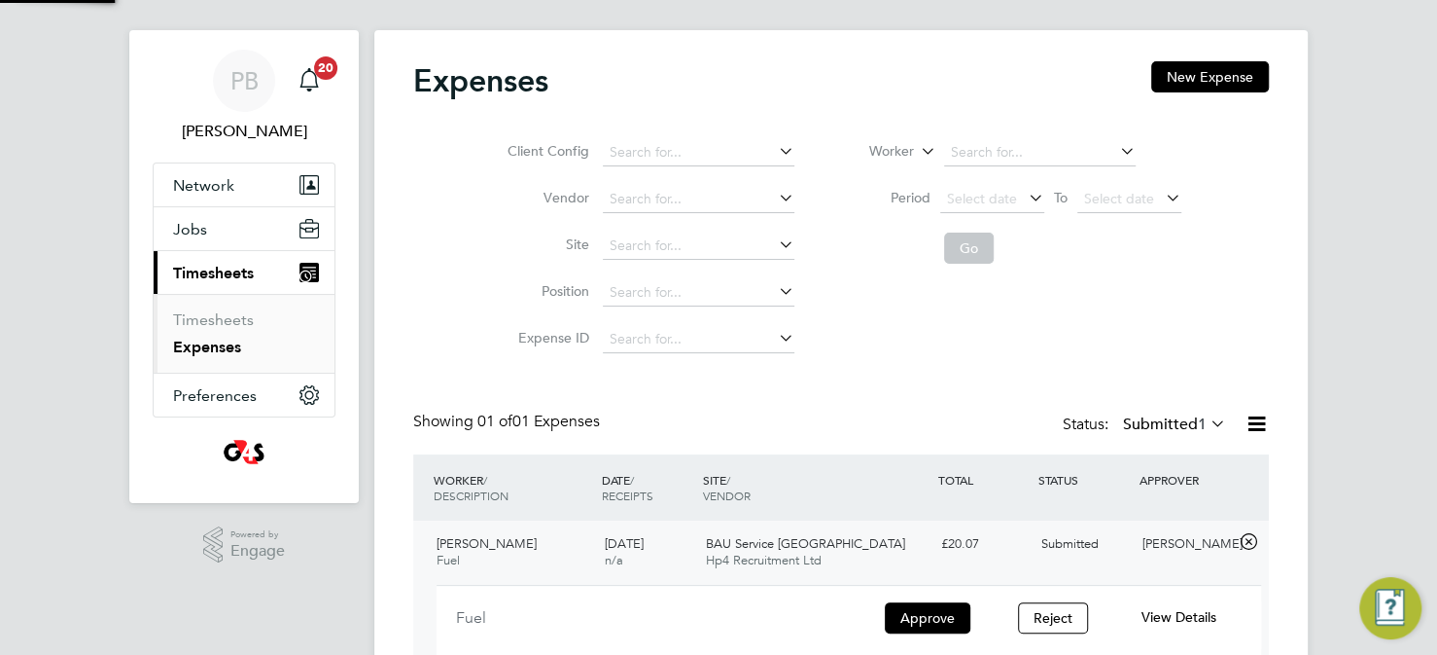
scroll to position [32, 350]
click at [924, 614] on button "Approve" at bounding box center [928, 617] width 86 height 31
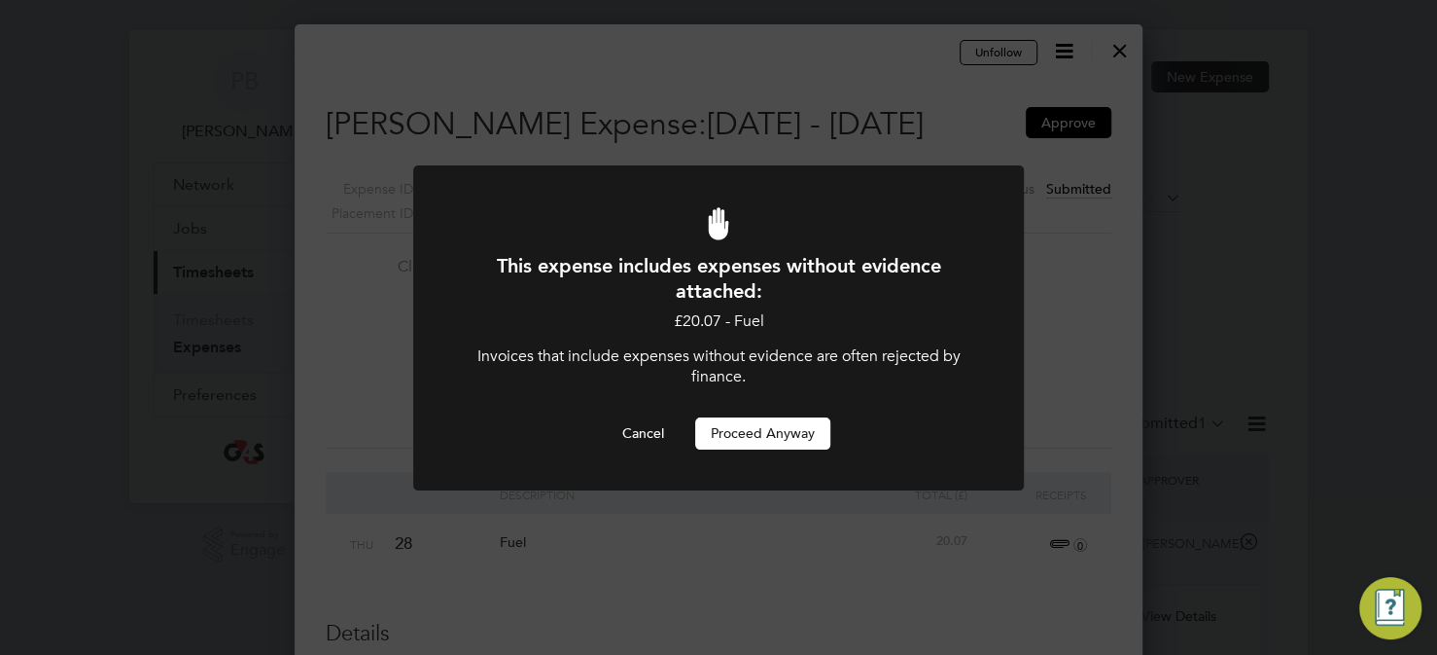
click at [769, 436] on button "Proceed Anyway" at bounding box center [762, 432] width 135 height 31
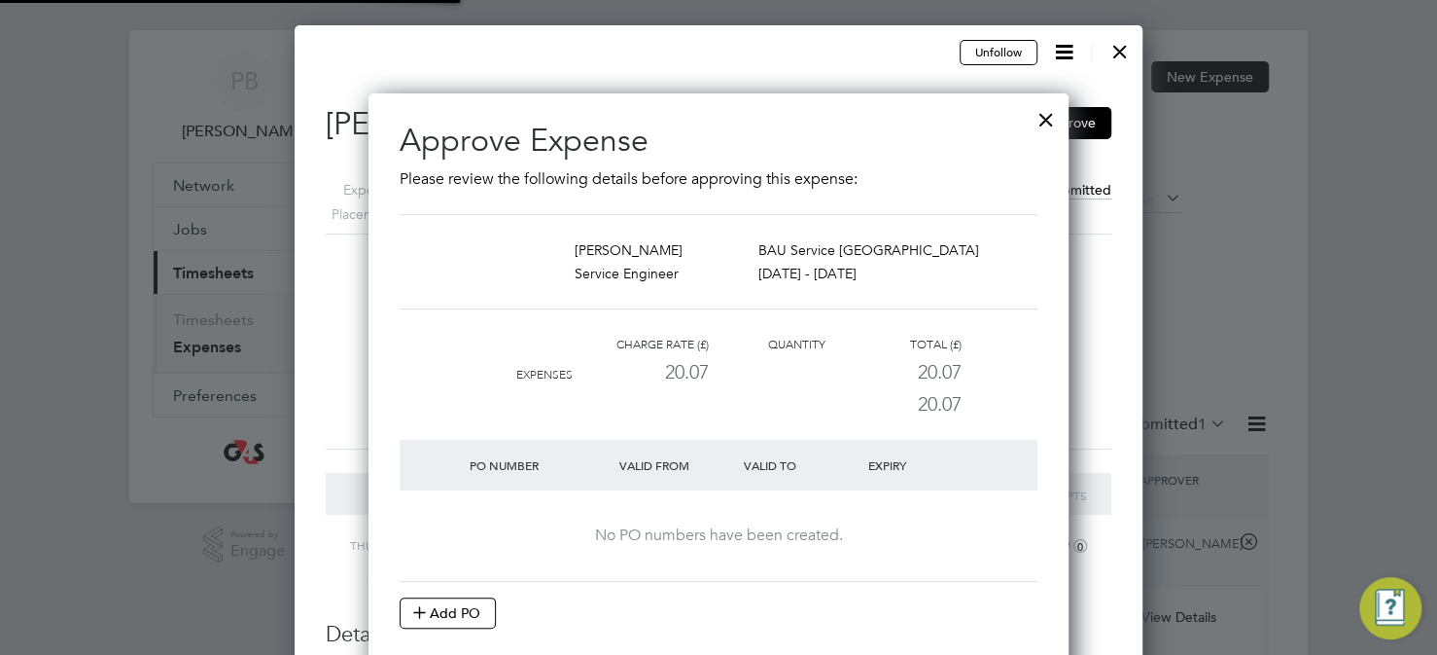
scroll to position [10, 10]
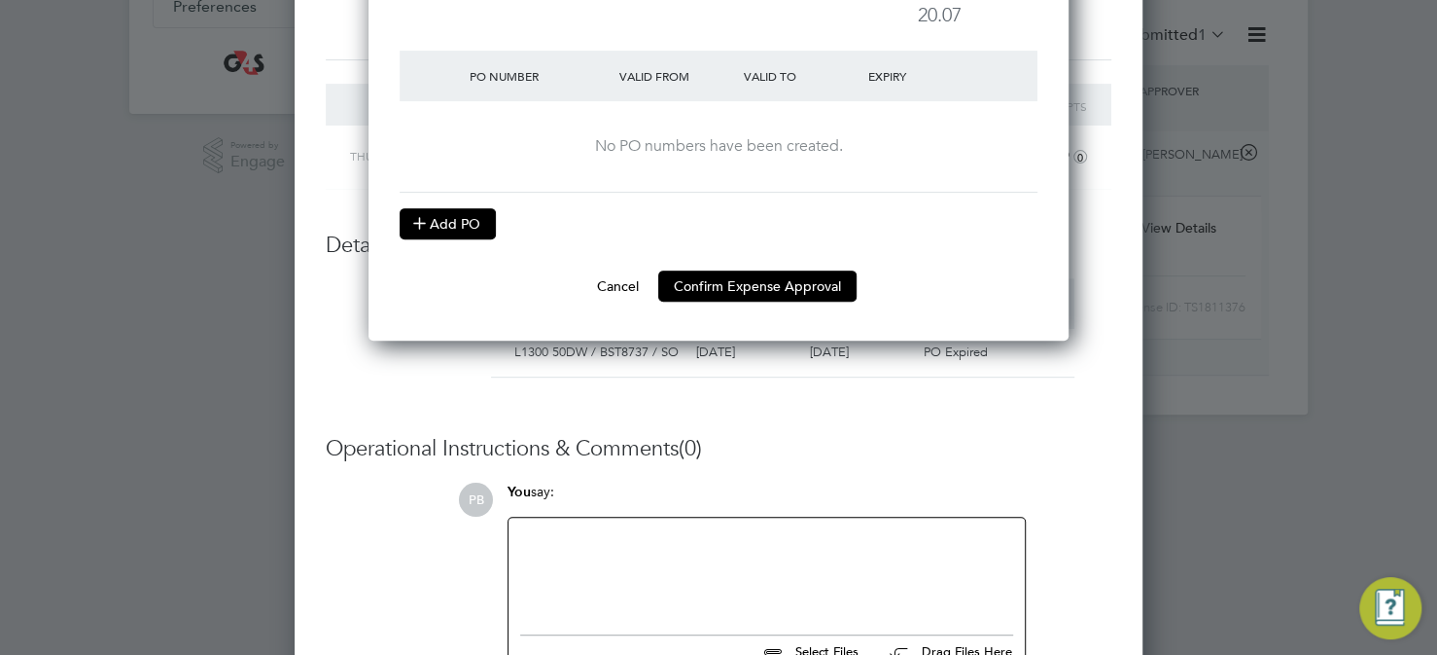
click at [463, 228] on button "Add PO" at bounding box center [448, 223] width 96 height 31
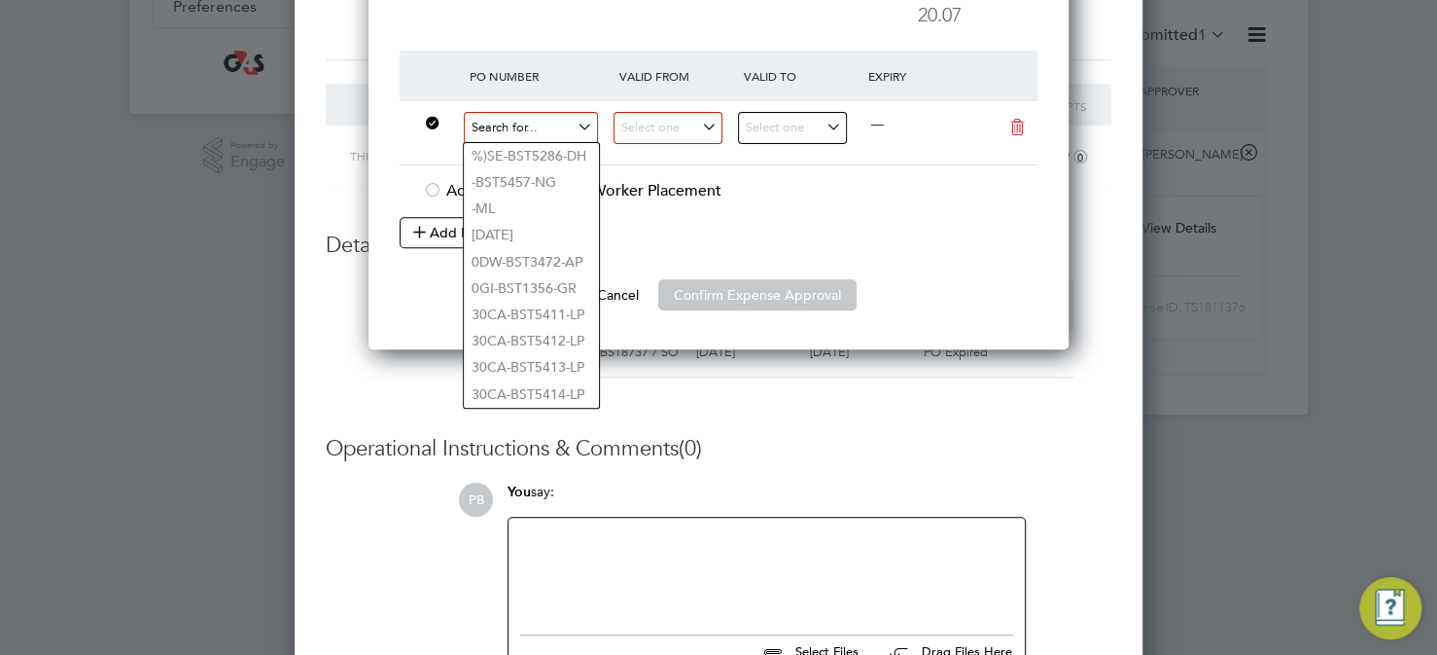
paste input "L1300 50DW / BST8804 / SO"
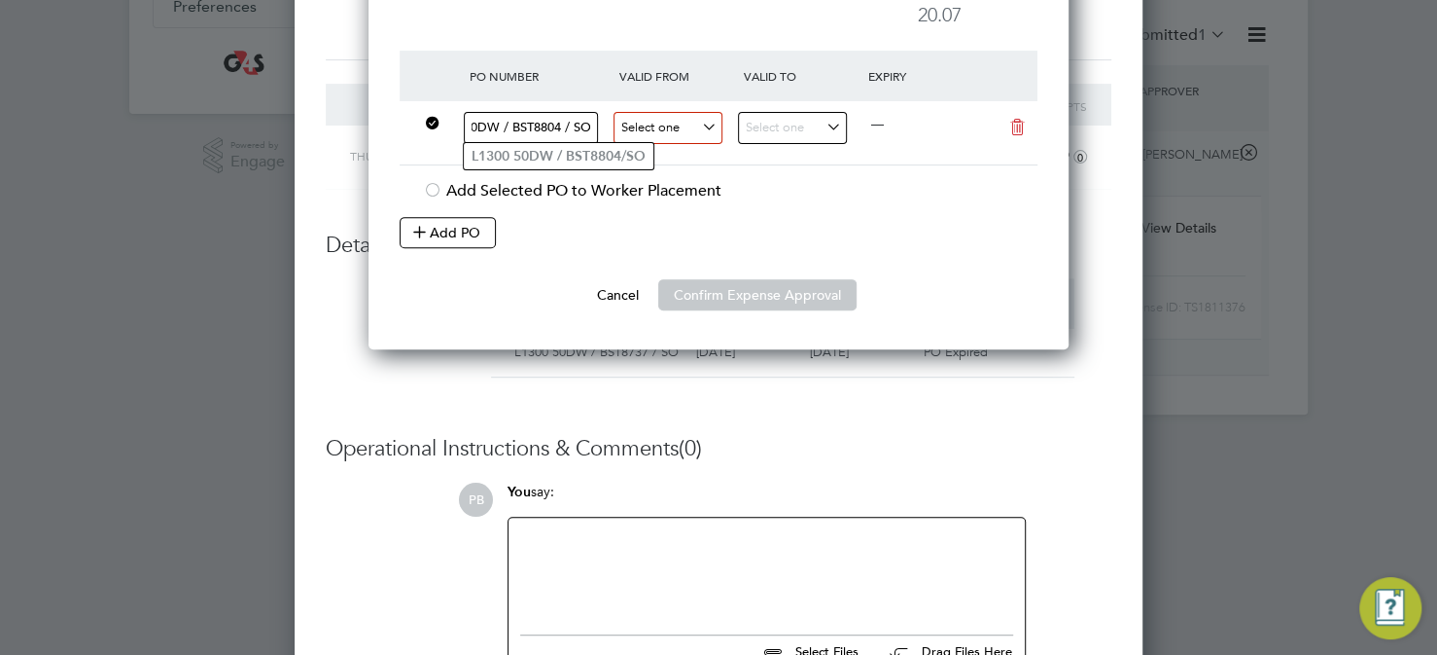
type input "L1300 50DW / BST8804 / SO"
click at [704, 121] on input at bounding box center [668, 128] width 109 height 32
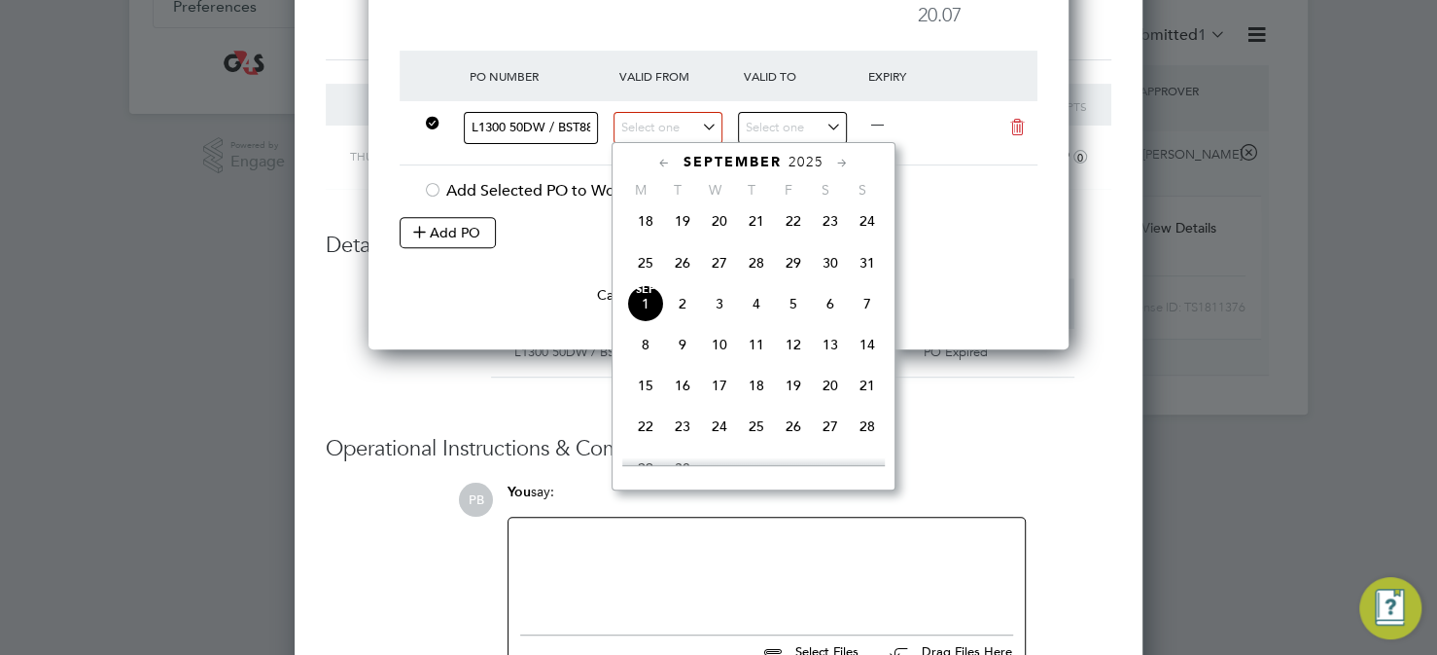
click at [645, 276] on span "25" at bounding box center [645, 262] width 37 height 37
type input "25 Aug 2025"
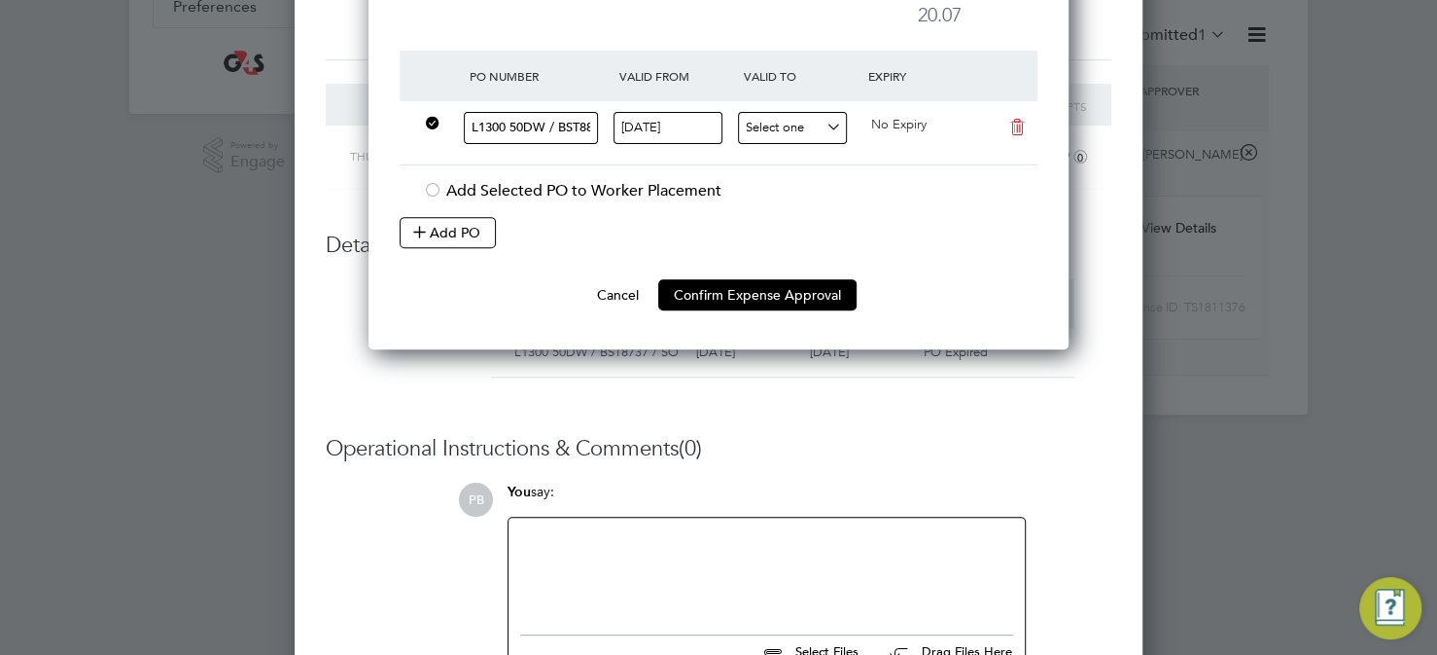
click at [806, 121] on input at bounding box center [792, 128] width 109 height 32
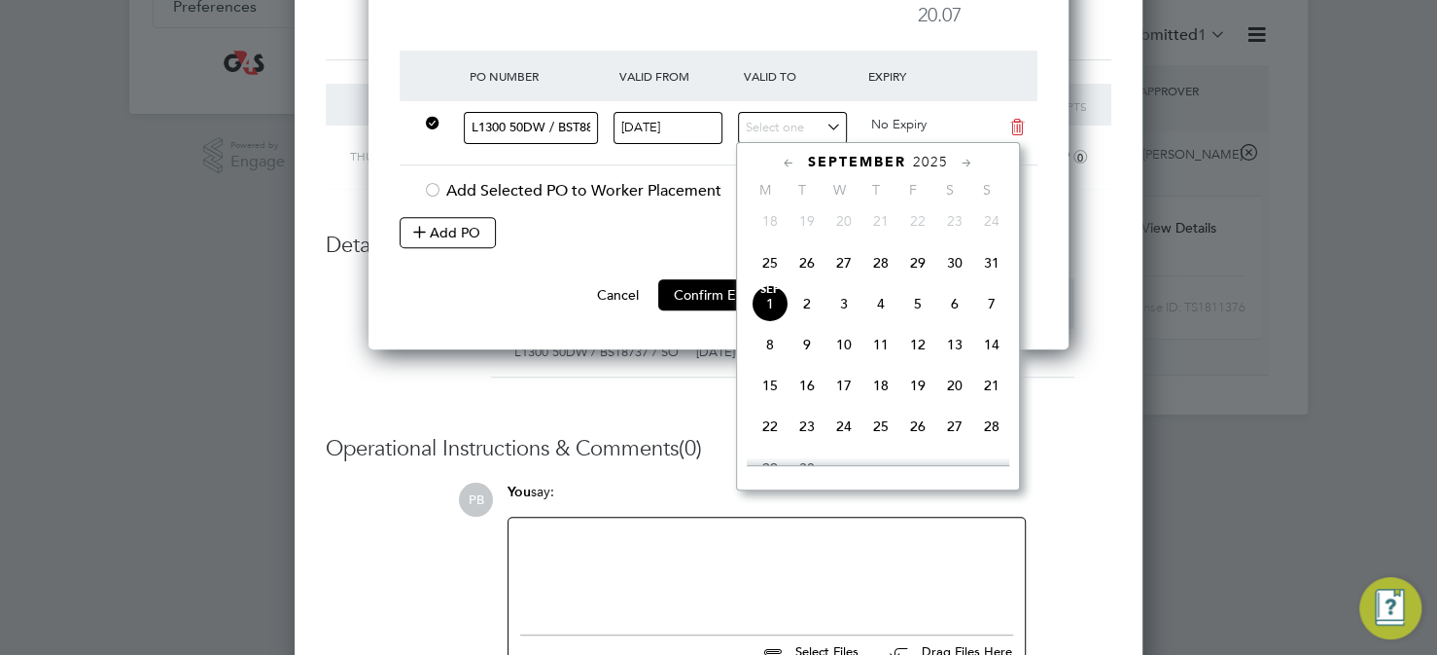
click at [768, 319] on span "Sep 1" at bounding box center [770, 303] width 37 height 37
type input "01 Sep 2025"
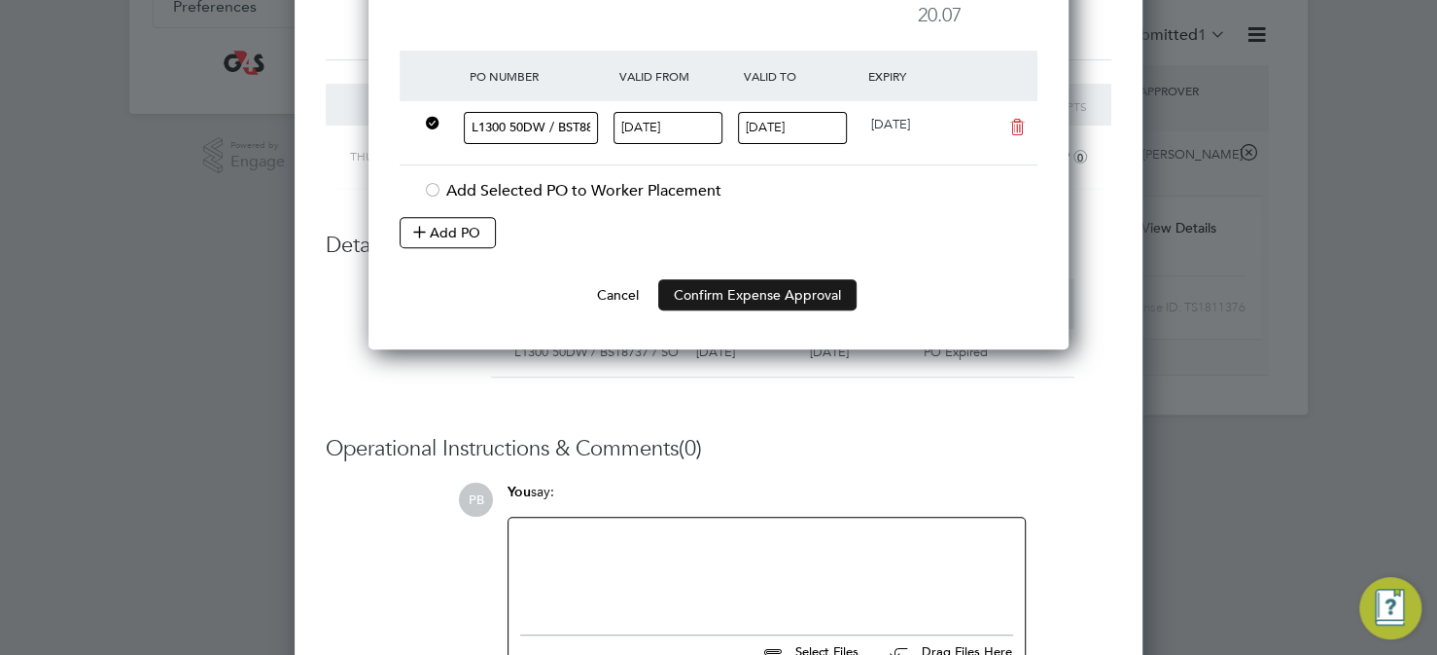
click at [757, 295] on button "Confirm Expense Approval" at bounding box center [757, 294] width 198 height 31
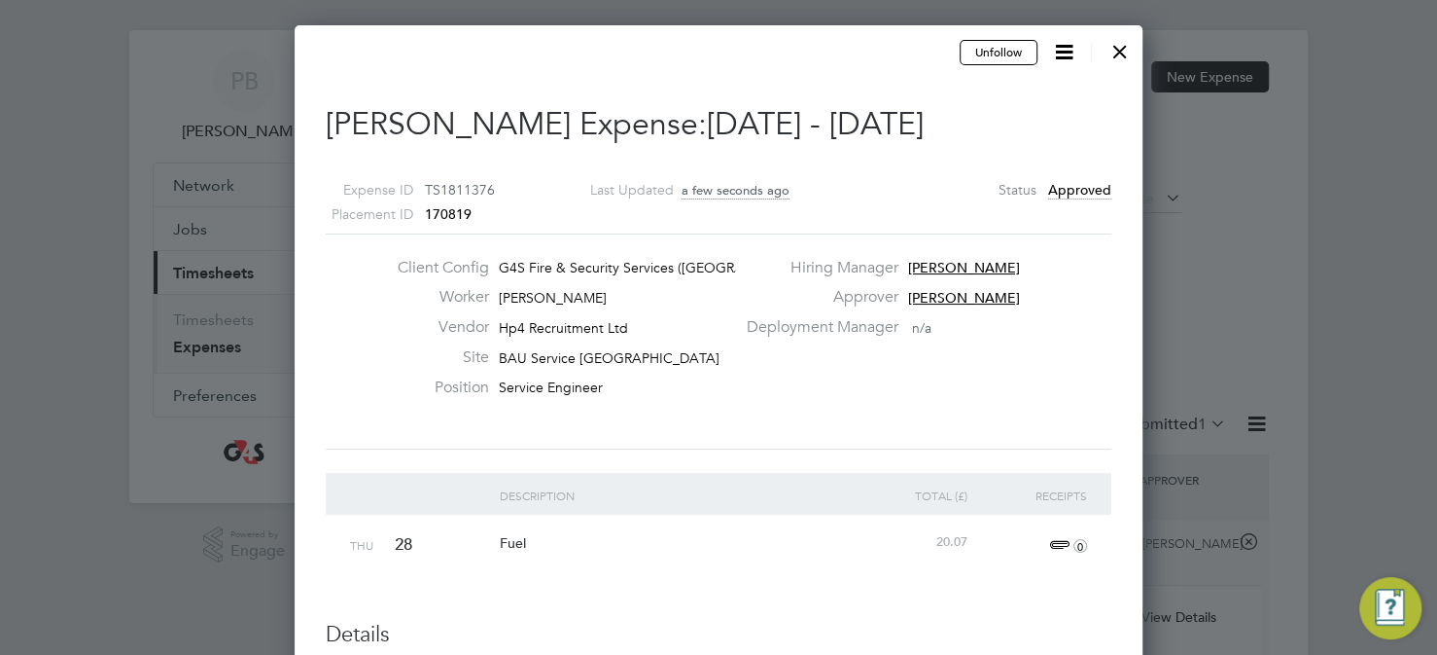
click at [1102, 324] on div "Expense Approved This expense has been approved succesfully. Cancel Okay" at bounding box center [718, 327] width 1437 height 655
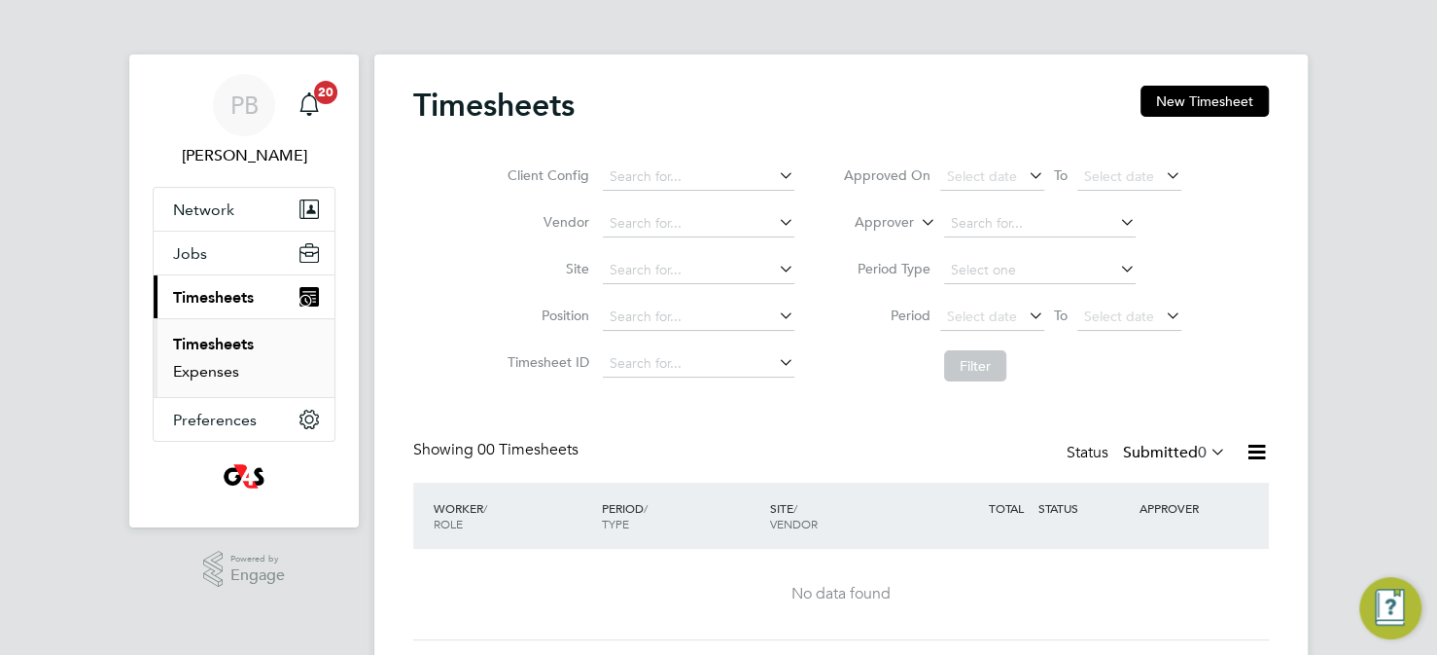
click at [217, 372] on link "Expenses" at bounding box center [206, 371] width 66 height 18
